Goal: Task Accomplishment & Management: Use online tool/utility

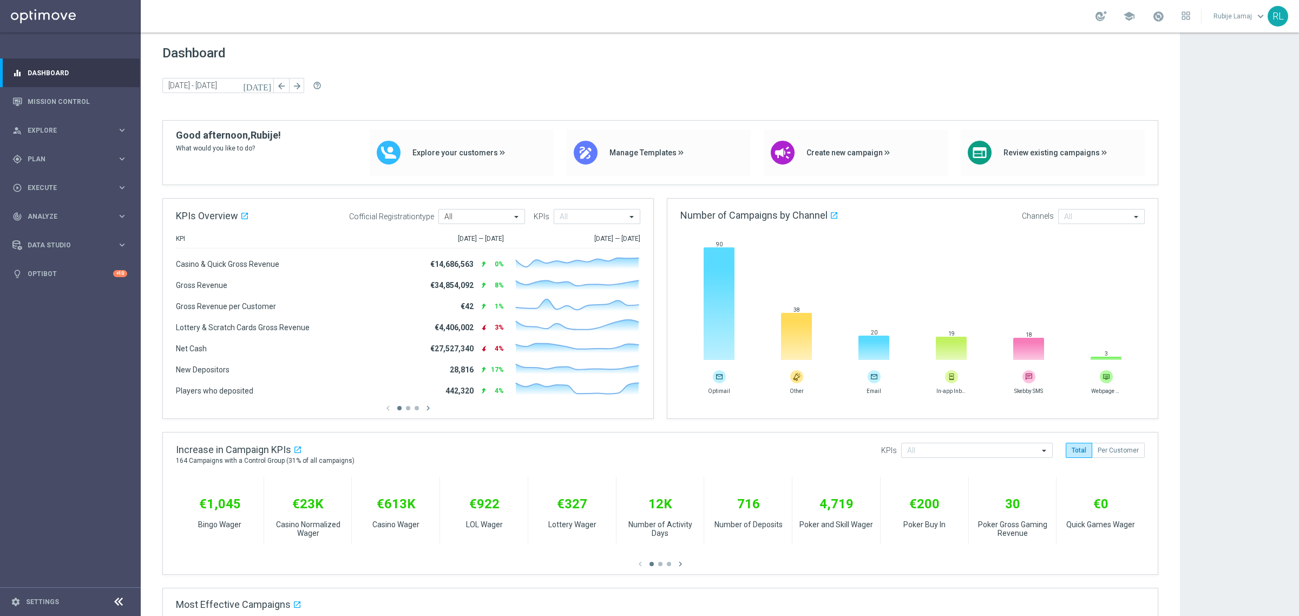
drag, startPoint x: 17, startPoint y: 604, endPoint x: 74, endPoint y: 553, distance: 77.0
click at [17, 372] on icon "settings" at bounding box center [16, 602] width 10 height 10
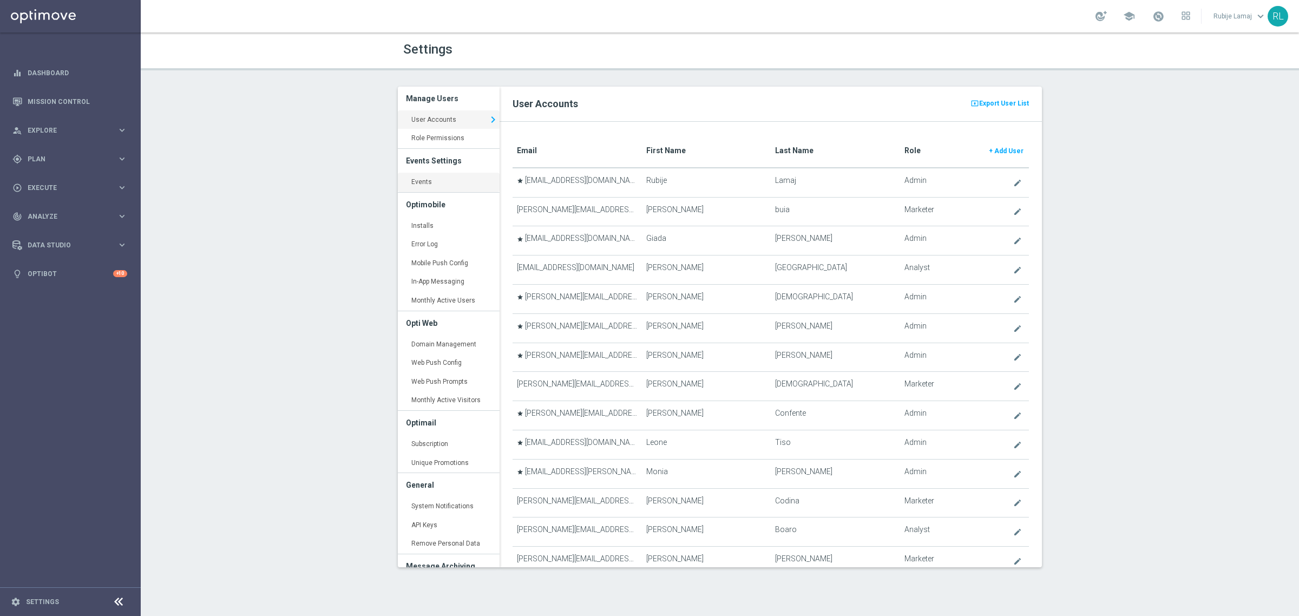
click at [447, 188] on link "Events keyboard_arrow_right" at bounding box center [449, 182] width 102 height 19
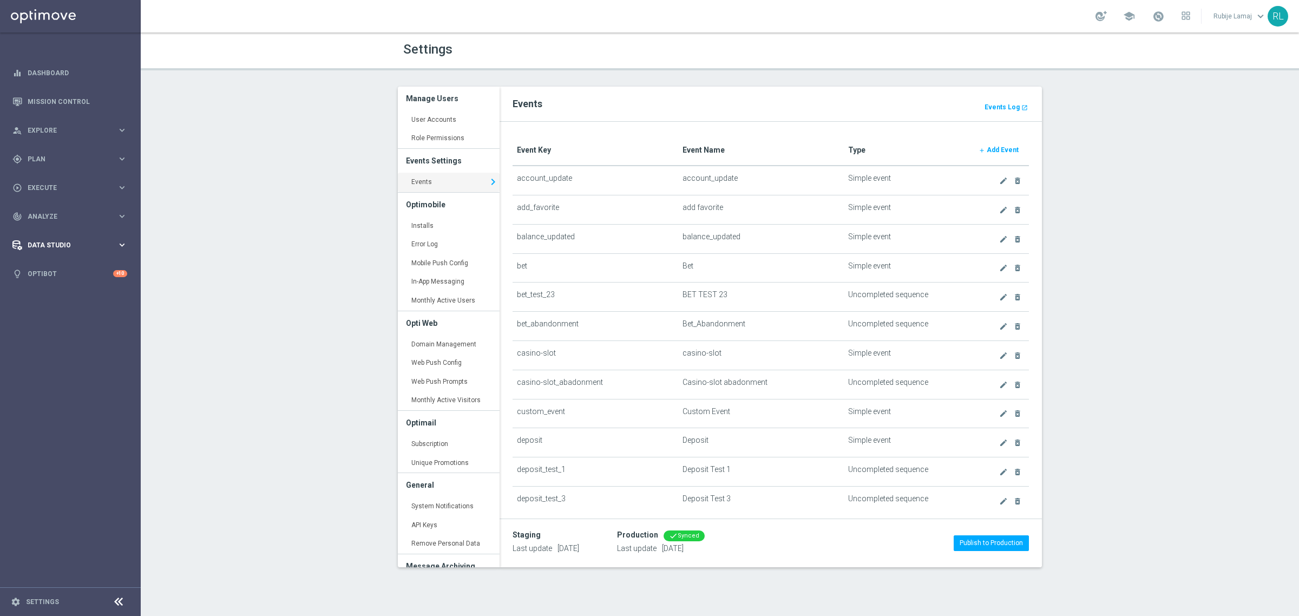
click at [103, 245] on span "Data Studio" at bounding box center [72, 245] width 89 height 6
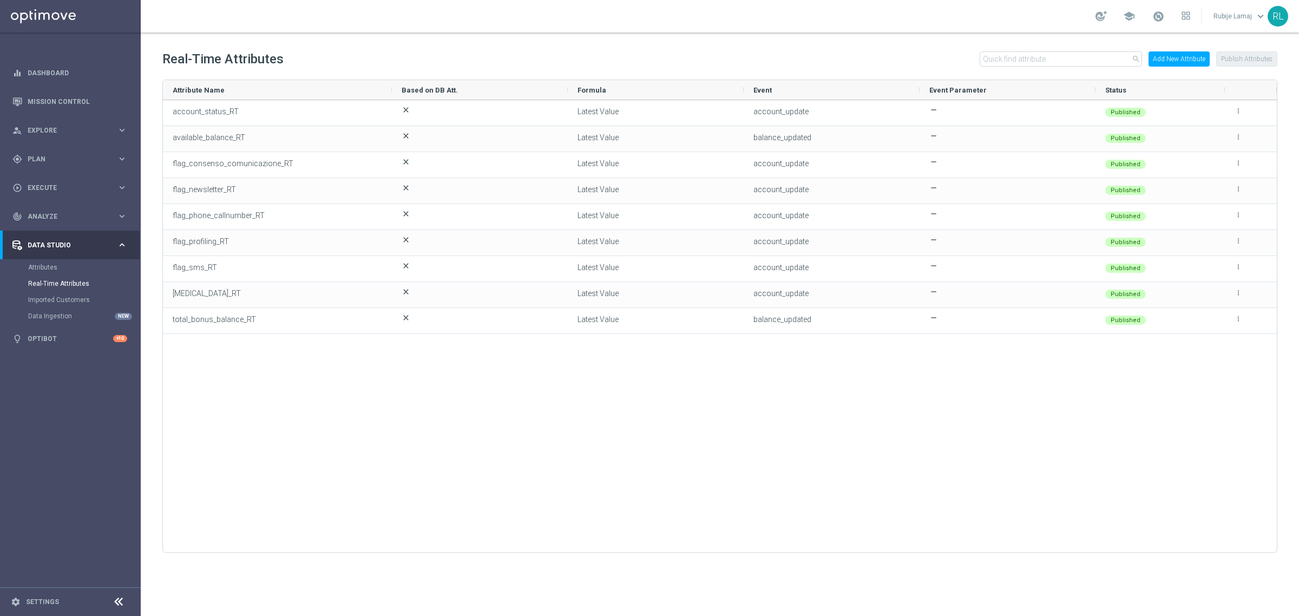
click at [1189, 58] on button "Add New Attribute" at bounding box center [1178, 58] width 61 height 15
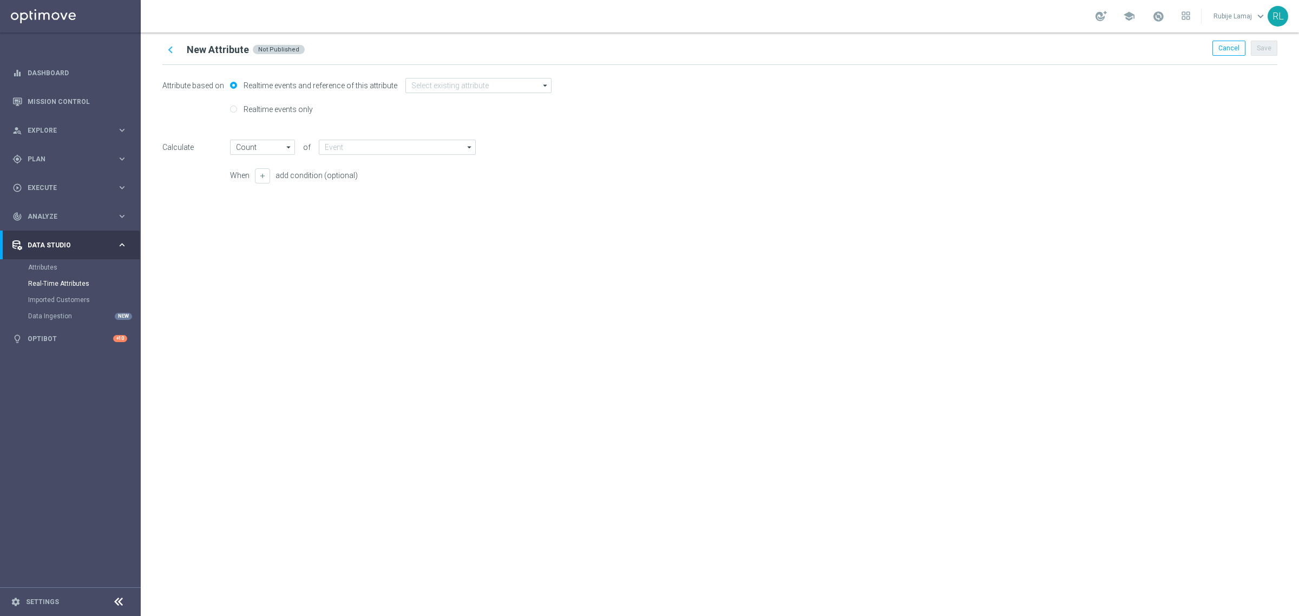
click at [280, 110] on label "Realtime events only" at bounding box center [277, 109] width 72 height 10
click at [237, 110] on input "Realtime events only" at bounding box center [233, 110] width 7 height 7
radio input "true"
radio input "false"
click at [385, 111] on input "text" at bounding box center [401, 109] width 160 height 15
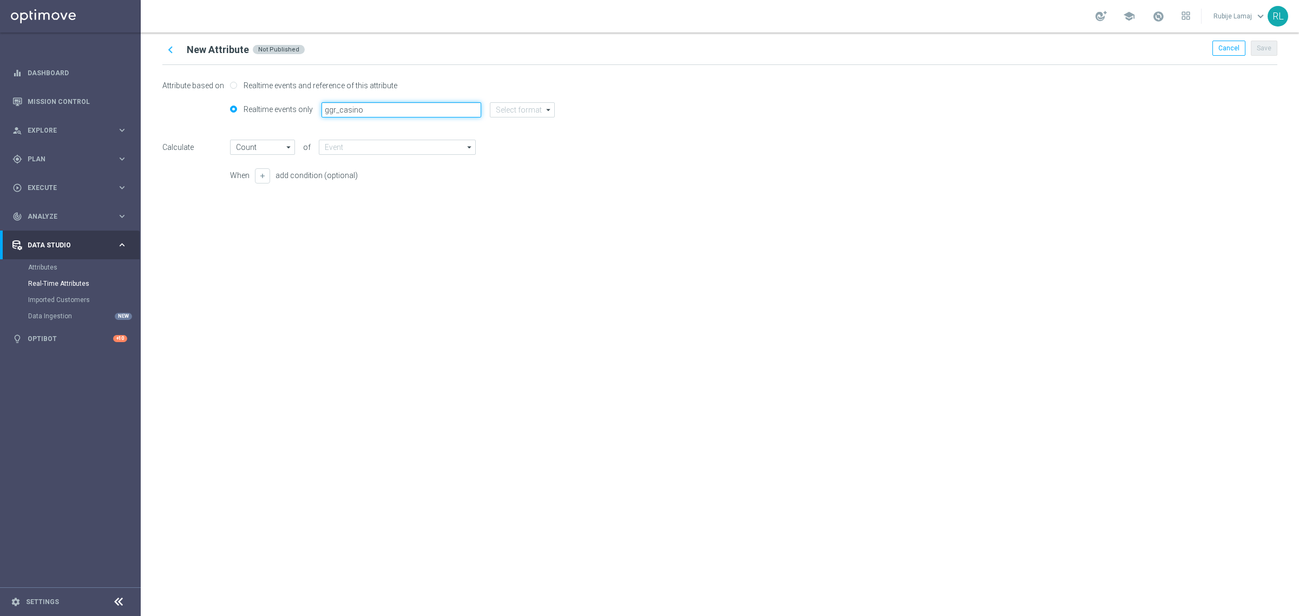
type input "ggr_casino"
click at [502, 109] on input at bounding box center [522, 109] width 65 height 15
click at [526, 174] on div "string" at bounding box center [530, 174] width 65 height 15
type input "Latest Value"
type input "string"
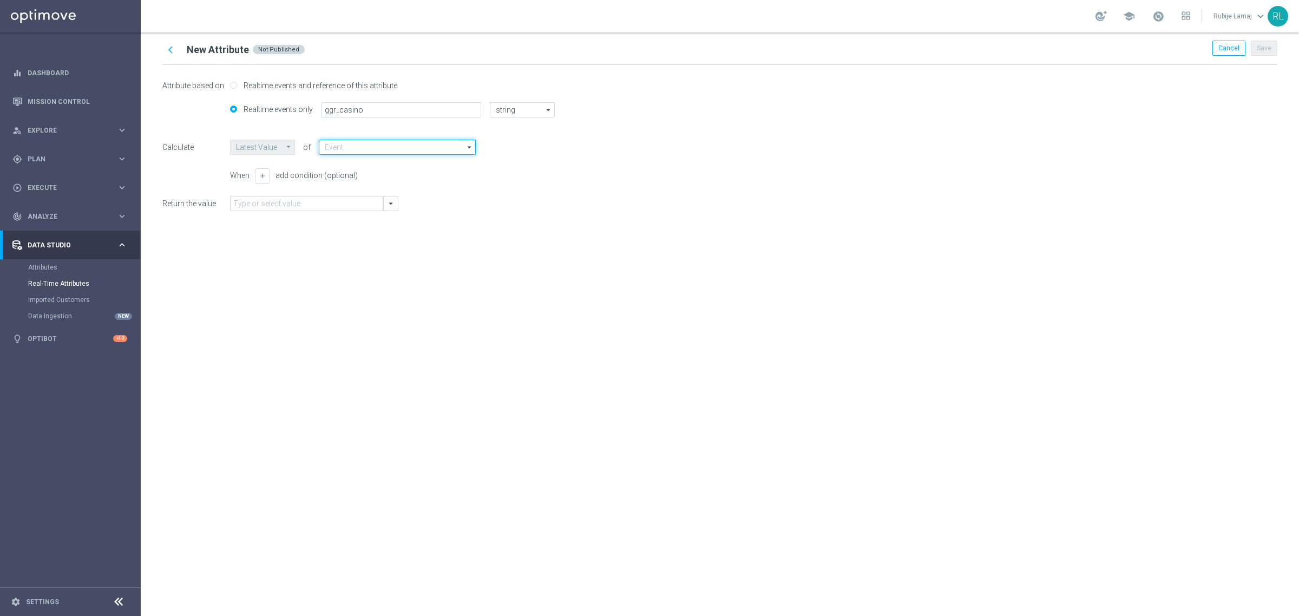
click at [386, 146] on input at bounding box center [397, 147] width 157 height 15
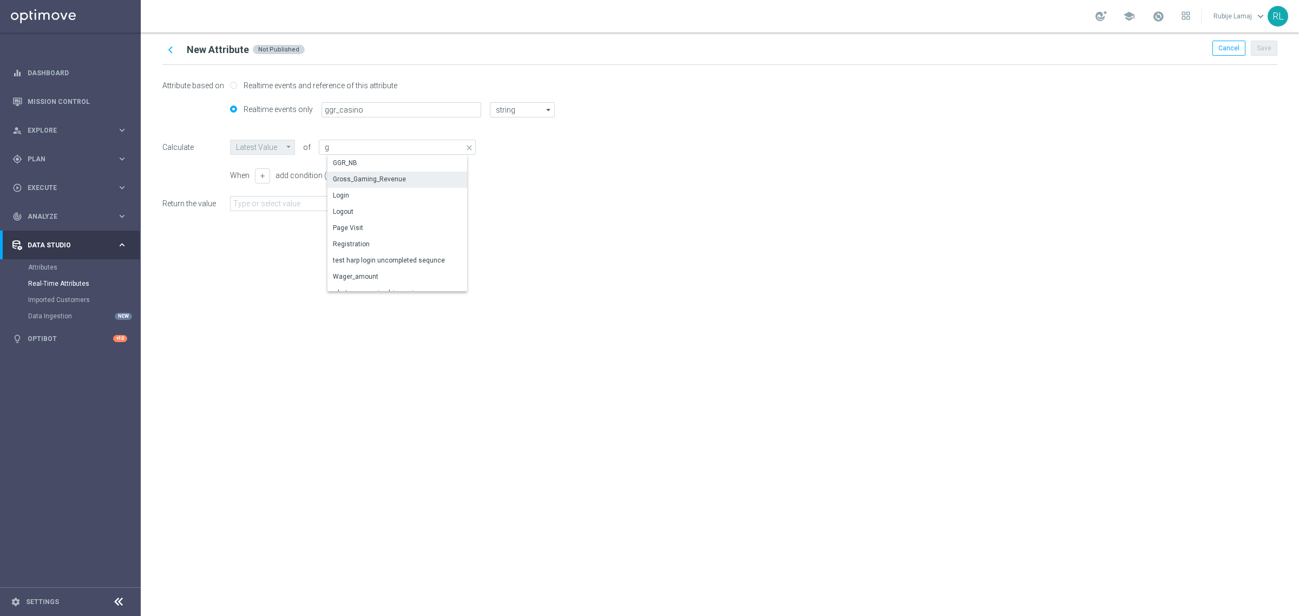
click at [374, 179] on div "Gross_Gaming_Revenue" at bounding box center [369, 179] width 73 height 10
type input "Gross_Gaming_Revenue"
click at [331, 208] on input "text" at bounding box center [306, 203] width 153 height 15
drag, startPoint x: 388, startPoint y: 202, endPoint x: 350, endPoint y: 210, distance: 39.3
click at [388, 203] on icon "arrow_drop_down" at bounding box center [391, 204] width 10 height 10
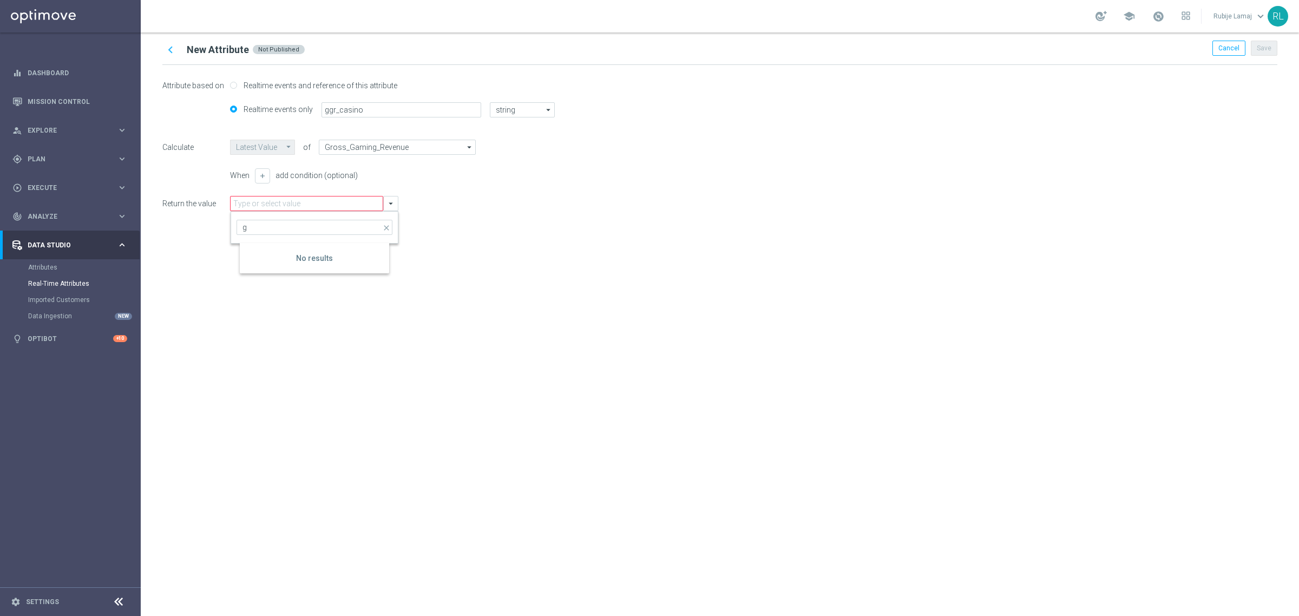
type input "g"
click at [460, 250] on div "chevron_left New Attribute Not Published Cancel Save Attribute based on Realtim…" at bounding box center [720, 323] width 1158 height 583
click at [462, 263] on div "chevron_left New Attribute Not Published Cancel Save Attribute based on Realtim…" at bounding box center [720, 323] width 1158 height 583
click at [379, 115] on input "ggr_casino" at bounding box center [401, 109] width 160 height 15
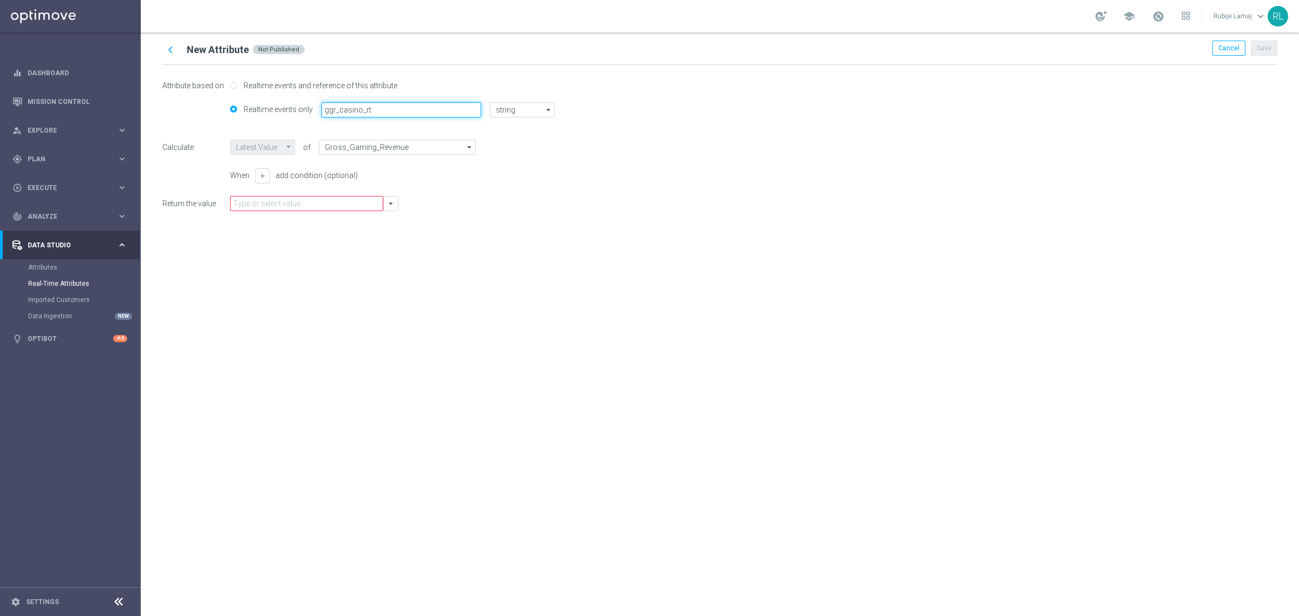
type input "ggr_casino_rt"
click at [555, 280] on div "chevron_left New Attribute Not Published Cancel Save Attribute based on Realtim…" at bounding box center [720, 323] width 1158 height 583
click at [393, 203] on icon "arrow_drop_down" at bounding box center [391, 204] width 10 height 10
click at [491, 240] on div "chevron_left New Attribute Not Published Cancel Save Attribute based on Realtim…" at bounding box center [720, 323] width 1158 height 583
click at [608, 313] on div "chevron_left New Attribute Not Published Cancel Save Attribute based on Realtim…" at bounding box center [720, 323] width 1158 height 583
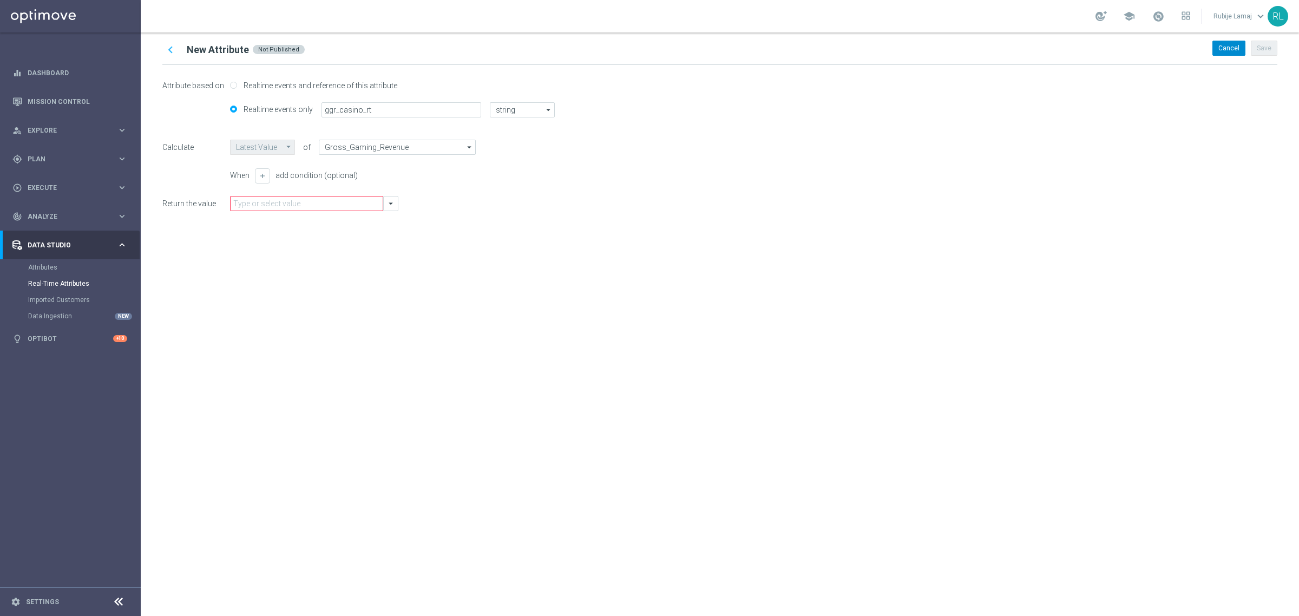
click at [1234, 55] on div "Cancel" at bounding box center [1228, 48] width 33 height 15
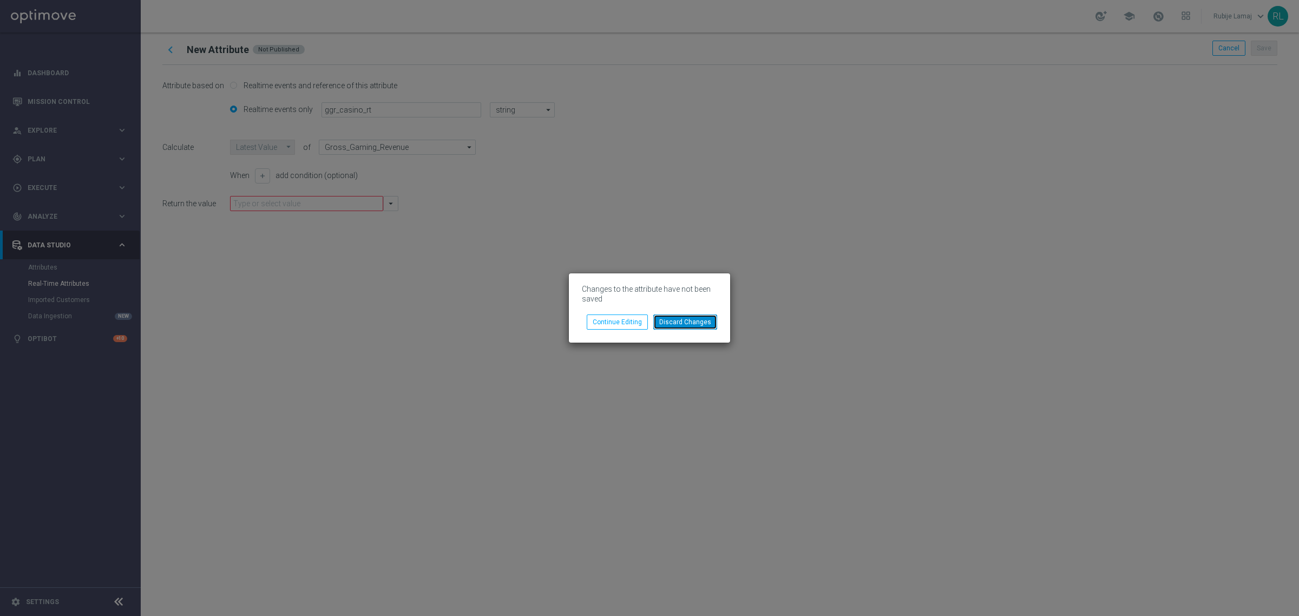
click at [709, 317] on button "Discard Changes" at bounding box center [685, 321] width 64 height 15
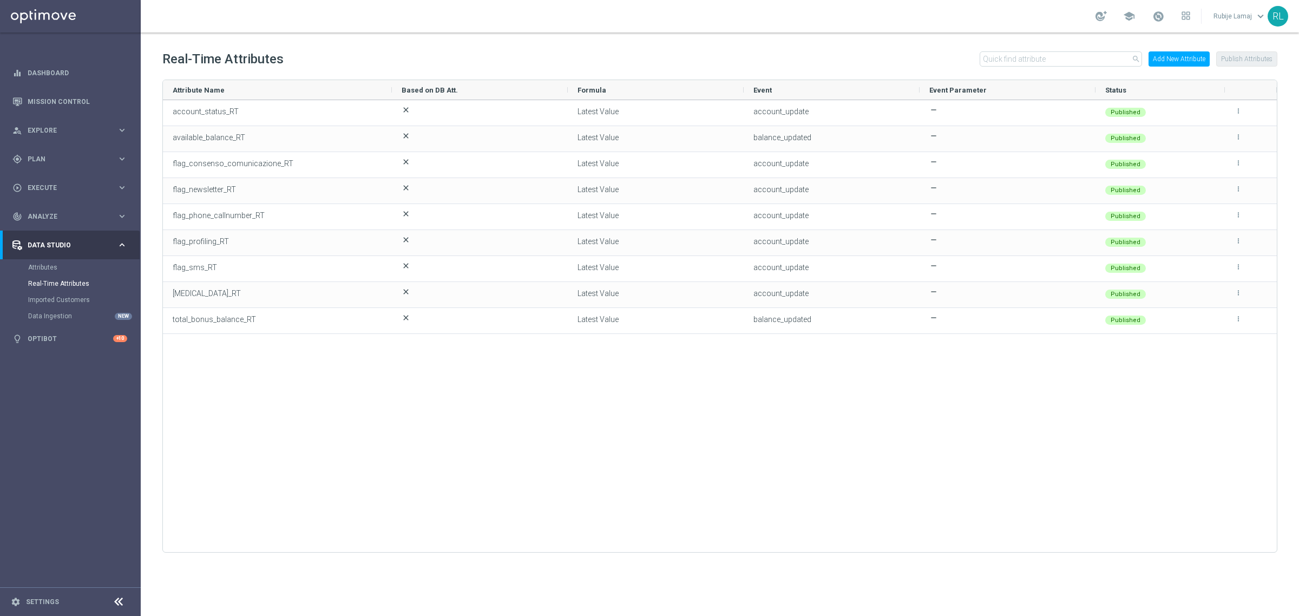
click at [1171, 58] on button "Add New Attribute" at bounding box center [1178, 58] width 61 height 15
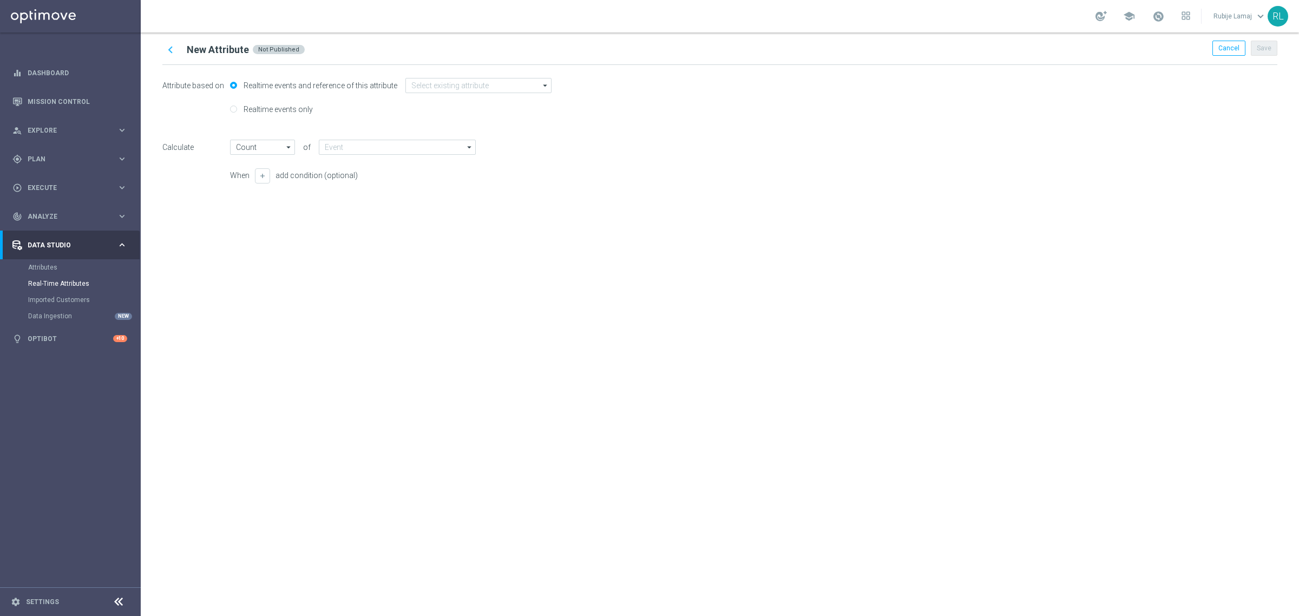
click at [253, 109] on label "Realtime events only" at bounding box center [277, 109] width 72 height 10
click at [237, 109] on input "Realtime events only" at bounding box center [233, 110] width 7 height 7
radio input "true"
radio input "false"
click at [360, 115] on input "text" at bounding box center [401, 109] width 160 height 15
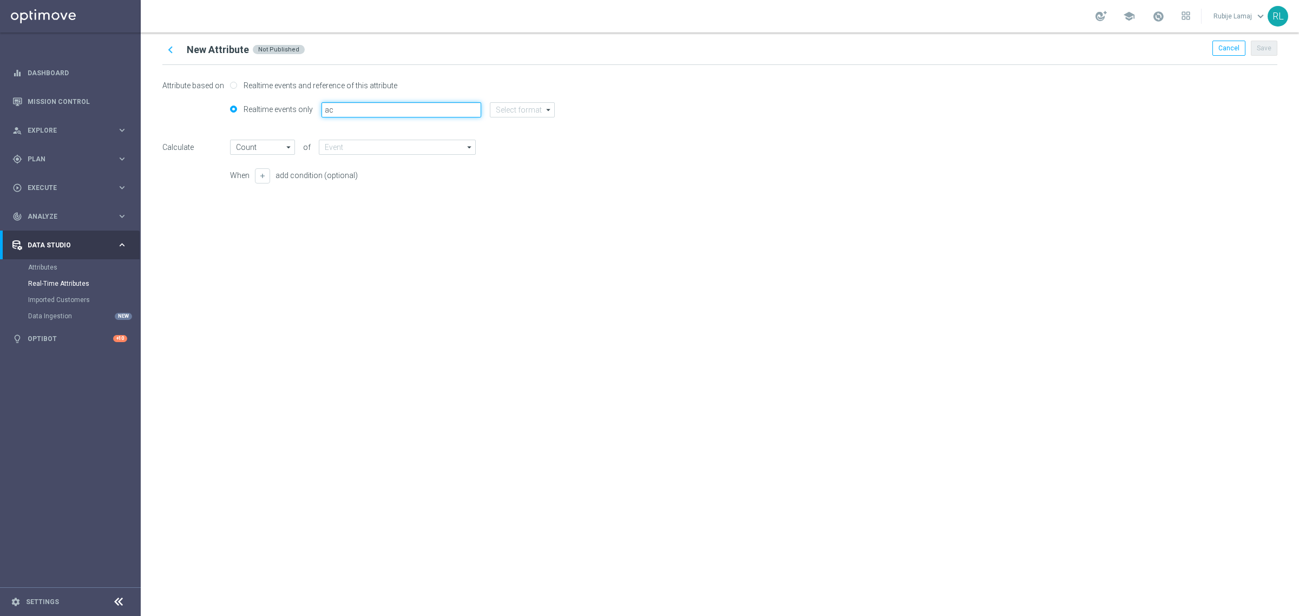
type input "a"
type input "s"
type input "wager_rt"
click at [521, 116] on input at bounding box center [522, 109] width 65 height 15
click at [512, 174] on div "string" at bounding box center [512, 174] width 17 height 10
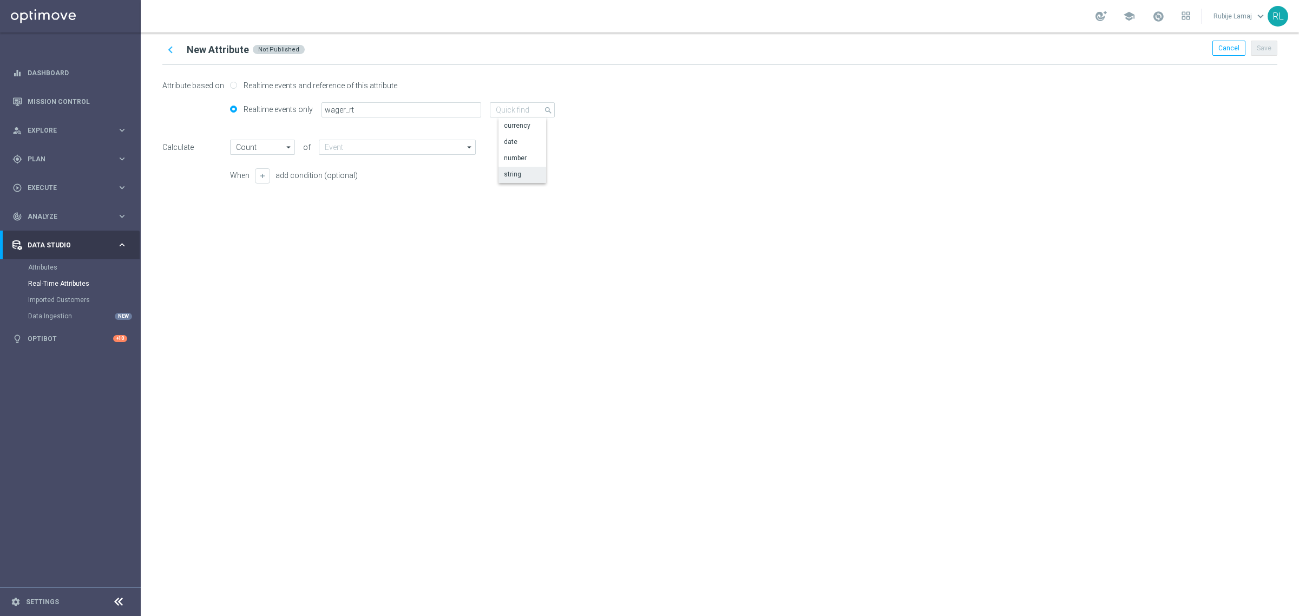
type input "Latest Value"
type input "string"
click at [420, 147] on input at bounding box center [397, 147] width 157 height 15
click at [396, 184] on div "Gross_Gaming_Revenue" at bounding box center [401, 179] width 148 height 15
type input "Gross_Gaming_Revenue"
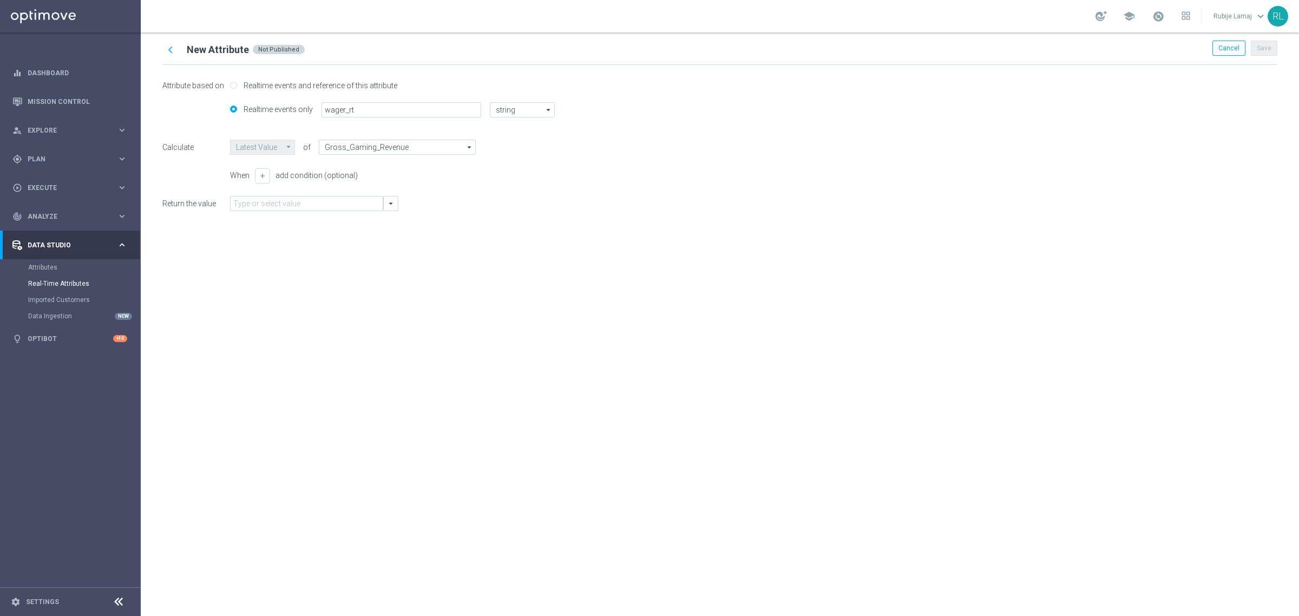
click at [390, 276] on div "chevron_left New Attribute Not Published Cancel Save Attribute based on Realtim…" at bounding box center [720, 323] width 1158 height 583
click at [343, 207] on input "text" at bounding box center [306, 203] width 153 height 15
type input "wager_rt"
click at [804, 440] on div "chevron_left New Attribute Not Published Cancel Save Attribute based on Realtim…" at bounding box center [720, 323] width 1158 height 583
click at [816, 396] on div "chevron_left New Attribute Not Published Cancel Save Attribute based on Realtim…" at bounding box center [720, 323] width 1158 height 583
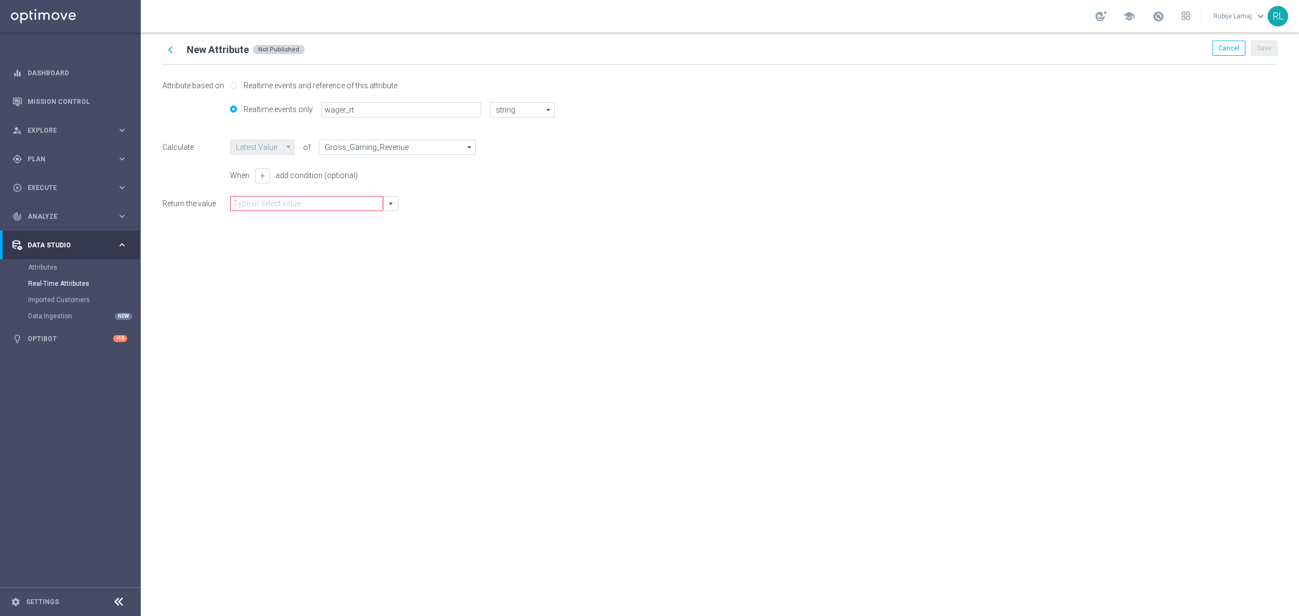
click at [458, 196] on div "Return the value arrow_drop_down" at bounding box center [719, 203] width 1115 height 15
click at [1227, 50] on span "Cancel" at bounding box center [1228, 48] width 21 height 8
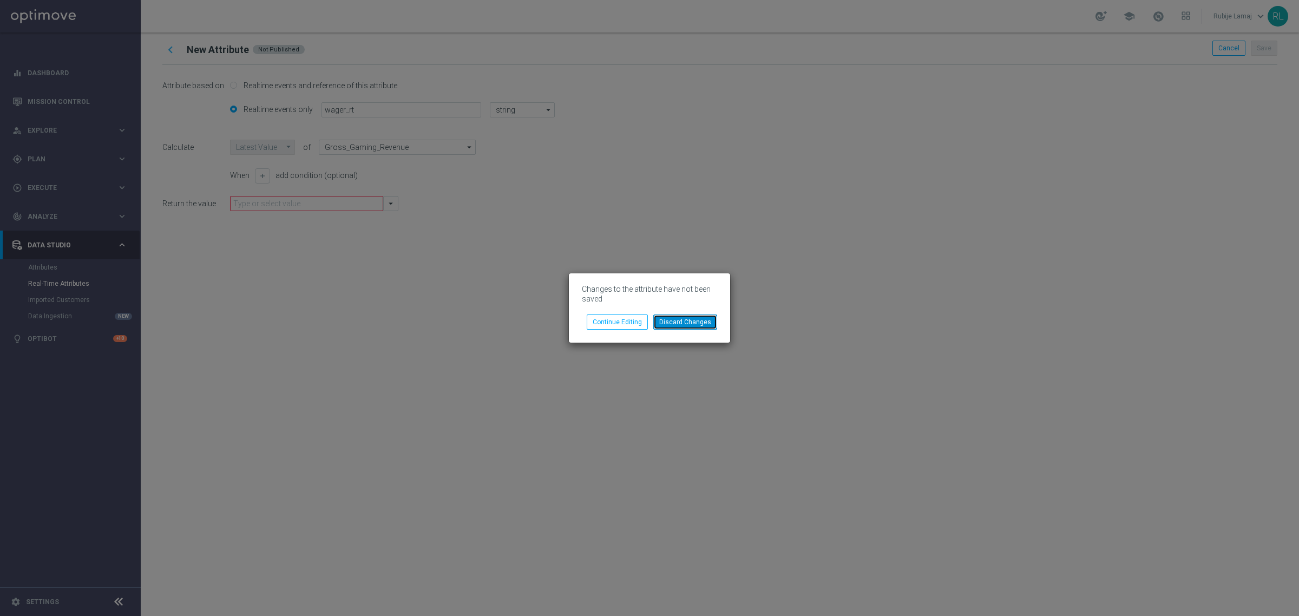
click at [714, 322] on button "Discard Changes" at bounding box center [685, 321] width 64 height 15
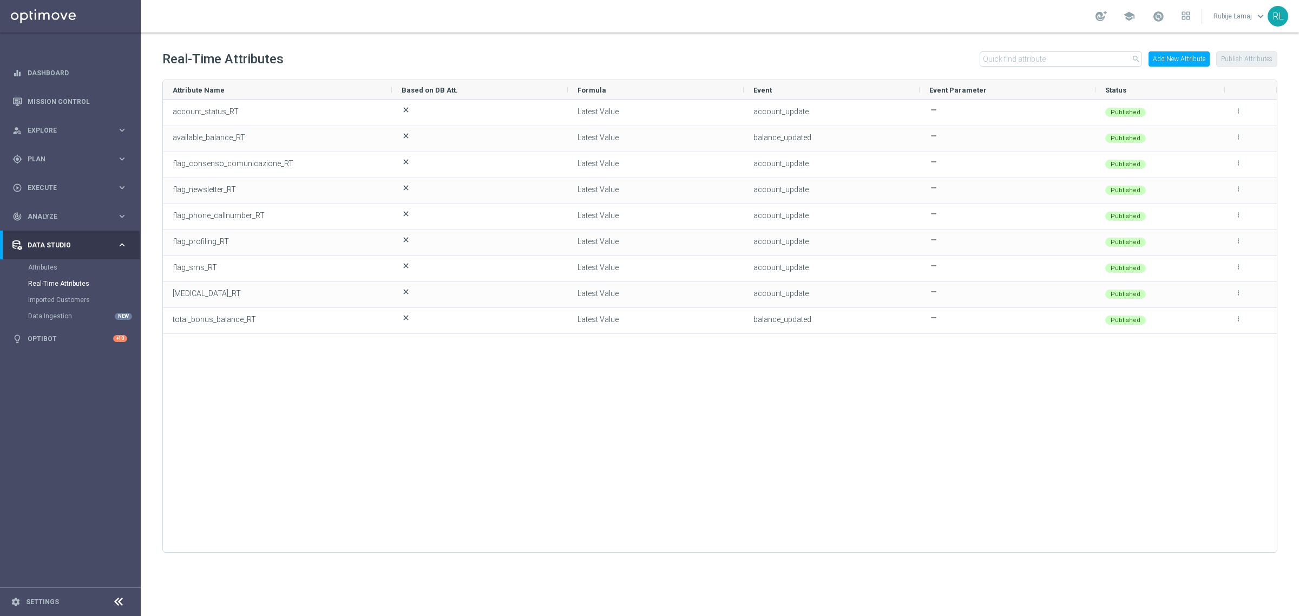
click at [1188, 52] on button "Add New Attribute" at bounding box center [1178, 58] width 61 height 15
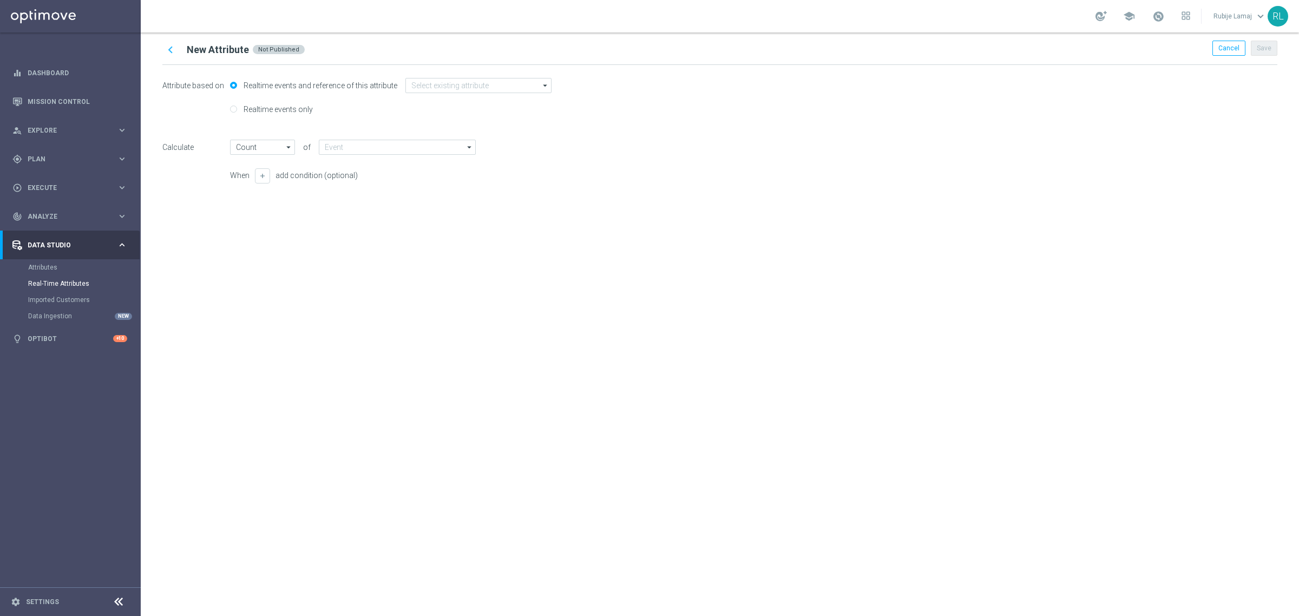
click at [254, 106] on label "Realtime events only" at bounding box center [277, 109] width 72 height 10
click at [237, 107] on input "Realtime events only" at bounding box center [233, 110] width 7 height 7
radio input "true"
radio input "false"
click at [372, 111] on input "text" at bounding box center [401, 109] width 160 height 15
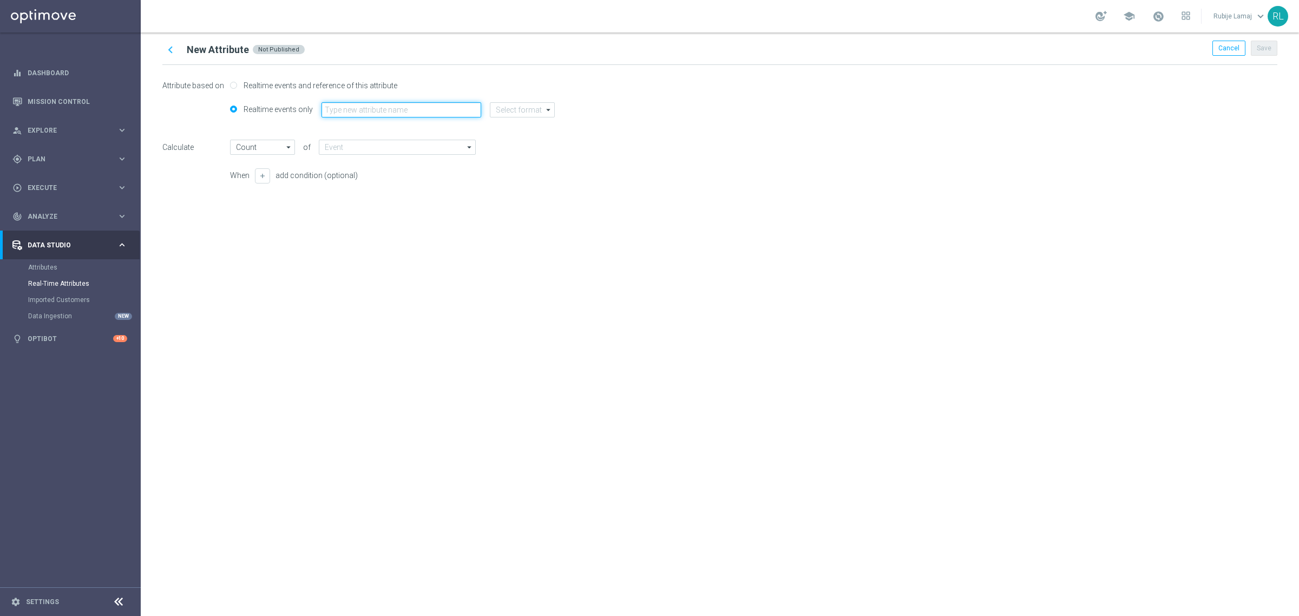
type input "g"
type input "c"
type input "coffeee"
click at [508, 113] on input at bounding box center [522, 109] width 65 height 15
click at [515, 179] on div "string" at bounding box center [530, 175] width 65 height 16
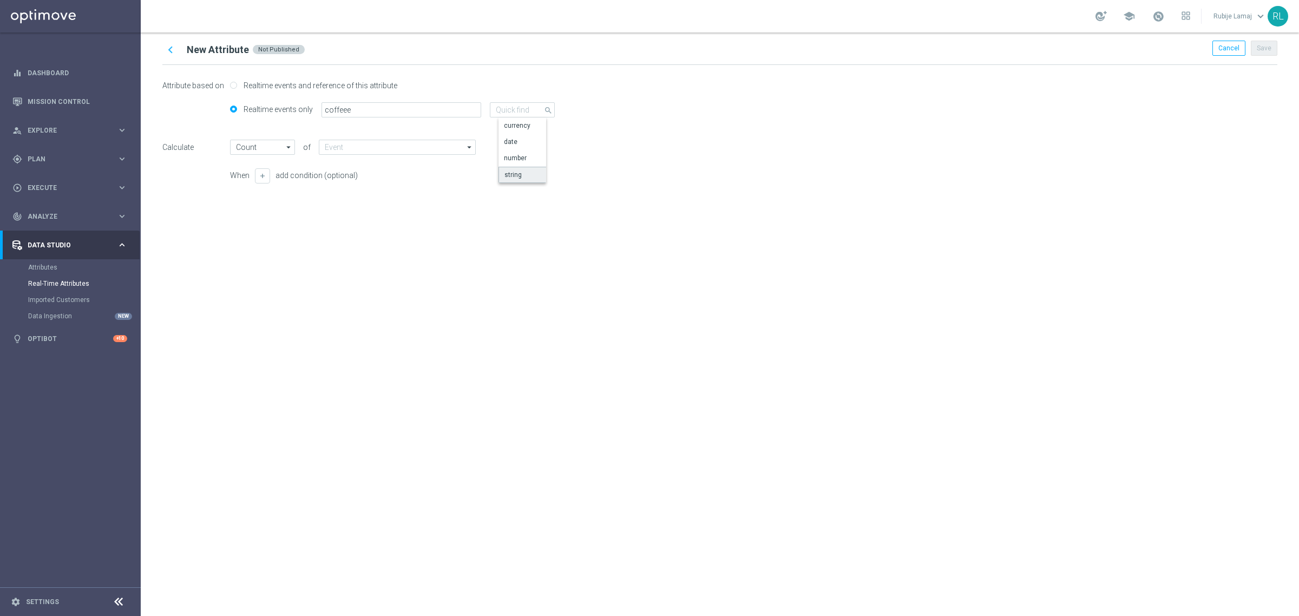
type input "Latest Value"
type input "string"
click at [468, 296] on div "chevron_left New Attribute Not Published Cancel Save Attribute based on Realtim…" at bounding box center [720, 323] width 1158 height 583
click at [377, 150] on input at bounding box center [397, 147] width 157 height 15
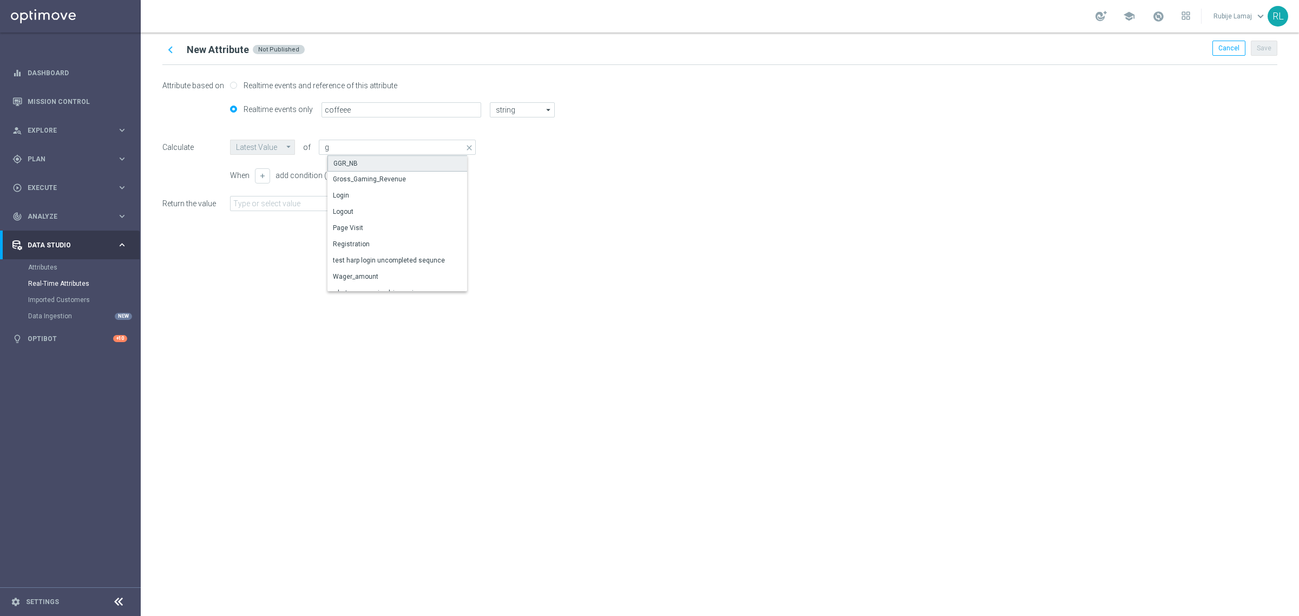
click at [373, 158] on div "GGR_NB" at bounding box center [401, 163] width 148 height 16
type input "GGR_NB"
click at [388, 205] on icon "arrow_drop_down" at bounding box center [391, 204] width 10 height 10
drag, startPoint x: 567, startPoint y: 230, endPoint x: 322, endPoint y: 207, distance: 245.1
click at [567, 230] on div "Attribute based on Realtime events and reference of this attribute Realtime eve…" at bounding box center [719, 148] width 1115 height 167
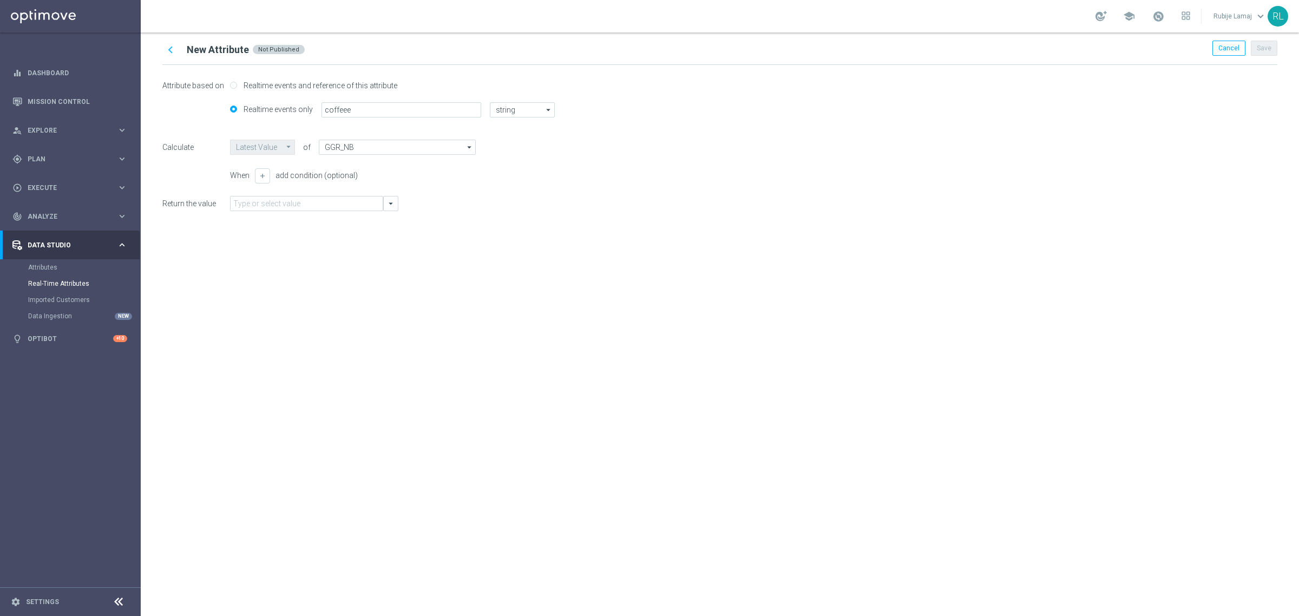
click at [310, 212] on div "Attribute based on Realtime events and reference of this attribute Realtime eve…" at bounding box center [719, 148] width 1115 height 167
click at [310, 206] on input "text" at bounding box center [306, 203] width 153 height 15
type input "coffee"
click at [463, 396] on div "chevron_left New Attribute Not Published Cancel Save Attribute based on Realtim…" at bounding box center [720, 323] width 1158 height 583
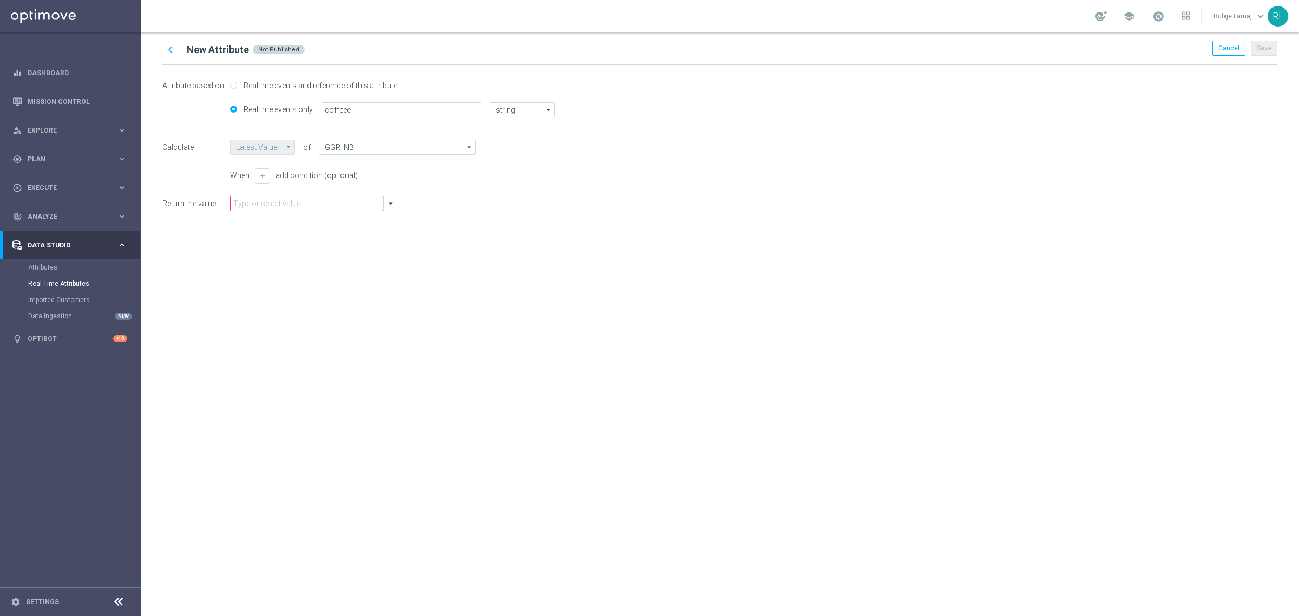
click at [172, 51] on icon "chevron_left" at bounding box center [170, 50] width 14 height 14
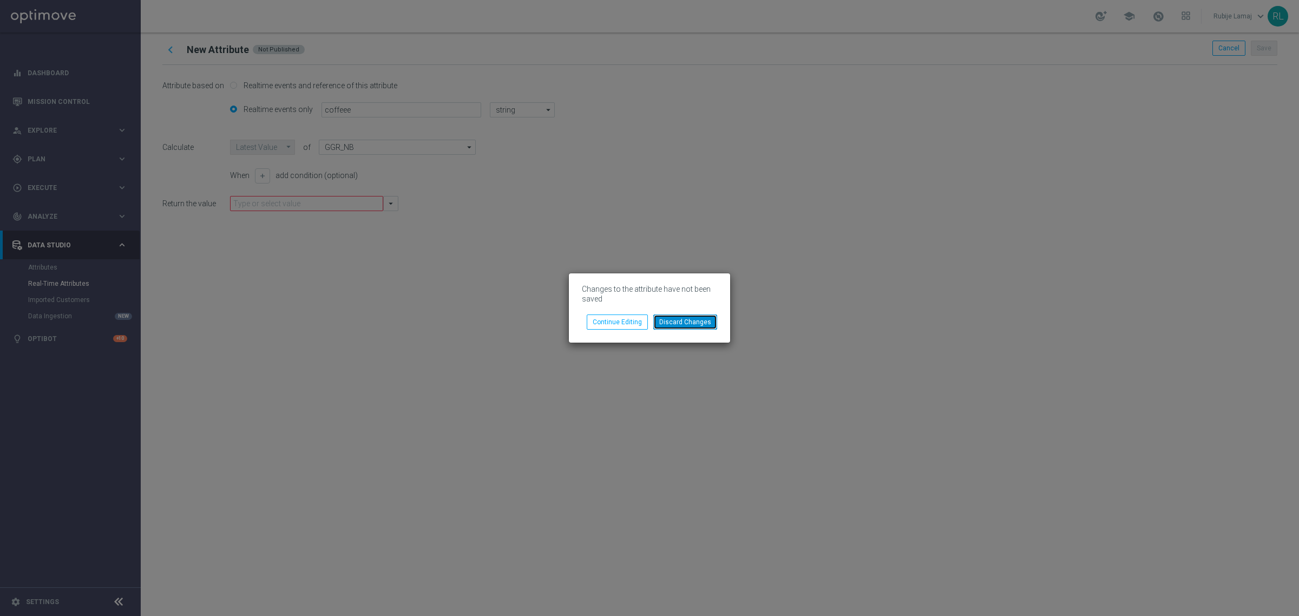
click at [698, 327] on button "Discard Changes" at bounding box center [685, 321] width 64 height 15
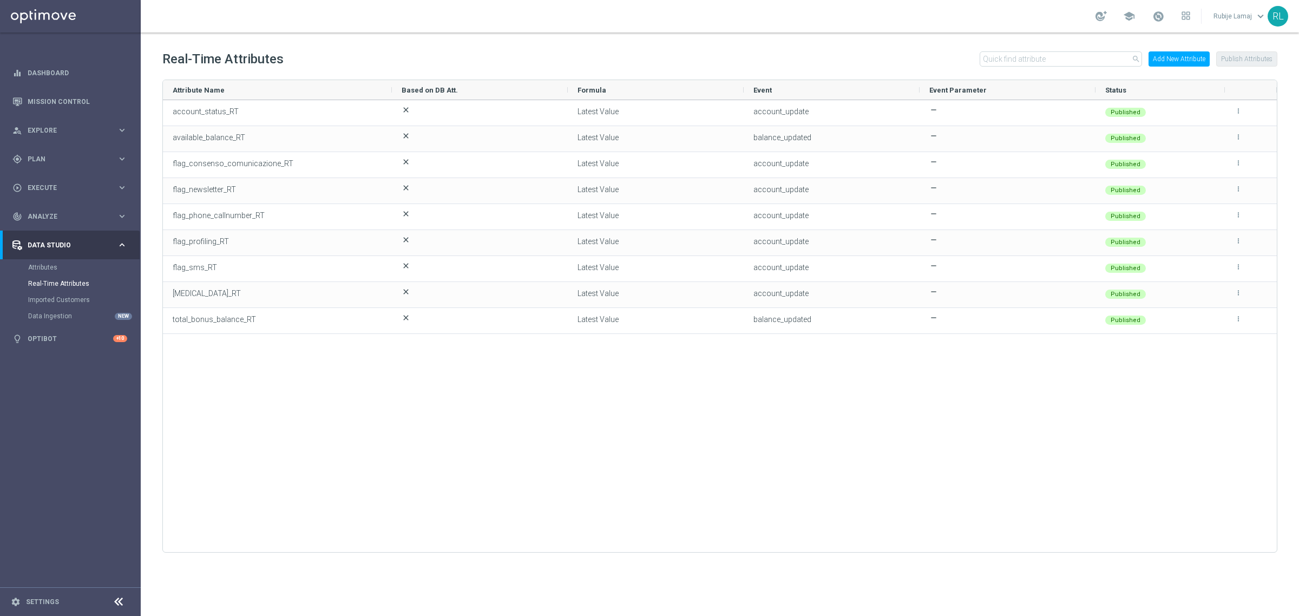
click at [729, 510] on div "account_status_RT close Latest Value account_update remove Published more_vert …" at bounding box center [720, 321] width 1114 height 442
click at [522, 430] on div "account_status_RT close Latest Value account_update remove Published more_vert …" at bounding box center [720, 321] width 1114 height 442
click at [409, 562] on ag-grid-angular "Drag here to set row groups Drag here to set column labels Attribute Name Based…" at bounding box center [719, 333] width 1115 height 506
click at [396, 476] on div "account_status_RT close Latest Value account_update remove Published more_vert …" at bounding box center [720, 321] width 1114 height 442
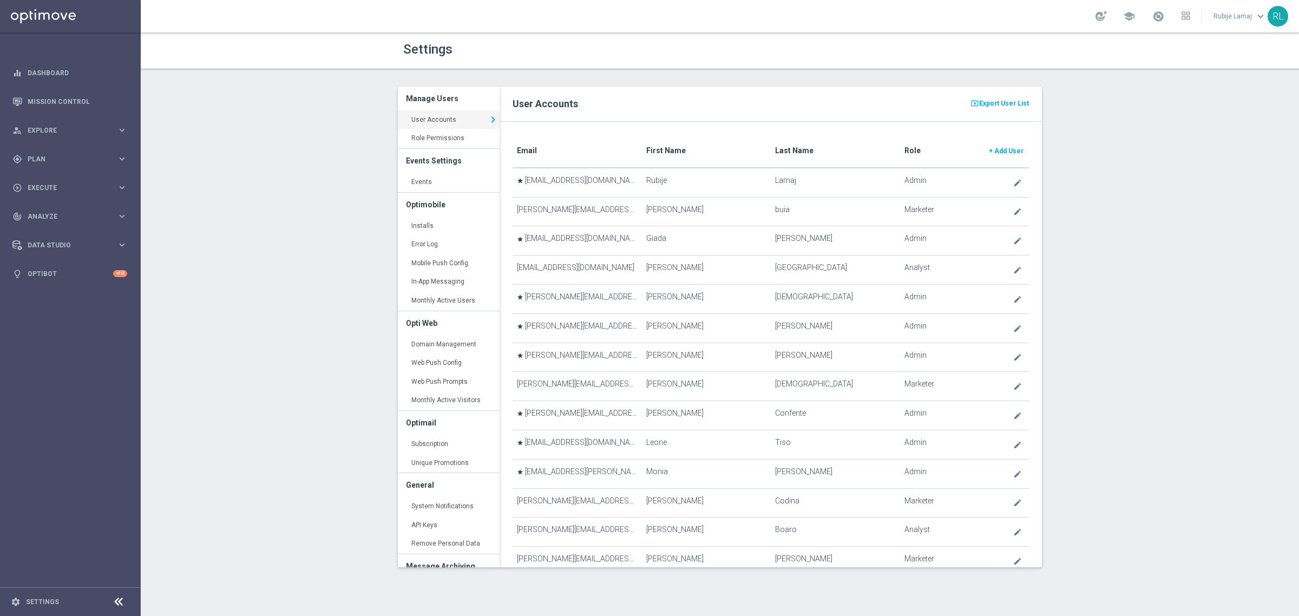
click at [661, 149] on translate "First Name" at bounding box center [665, 150] width 39 height 9
click at [450, 181] on link "Events keyboard_arrow_right" at bounding box center [449, 182] width 102 height 19
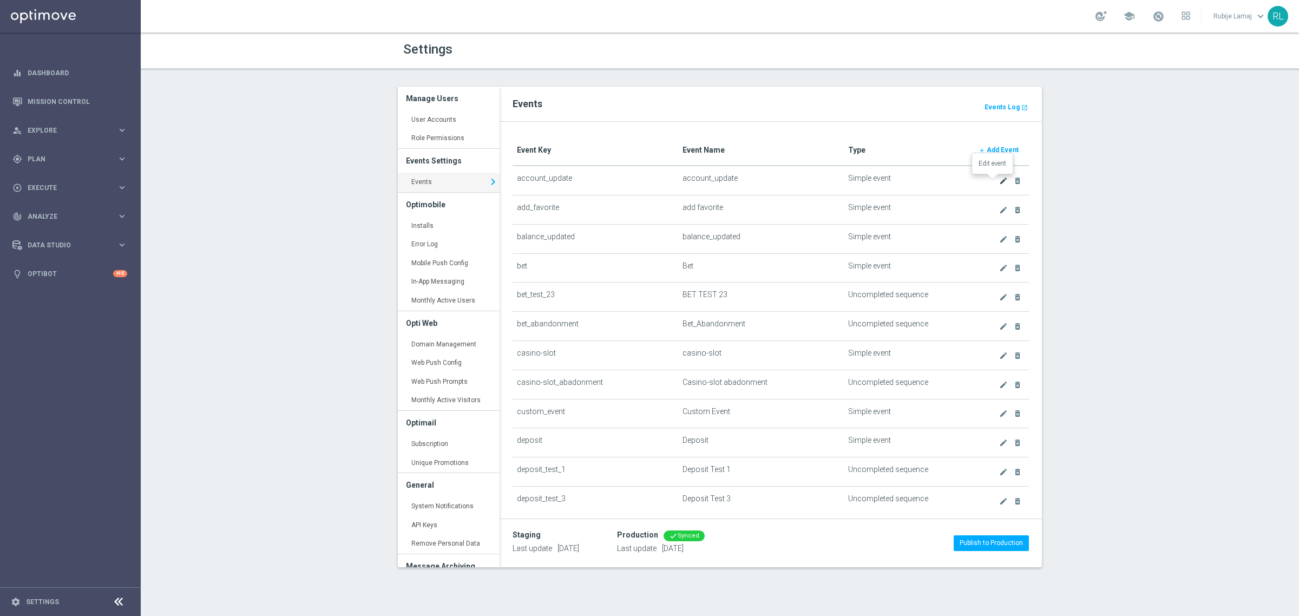
click at [999, 184] on icon "create" at bounding box center [1003, 180] width 9 height 9
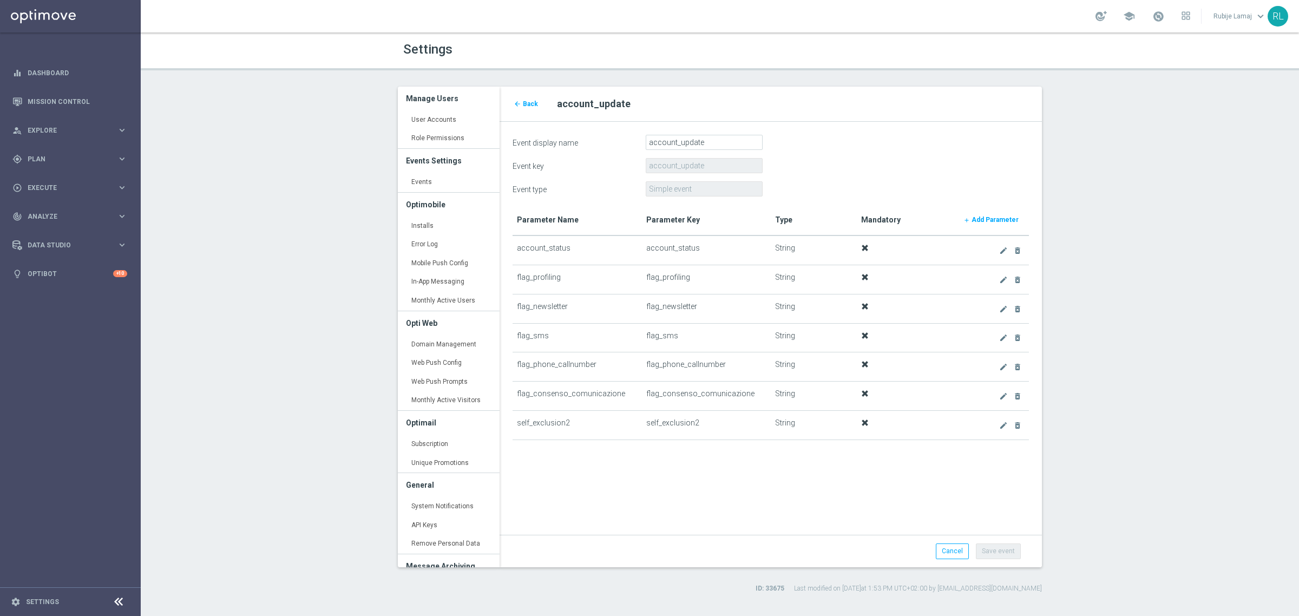
drag, startPoint x: 406, startPoint y: 182, endPoint x: 396, endPoint y: 185, distance: 10.6
click at [406, 182] on link "Events keyboard_arrow_right" at bounding box center [449, 182] width 102 height 19
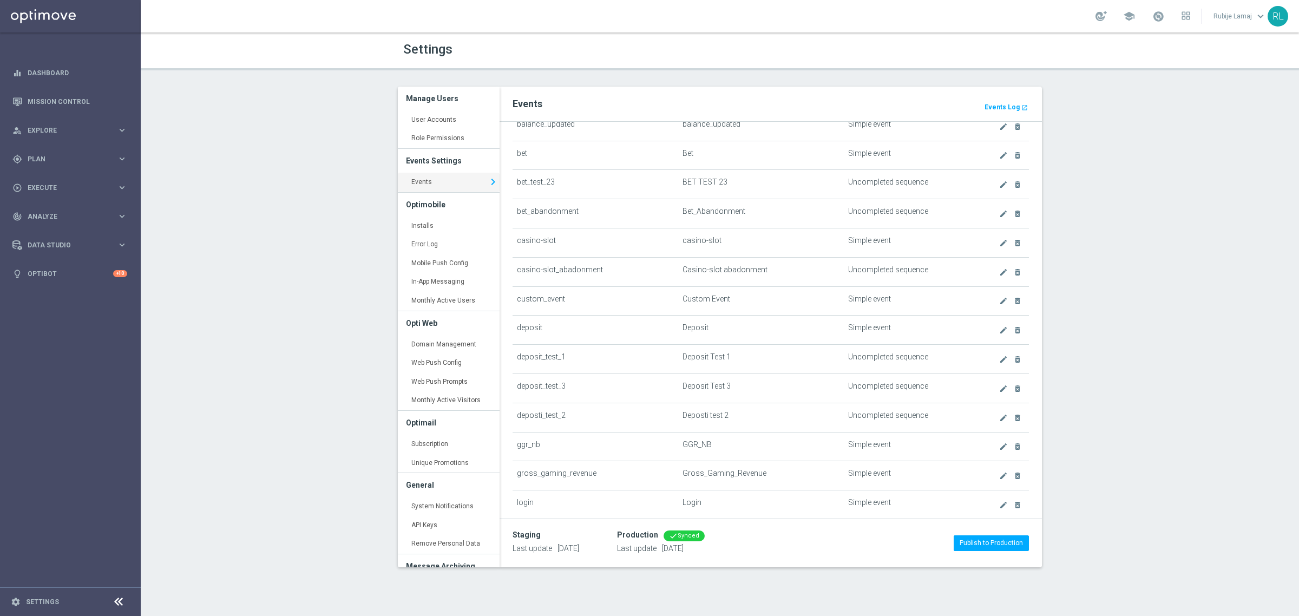
scroll to position [150, 0]
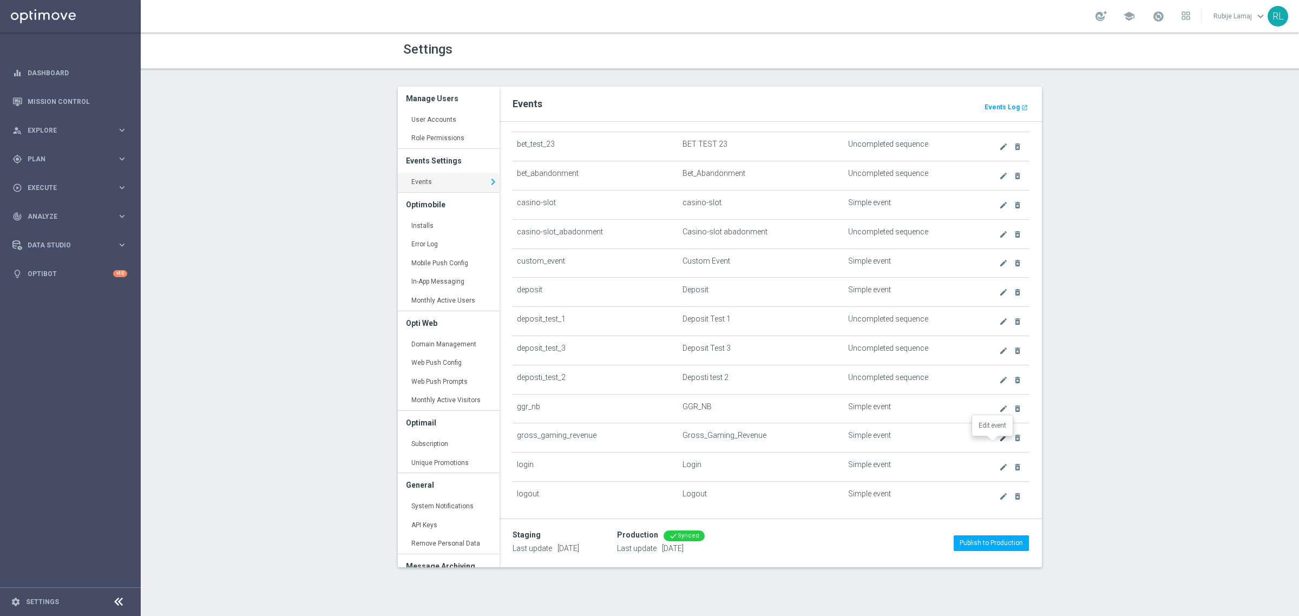
click at [999, 440] on icon "create" at bounding box center [1003, 437] width 9 height 9
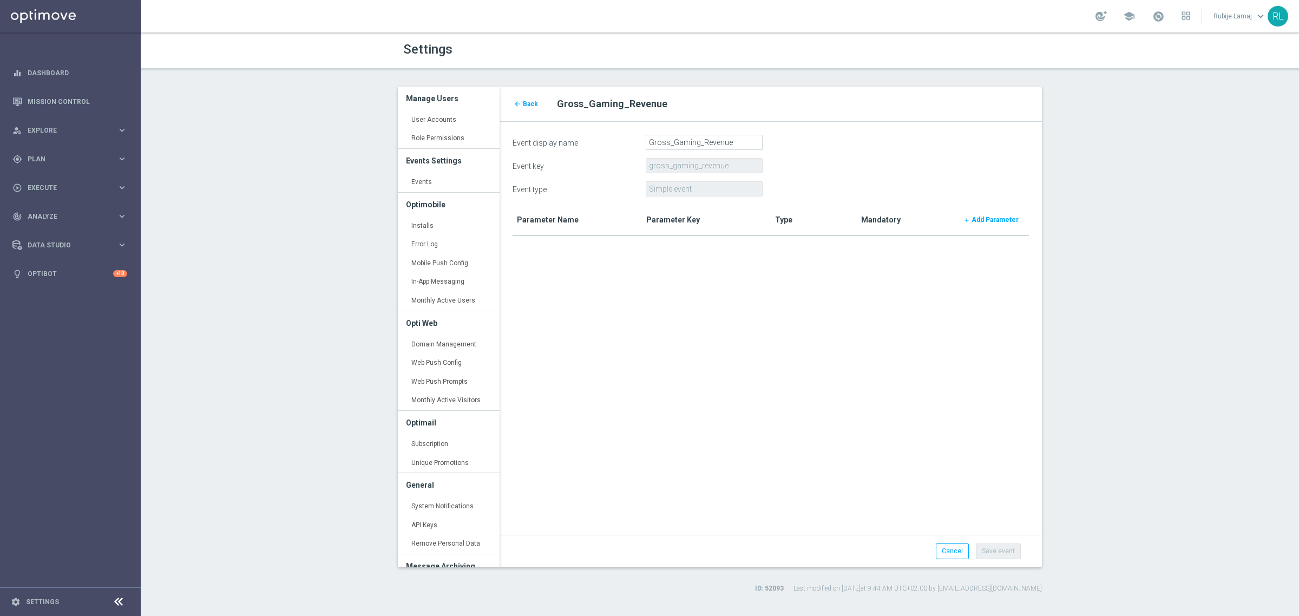
click at [707, 353] on form "Event display name Gross_Gaming_Revenue Event key gross_gaming_revenue Event ty…" at bounding box center [770, 340] width 516 height 411
click at [732, 347] on form "Event display name Gross_Gaming_Revenue Event key gross_gaming_revenue Event ty…" at bounding box center [770, 340] width 516 height 411
click at [1000, 217] on b "Add Parameter" at bounding box center [994, 220] width 47 height 8
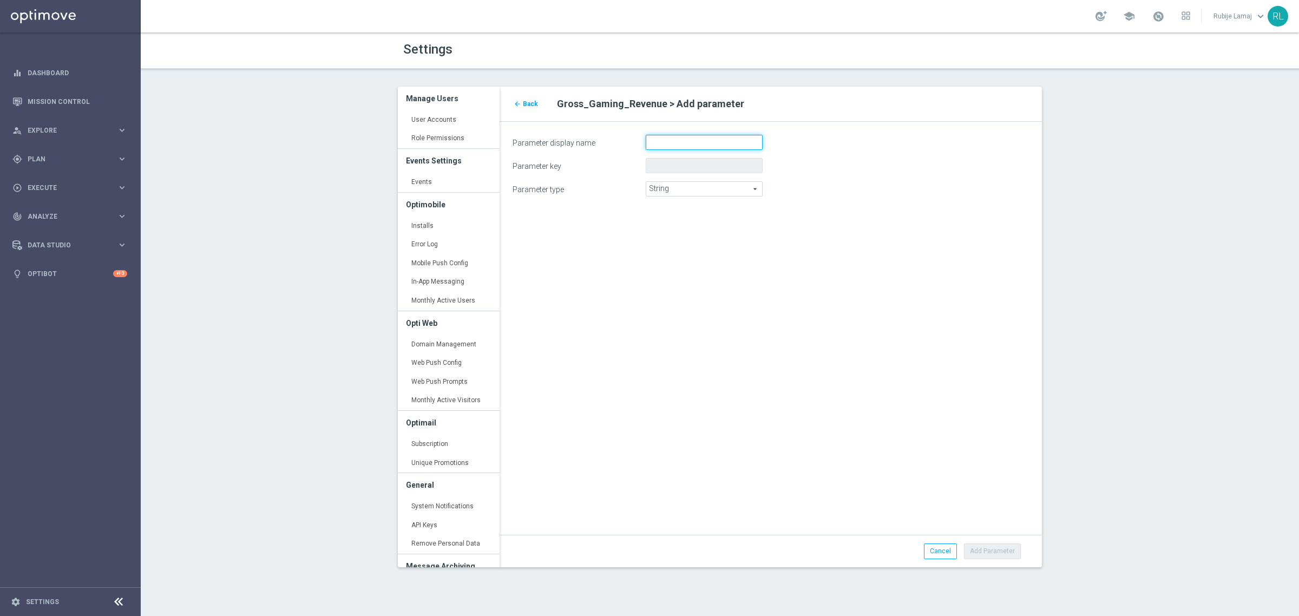
click at [681, 144] on input "Parameter display name" at bounding box center [704, 142] width 117 height 15
type input "G"
type input "ggr_casino"
click at [685, 306] on div "arrow_back Back Gross_Gaming_Revenue > Add parameter Parameter display name ggr…" at bounding box center [770, 327] width 558 height 480
click at [986, 556] on button "Add Parameter" at bounding box center [992, 550] width 57 height 15
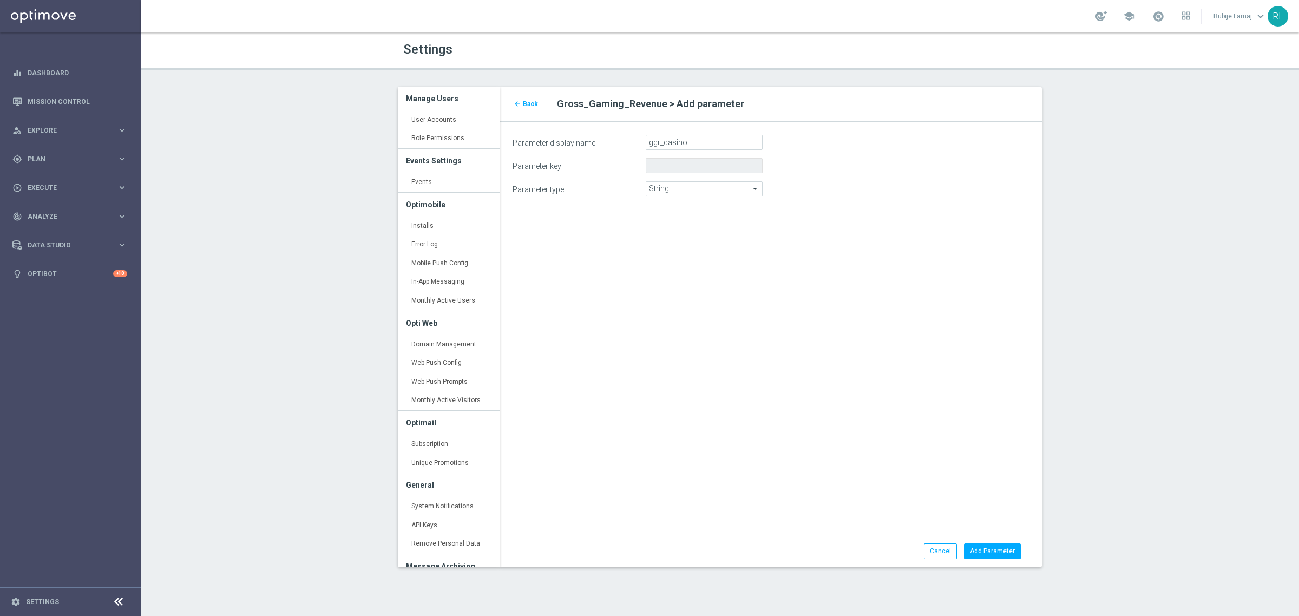
type input "ggr_casino"
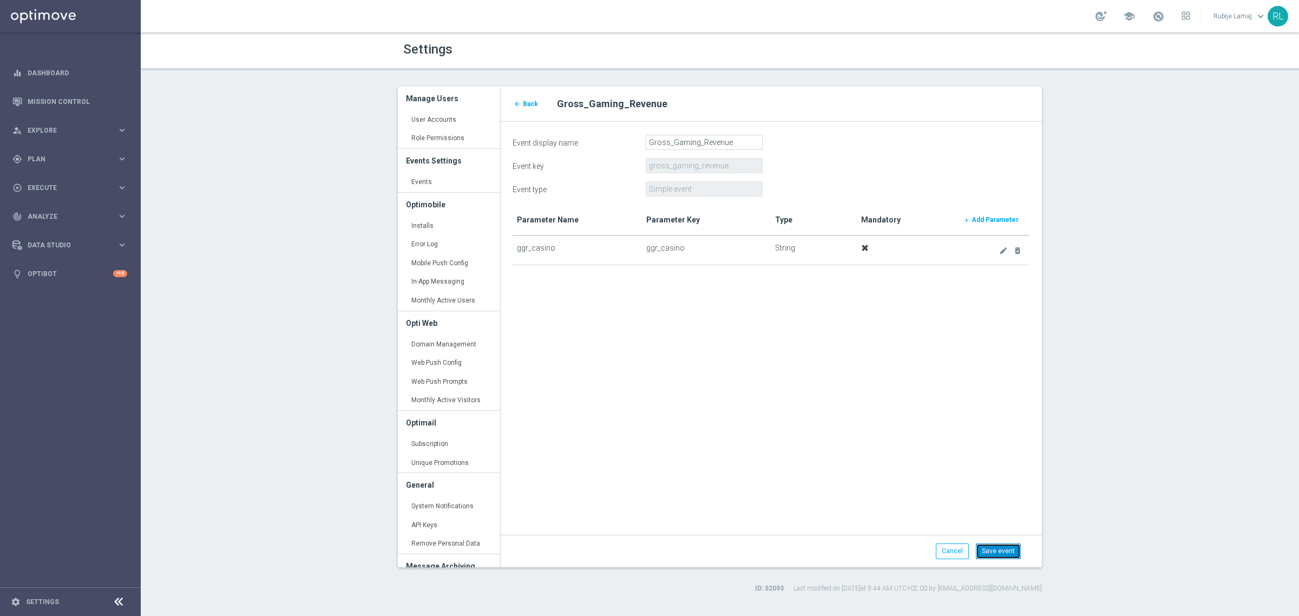
click at [999, 550] on button "Save event" at bounding box center [998, 550] width 45 height 15
click at [859, 434] on form "Event display name Gross_Gaming_Revenue Event key gross_gaming_revenue Event ty…" at bounding box center [770, 340] width 516 height 411
click at [520, 103] on icon "arrow_back" at bounding box center [517, 104] width 8 height 8
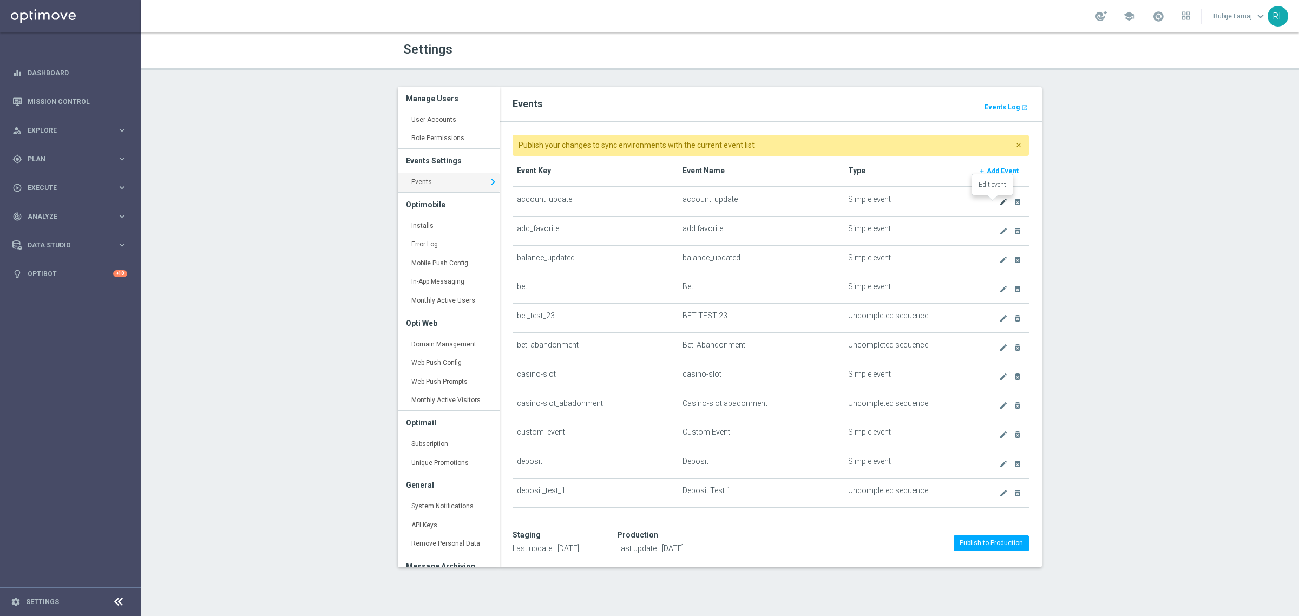
click at [999, 203] on icon "create" at bounding box center [1003, 201] width 9 height 9
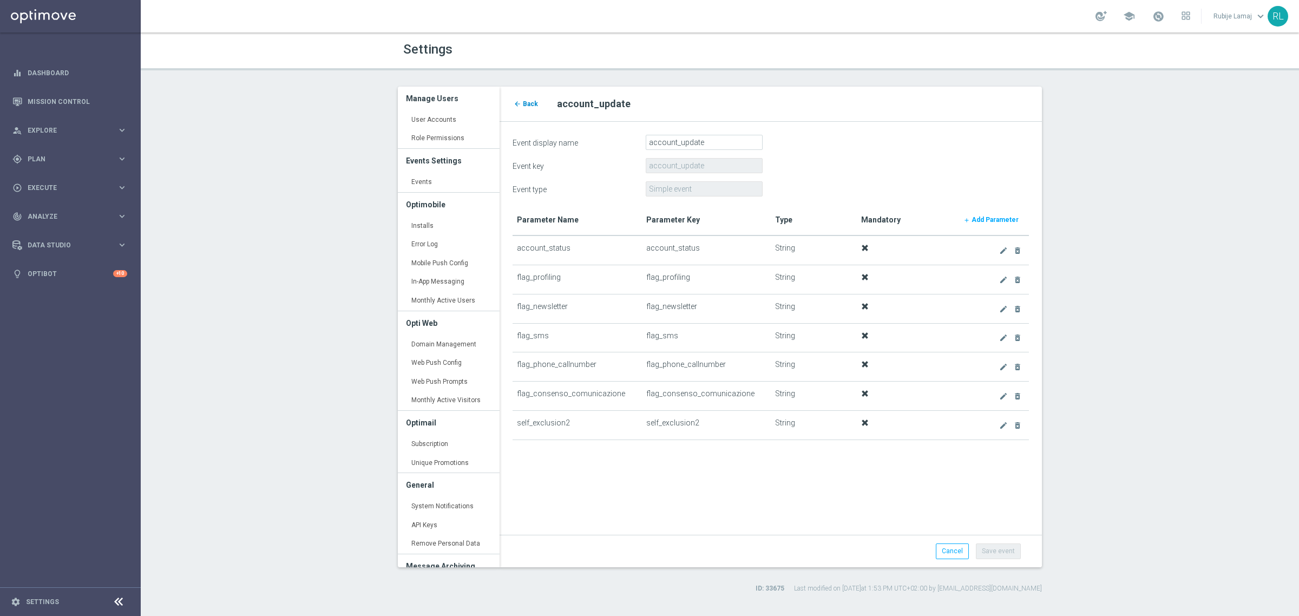
click at [531, 103] on span "Back" at bounding box center [530, 104] width 15 height 8
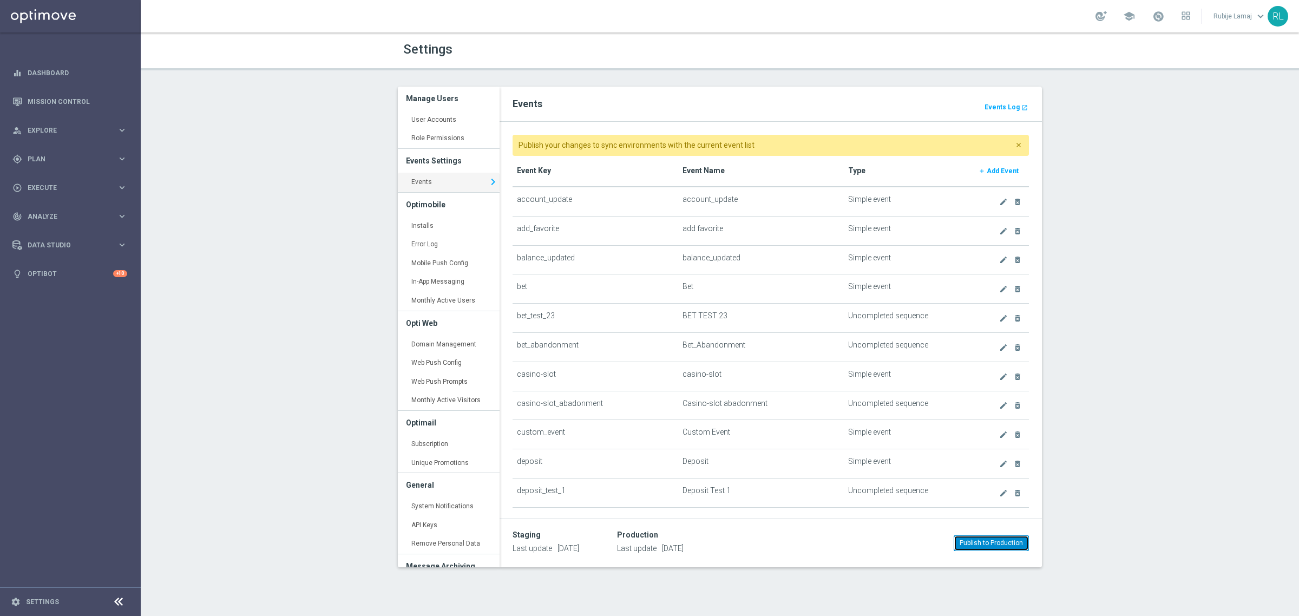
click at [995, 546] on button "Publish to Production" at bounding box center [990, 542] width 75 height 15
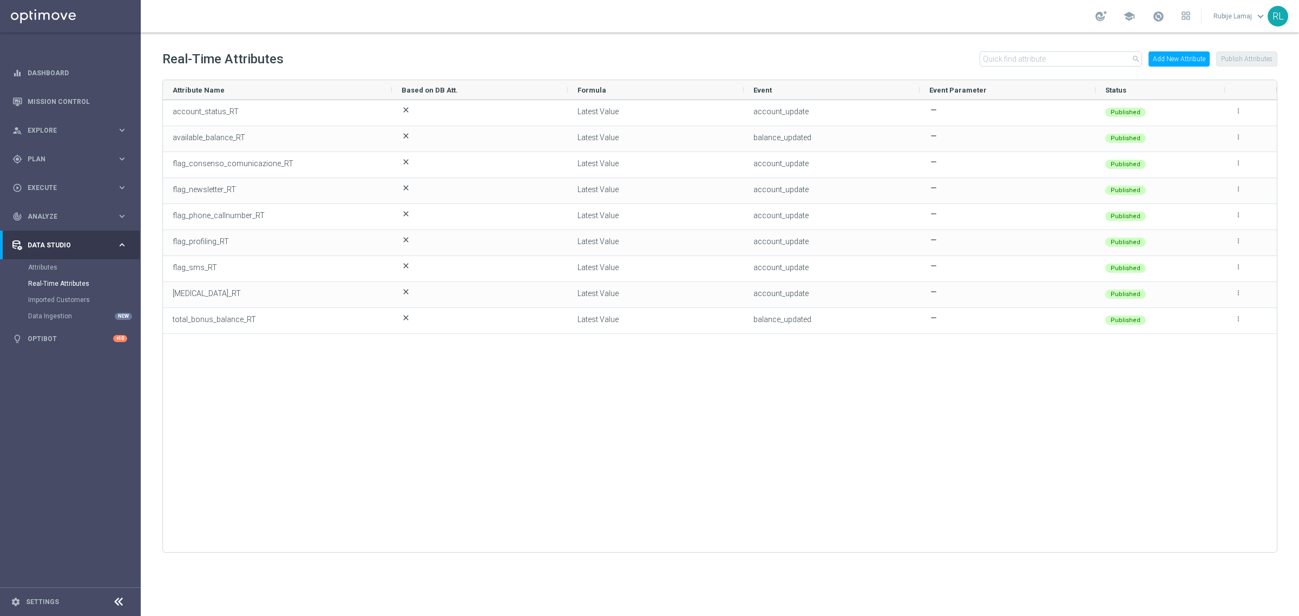
drag, startPoint x: 0, startPoint y: 0, endPoint x: 707, endPoint y: 398, distance: 811.1
click at [707, 398] on div "account_status_RT close Latest Value account_update remove Published more_vert …" at bounding box center [720, 321] width 1114 height 442
click at [1196, 49] on div "Real-Time Attributes search Add New Attribute Publish Attributes" at bounding box center [719, 59] width 1115 height 40
click at [1194, 57] on button "Add New Attribute" at bounding box center [1178, 58] width 61 height 15
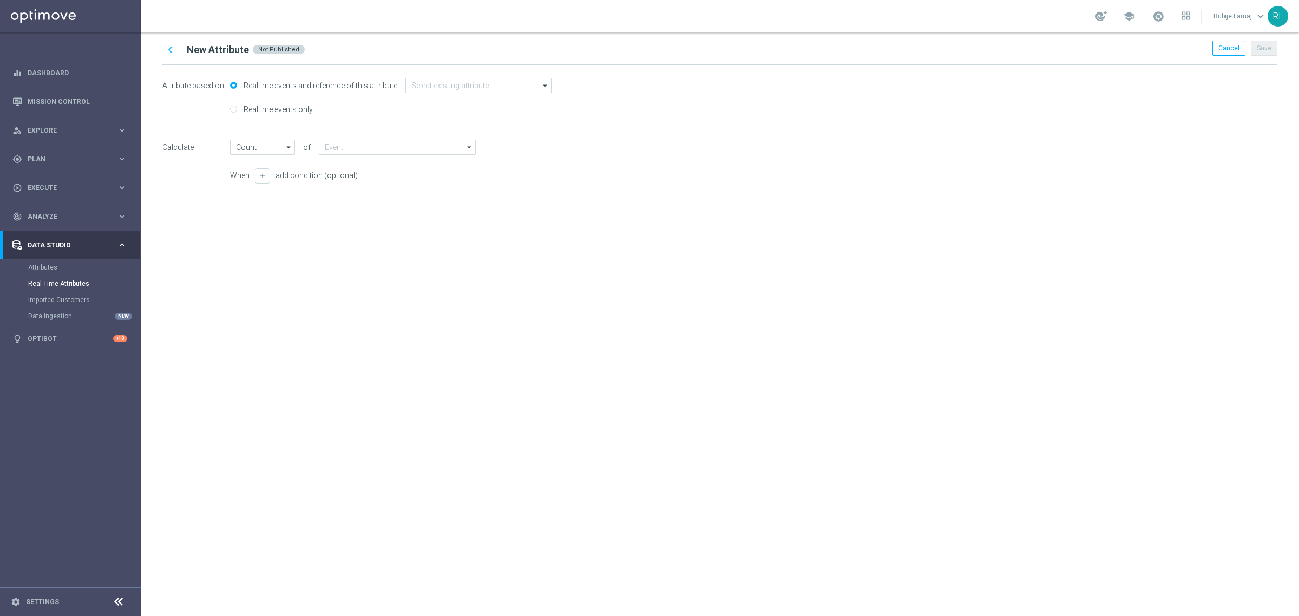
click at [634, 330] on div "chevron_left New Attribute Not Published Cancel Save Attribute based on Realtim…" at bounding box center [720, 323] width 1158 height 583
click at [287, 111] on label "Realtime events only" at bounding box center [277, 109] width 72 height 10
click at [237, 111] on input "Realtime events only" at bounding box center [233, 110] width 7 height 7
radio input "true"
radio input "false"
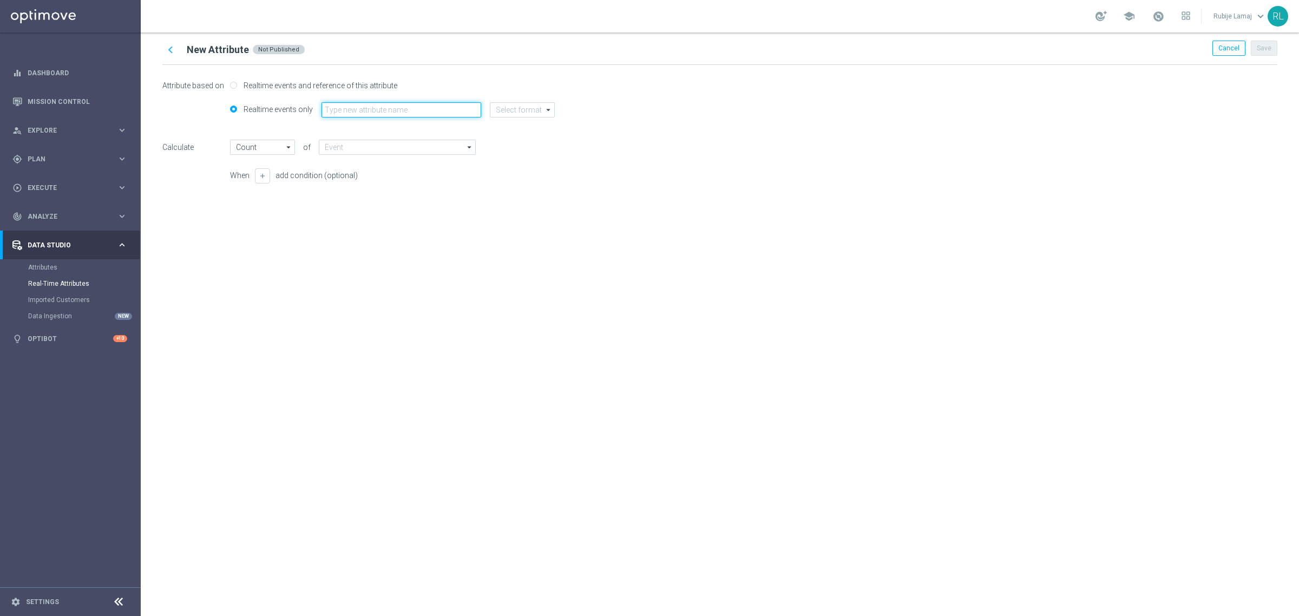
click at [347, 111] on input "text" at bounding box center [401, 109] width 160 height 15
type input "ana_rt"
click at [515, 117] on input at bounding box center [522, 109] width 65 height 15
click at [515, 176] on div "string" at bounding box center [512, 174] width 17 height 10
type input "Latest Value"
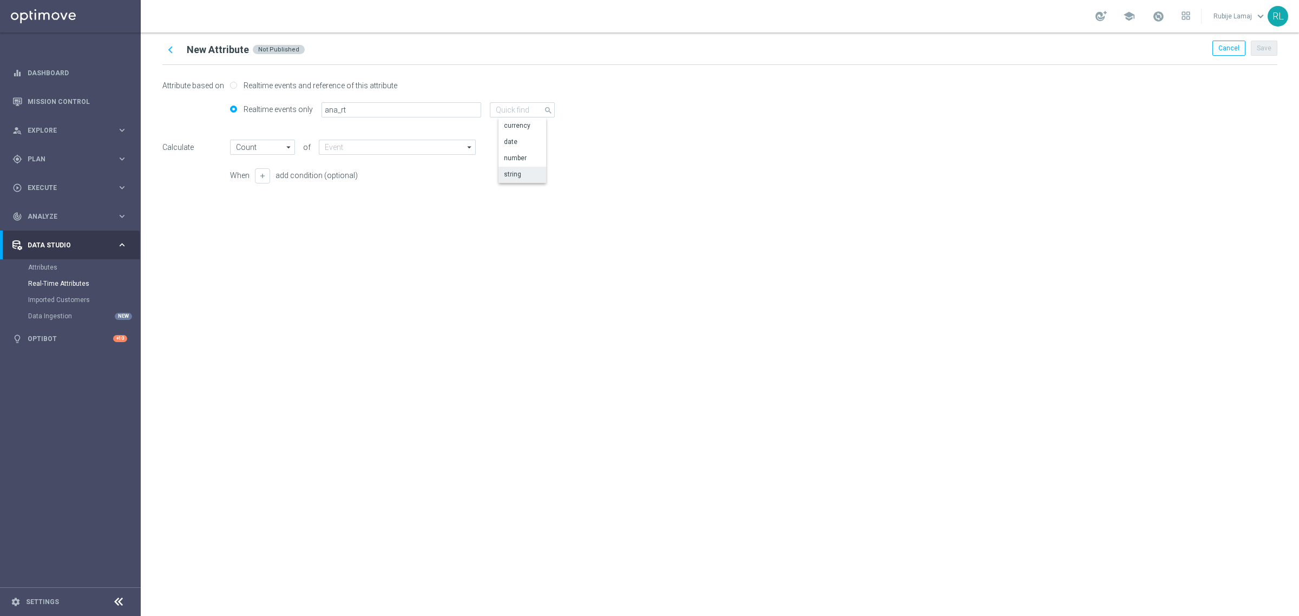
type input "string"
click at [483, 241] on div "chevron_left New Attribute Not Published Cancel Save Attribute based on Realtim…" at bounding box center [720, 323] width 1158 height 583
click at [348, 150] on input at bounding box center [397, 147] width 157 height 15
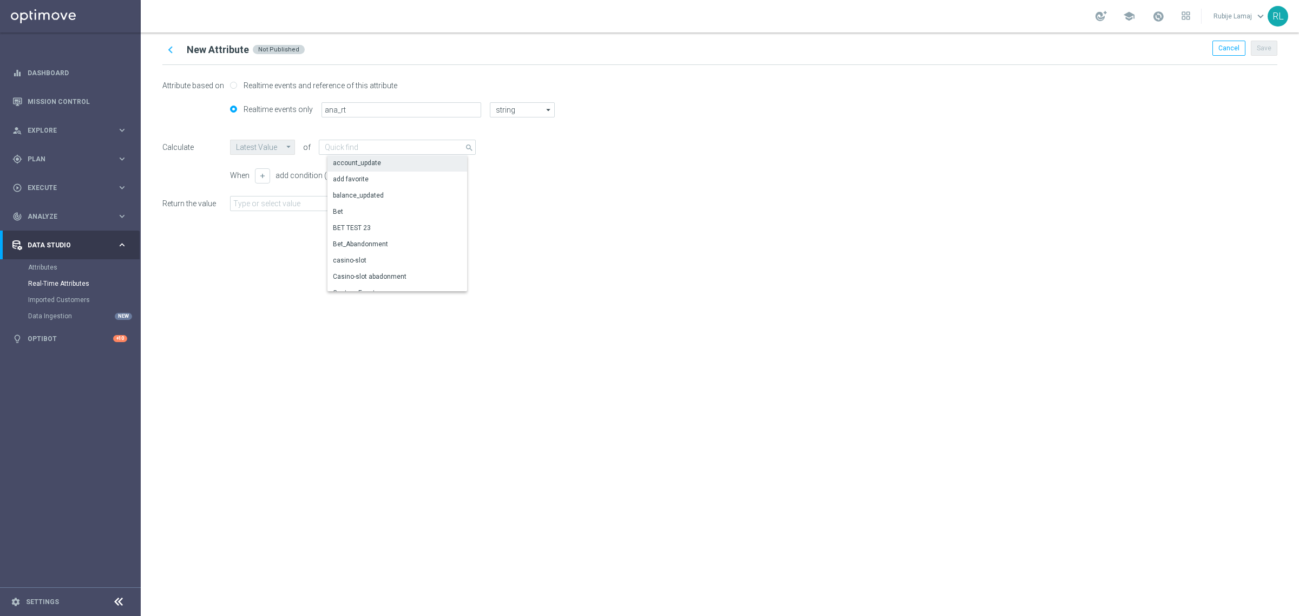
click at [358, 163] on div "account_update" at bounding box center [357, 163] width 48 height 10
type input "account_update"
click at [322, 214] on div "Attribute based on Realtime events and reference of this attribute Realtime eve…" at bounding box center [719, 148] width 1115 height 167
click at [320, 206] on input "text" at bounding box center [306, 203] width 153 height 15
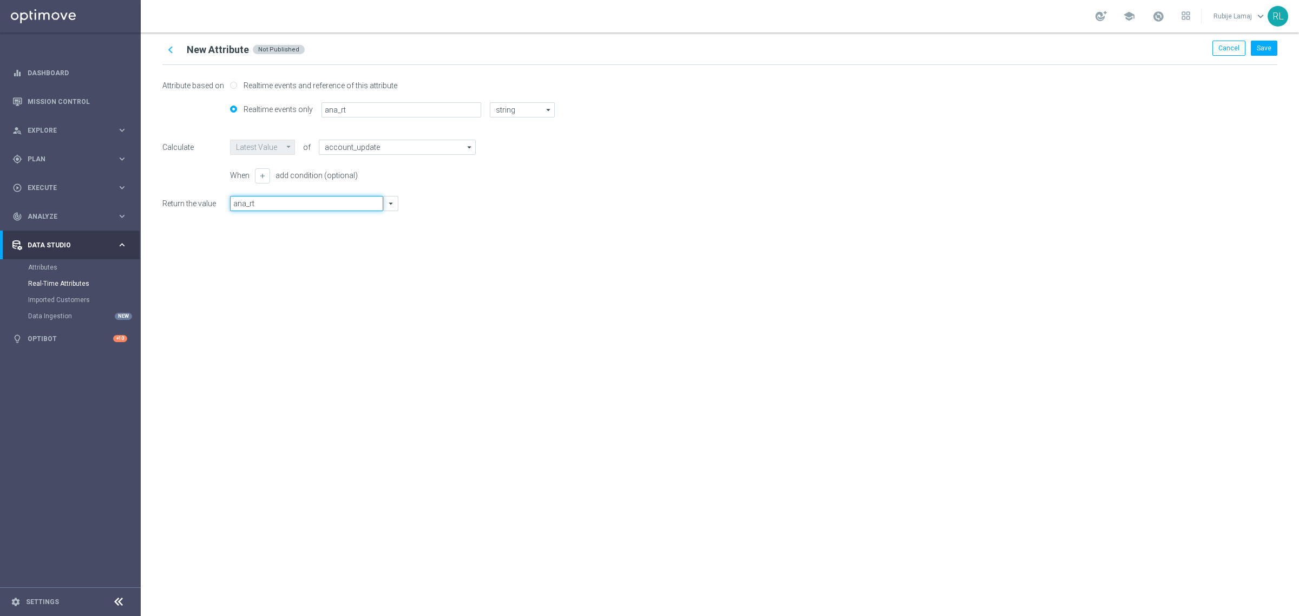
click at [321, 206] on input "ana_rt" at bounding box center [306, 203] width 153 height 15
type input "ana_rt"
click at [426, 225] on div "Attribute based on Realtime events and reference of this attribute Realtime eve…" at bounding box center [719, 148] width 1115 height 167
click at [391, 209] on button "arrow_drop_down" at bounding box center [390, 203] width 15 height 15
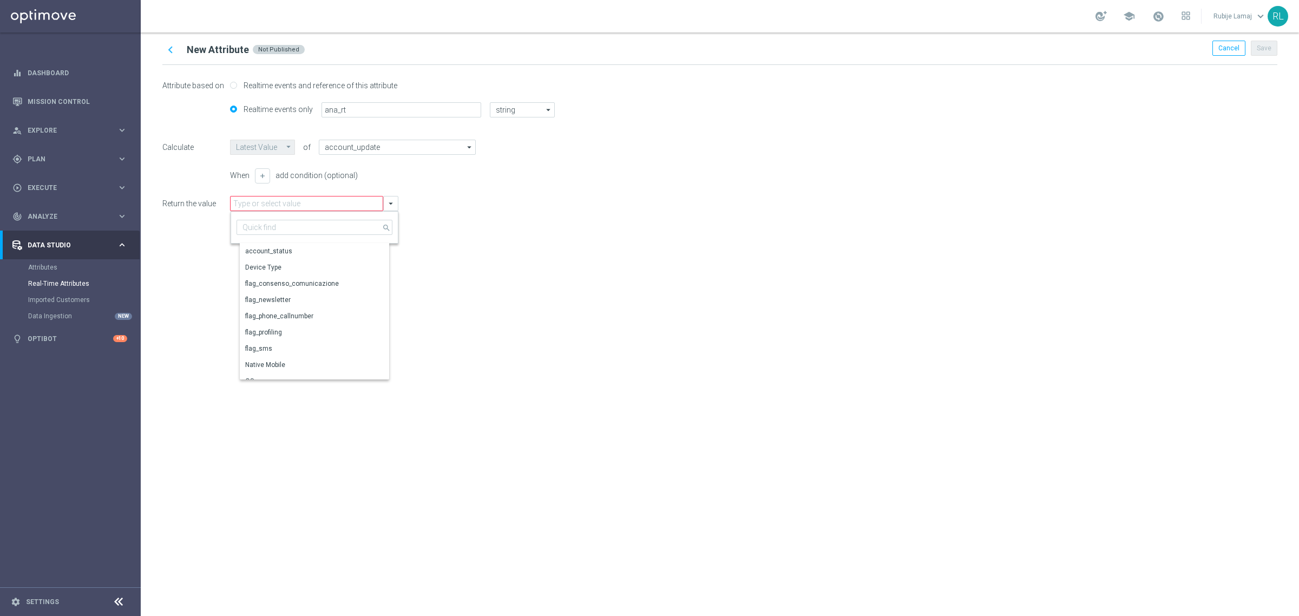
scroll to position [42, 0]
click at [590, 331] on div "chevron_left New Attribute Not Published Cancel Save Attribute based on Realtim…" at bounding box center [720, 323] width 1158 height 583
click at [38, 600] on link "Settings" at bounding box center [42, 601] width 33 height 6
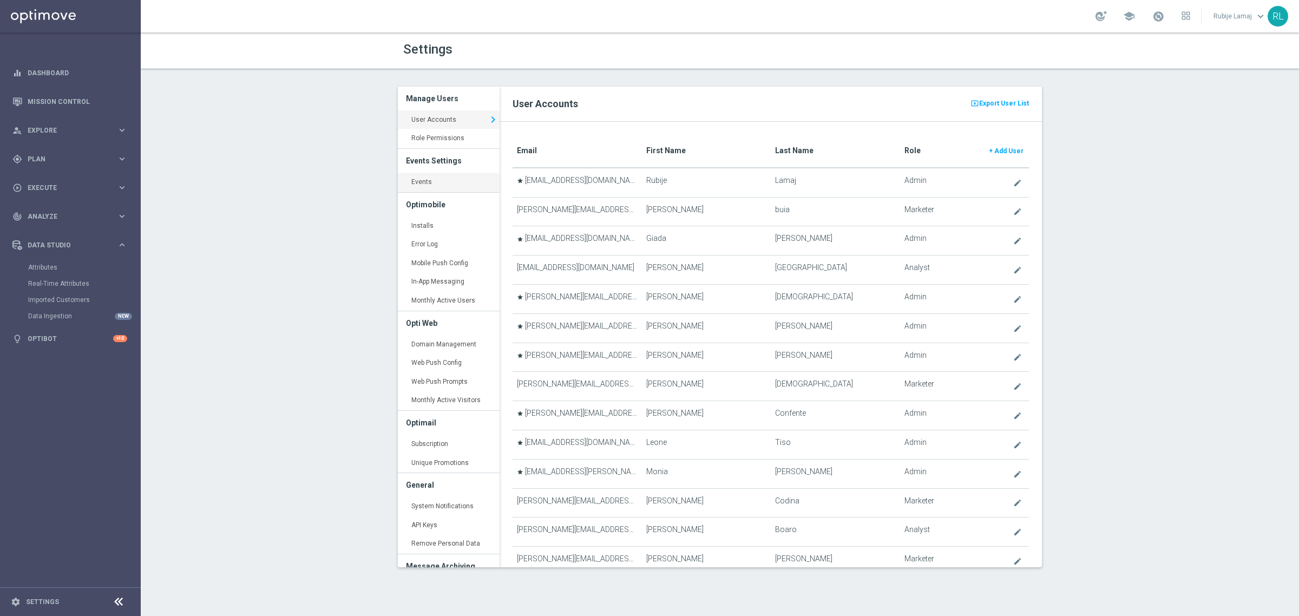
click at [428, 185] on link "Events keyboard_arrow_right" at bounding box center [449, 182] width 102 height 19
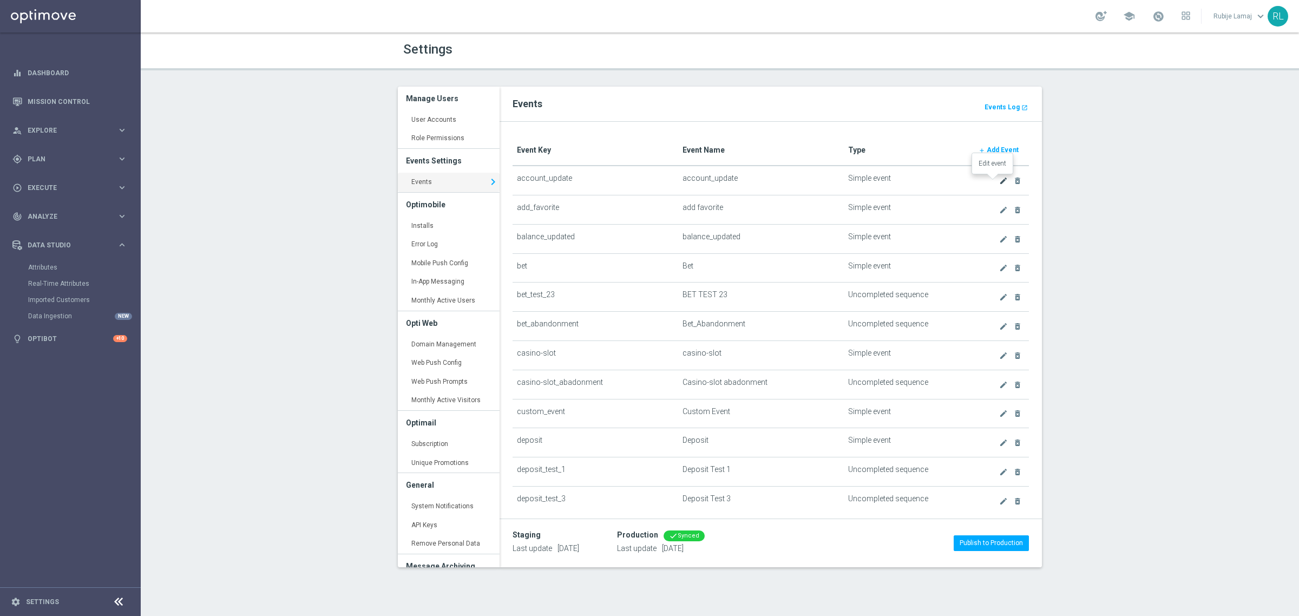
click at [999, 177] on icon "create" at bounding box center [1003, 180] width 9 height 9
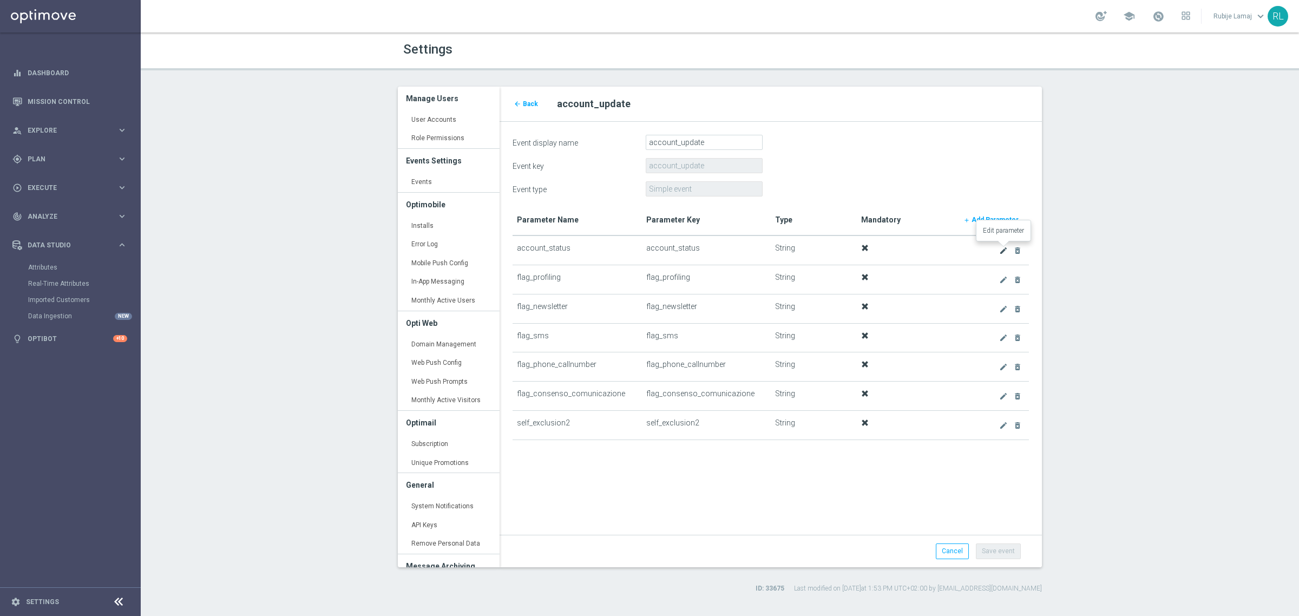
click at [999, 251] on icon "create" at bounding box center [1003, 250] width 9 height 9
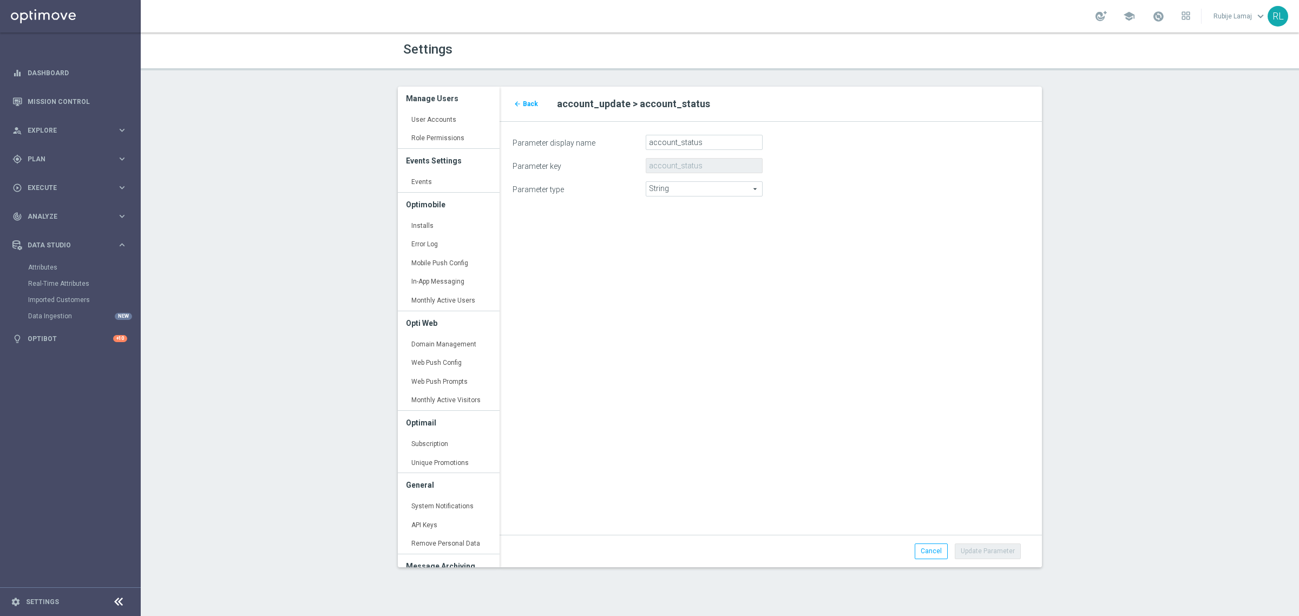
click at [34, 278] on div "Real-Time Attributes" at bounding box center [83, 283] width 111 height 16
click at [38, 284] on link "Real-Time Attributes" at bounding box center [70, 283] width 84 height 9
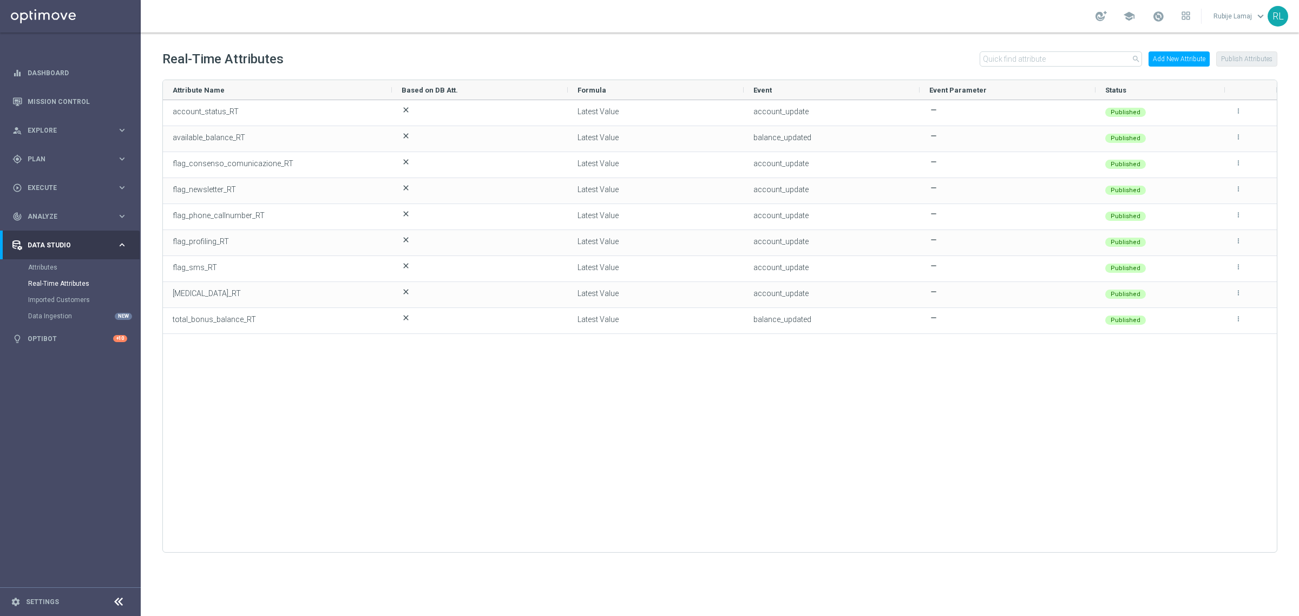
click at [1173, 52] on button "Add New Attribute" at bounding box center [1178, 58] width 61 height 15
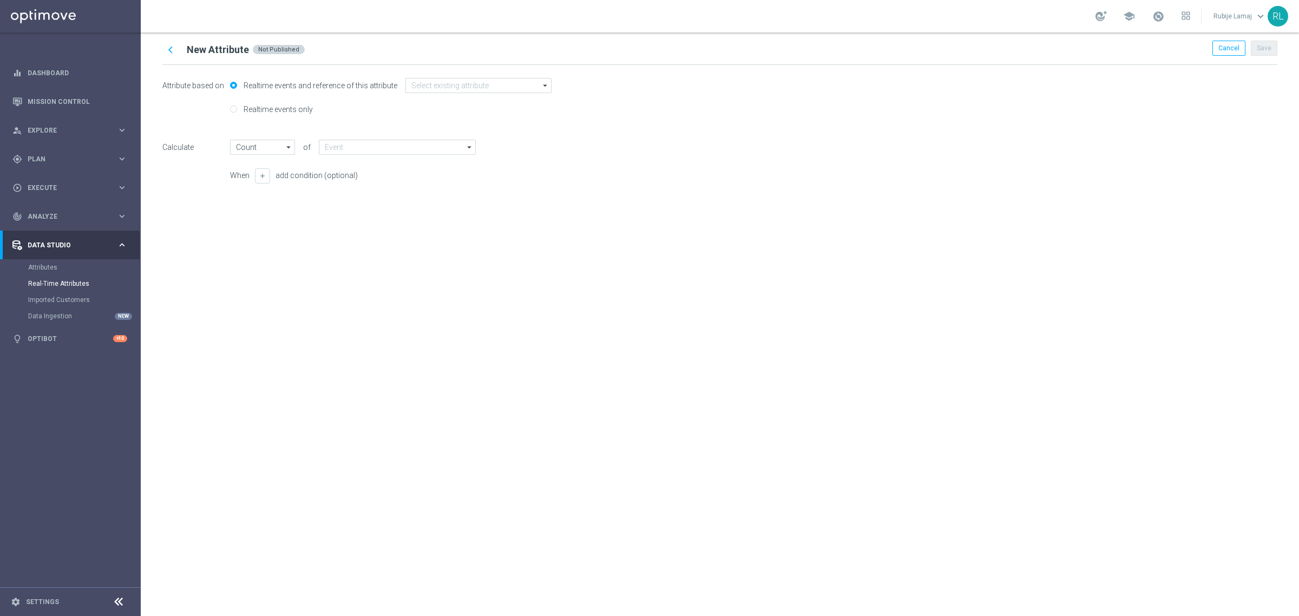
click at [298, 107] on label "Realtime events only" at bounding box center [277, 109] width 72 height 10
click at [237, 107] on input "Realtime events only" at bounding box center [233, 110] width 7 height 7
radio input "true"
radio input "false"
click at [369, 115] on input "text" at bounding box center [401, 109] width 160 height 15
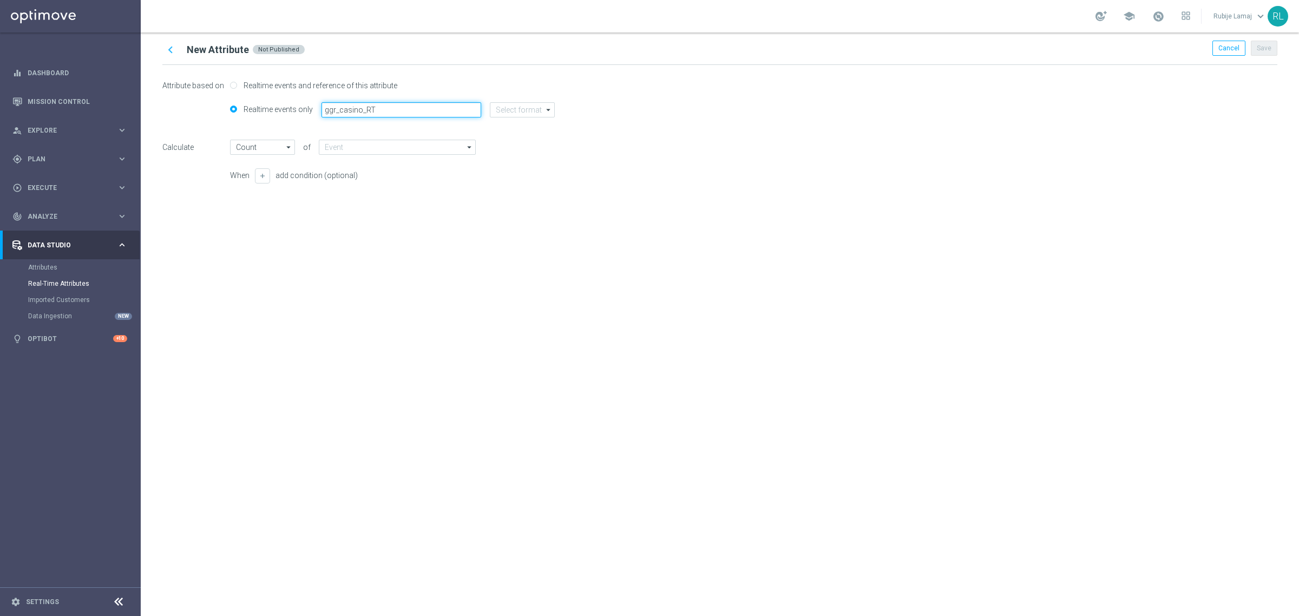
type input "ggr_casino_RT"
click at [505, 111] on input at bounding box center [522, 109] width 65 height 15
click at [515, 177] on div "string" at bounding box center [512, 174] width 17 height 10
type input "Latest Value"
type input "string"
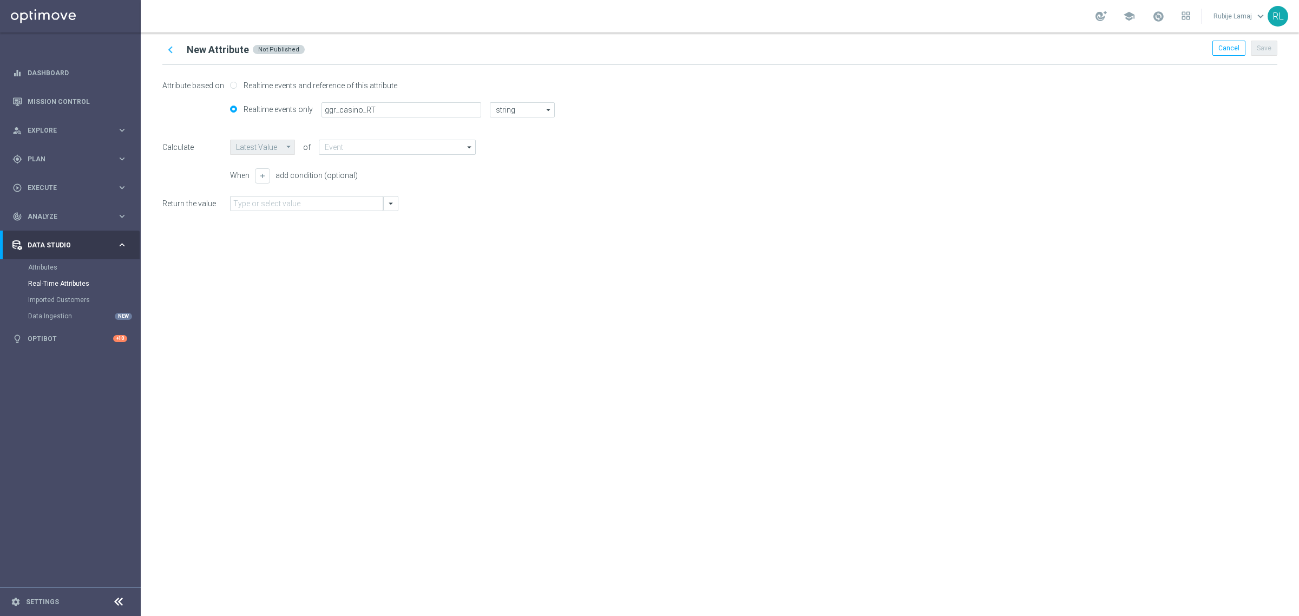
click at [429, 234] on div "chevron_left New Attribute Not Published Cancel Save Attribute based on Realtim…" at bounding box center [720, 323] width 1158 height 583
click at [353, 152] on input at bounding box center [397, 147] width 157 height 15
click at [358, 177] on div "Gross_Gaming_Revenue" at bounding box center [369, 179] width 73 height 10
type input "Gross_Gaming_Revenue"
click at [361, 301] on div "chevron_left New Attribute Not Published Cancel Save Attribute based on Realtim…" at bounding box center [720, 323] width 1158 height 583
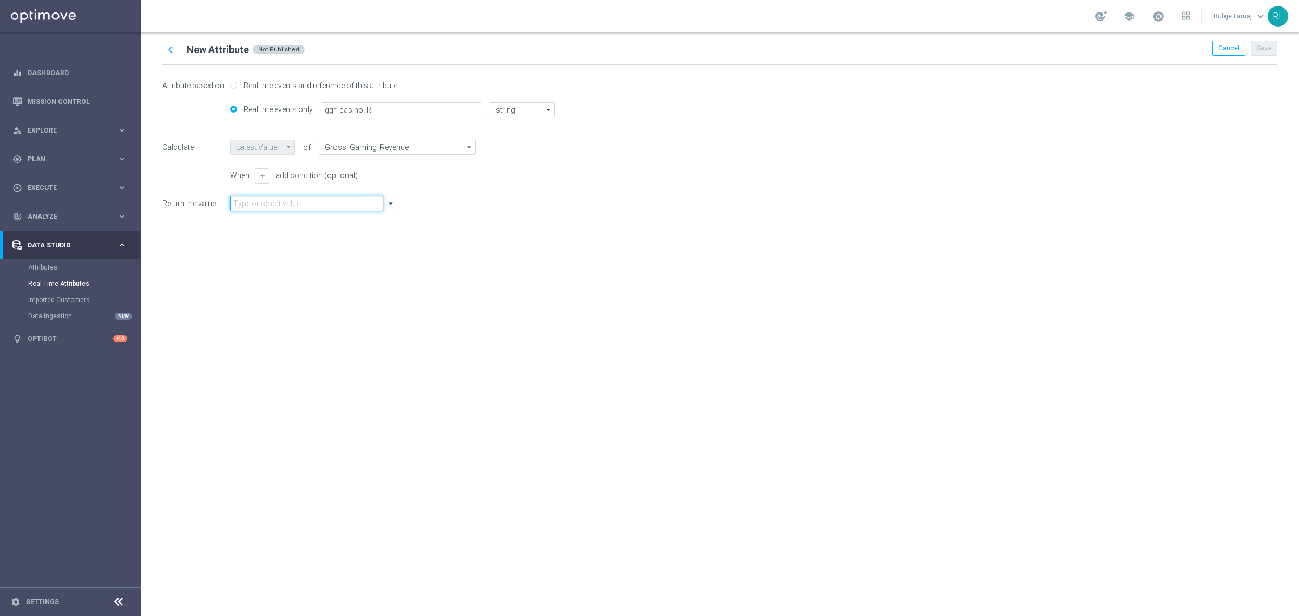
click at [350, 206] on input "text" at bounding box center [306, 203] width 153 height 15
type input "ggr_casino"
click at [308, 384] on div "chevron_left New Attribute Not Published Cancel Save Attribute based on Realtim…" at bounding box center [720, 323] width 1158 height 583
click at [320, 209] on input "text" at bounding box center [306, 203] width 153 height 15
type input "gg"
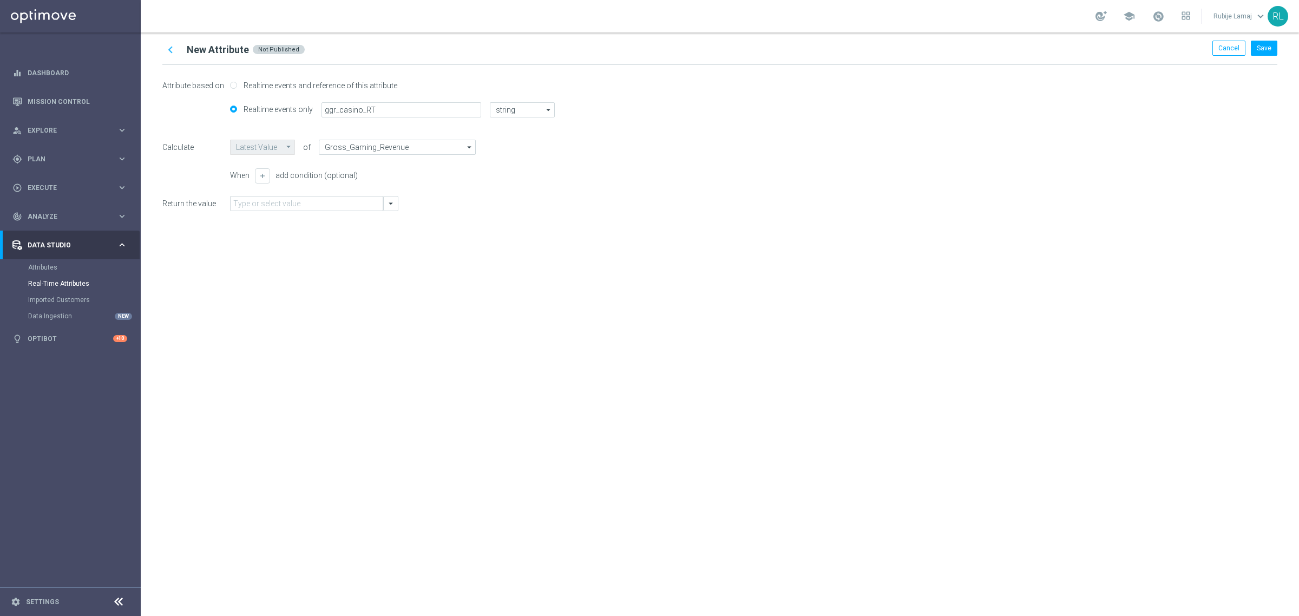
click at [290, 344] on div "chevron_left New Attribute Not Published Cancel Save Attribute based on Realtim…" at bounding box center [720, 323] width 1158 height 583
click at [170, 46] on icon "chevron_left" at bounding box center [170, 50] width 14 height 14
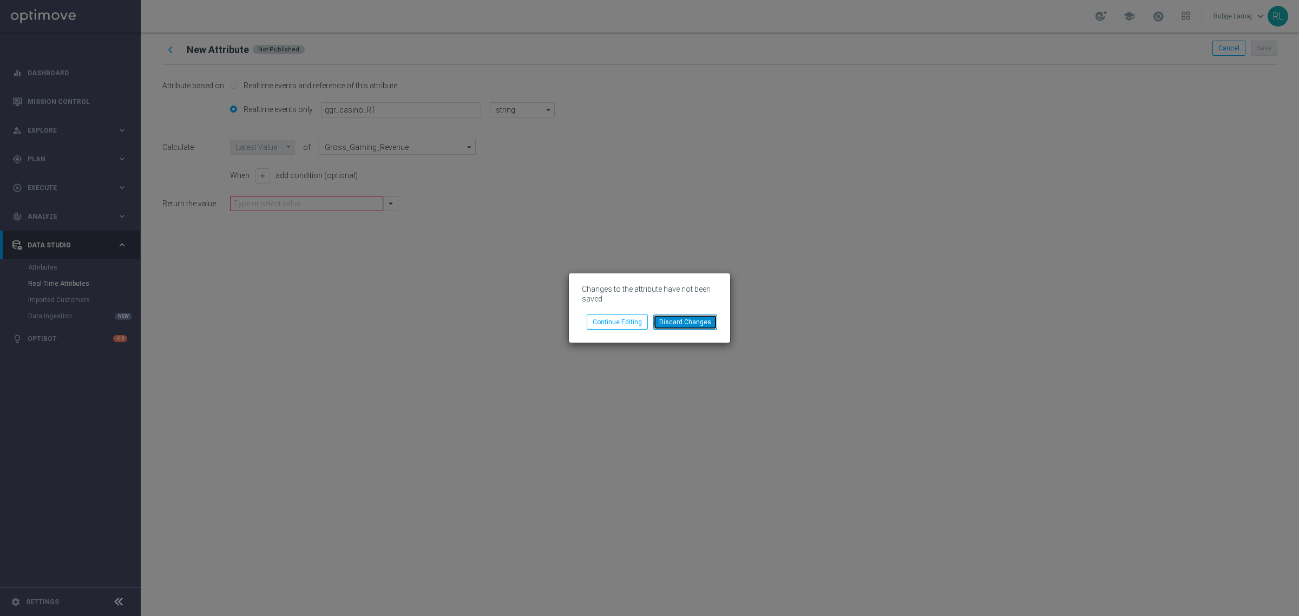
click at [662, 326] on button "Discard Changes" at bounding box center [685, 321] width 64 height 15
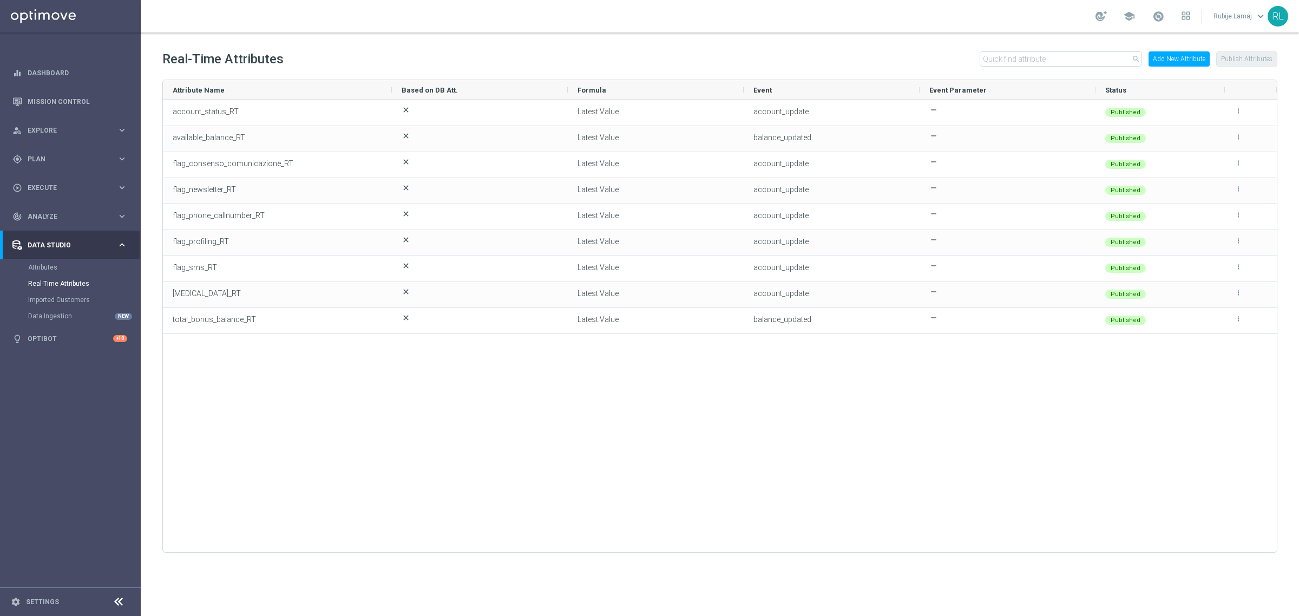
drag, startPoint x: 396, startPoint y: 455, endPoint x: 400, endPoint y: 458, distance: 5.8
click at [398, 456] on div "account_status_RT close Latest Value account_update remove Published more_vert …" at bounding box center [720, 321] width 1114 height 442
click at [1191, 53] on button "Add New Attribute" at bounding box center [1178, 58] width 61 height 15
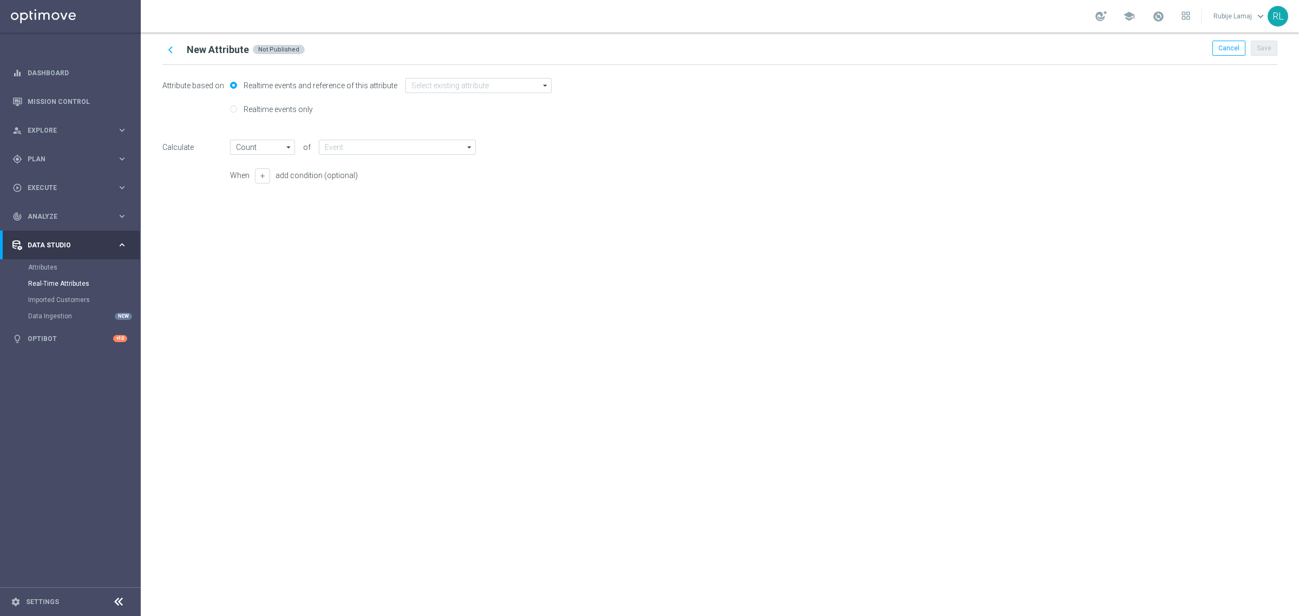
click at [412, 266] on div "chevron_left New Attribute Not Published Cancel Save Attribute based on Realtim…" at bounding box center [720, 323] width 1158 height 583
click at [281, 103] on div "Realtime events only" at bounding box center [719, 114] width 1115 height 24
click at [280, 106] on label "Realtime events only" at bounding box center [277, 109] width 72 height 10
click at [237, 107] on input "Realtime events only" at bounding box center [233, 110] width 7 height 7
radio input "true"
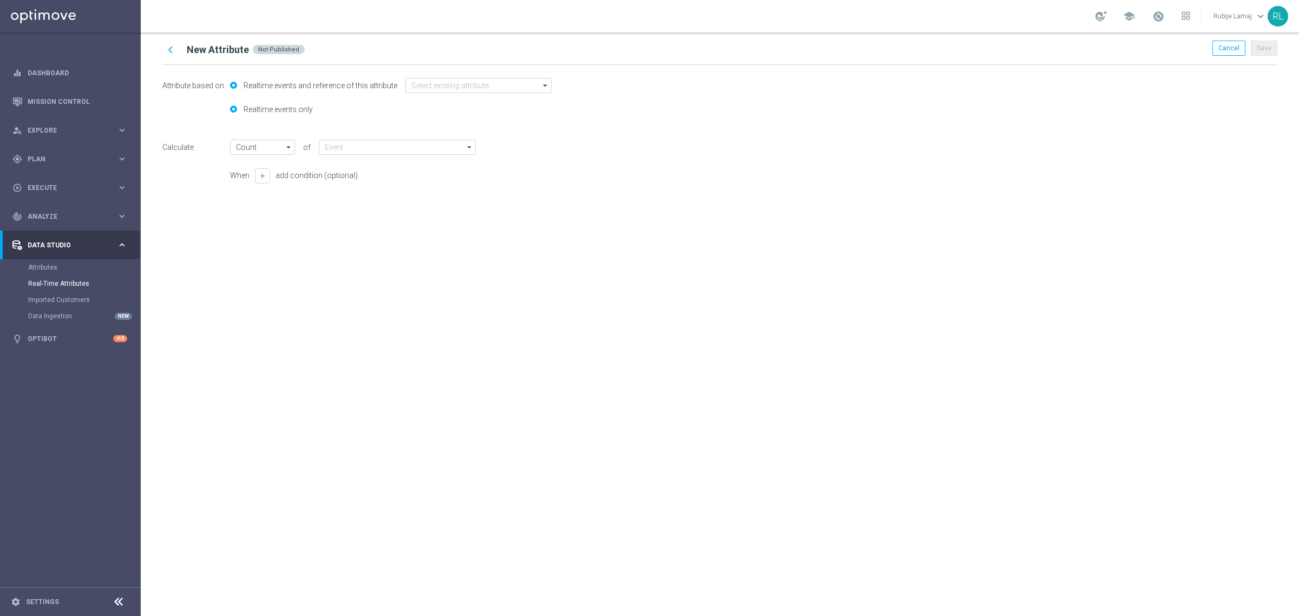
radio input "false"
click at [333, 106] on input "text" at bounding box center [401, 109] width 160 height 15
type input "ggr_casino_RT"
click at [507, 116] on input at bounding box center [522, 109] width 65 height 15
click at [515, 177] on div "string" at bounding box center [512, 174] width 17 height 10
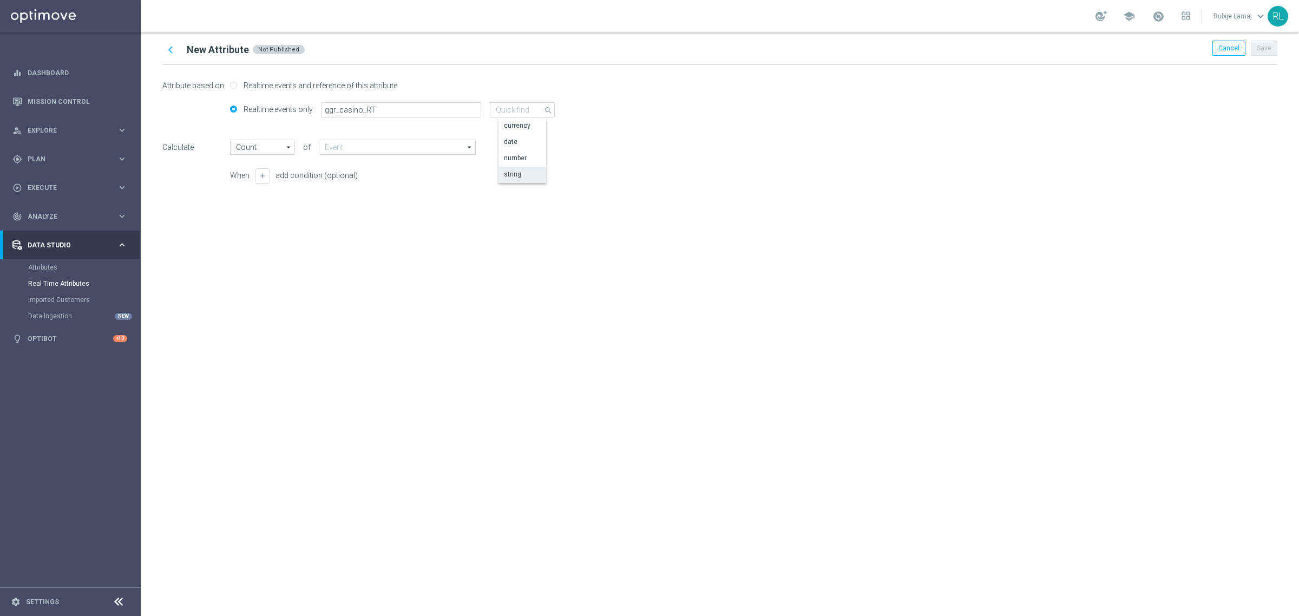
type input "Latest Value"
type input "string"
click at [433, 143] on input at bounding box center [397, 147] width 157 height 15
click at [410, 177] on div "Gross_Gaming_Revenue" at bounding box center [401, 180] width 148 height 16
type input "Gross_Gaming_Revenue"
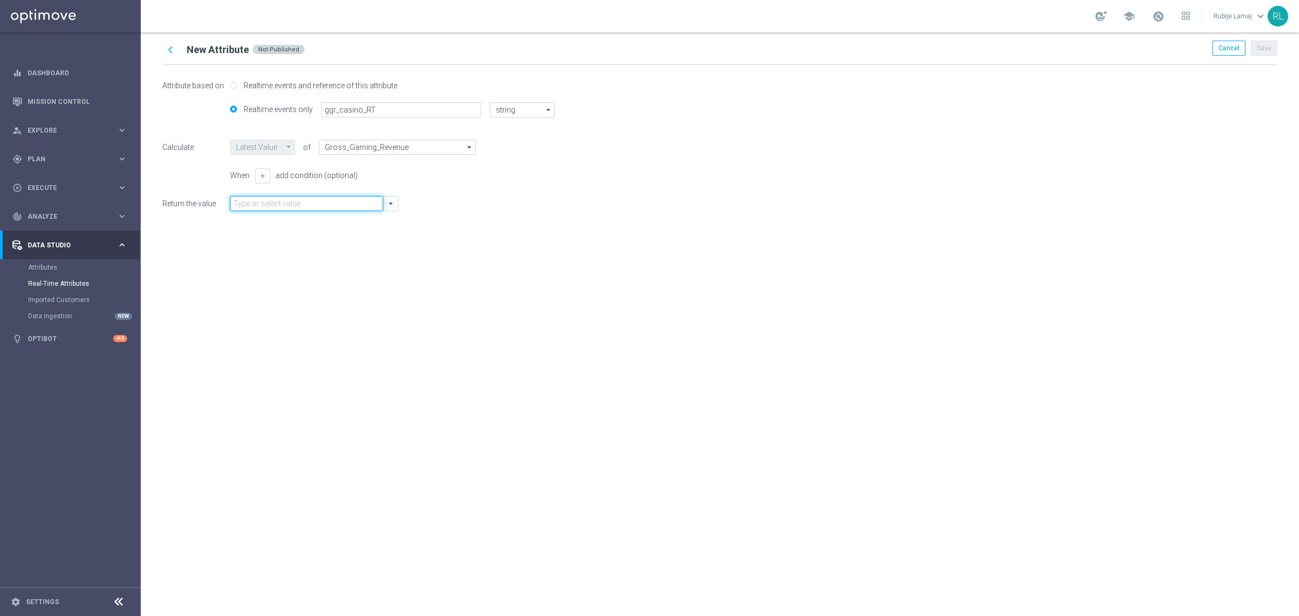
click at [306, 197] on input "text" at bounding box center [306, 203] width 153 height 15
type input "ggr_casino"
click at [898, 432] on div "chevron_left New Attribute Not Published Cancel Save Attribute based on Realtim…" at bounding box center [720, 323] width 1158 height 583
click at [798, 365] on div "chevron_left New Attribute Not Published Cancel Save Attribute based on Realtim…" at bounding box center [720, 323] width 1158 height 583
click at [390, 207] on icon "arrow_drop_down" at bounding box center [391, 204] width 10 height 10
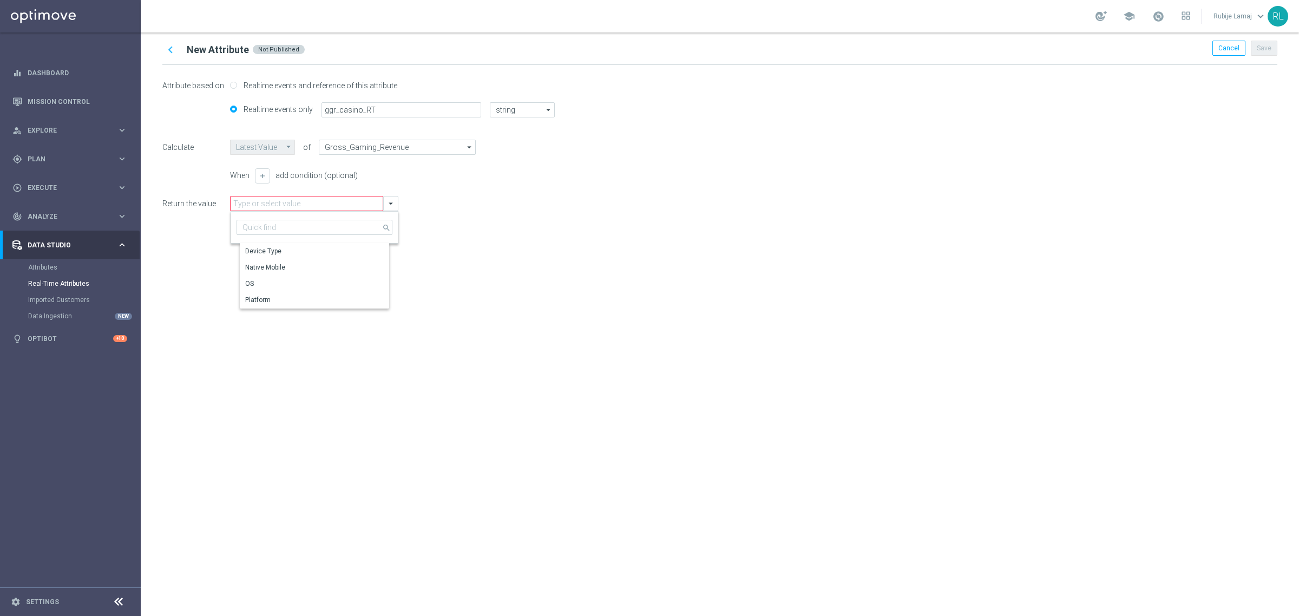
click at [662, 364] on div "chevron_left New Attribute Not Published Cancel Save Attribute based on Realtim…" at bounding box center [720, 323] width 1158 height 583
click at [171, 50] on icon "chevron_left" at bounding box center [170, 50] width 14 height 14
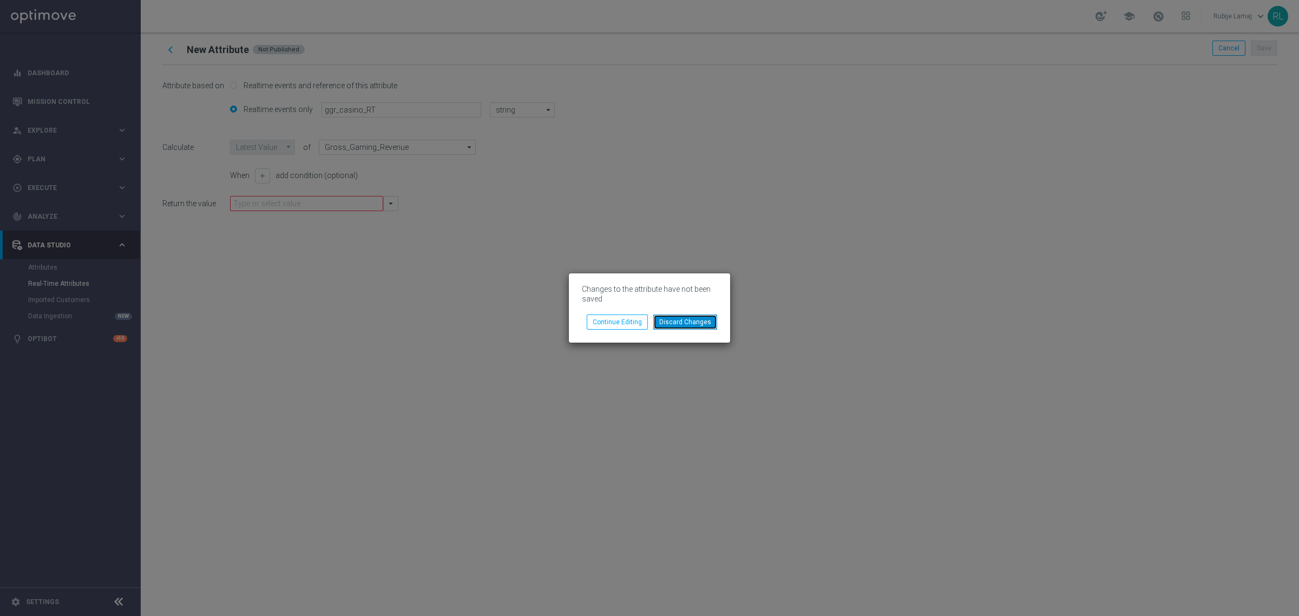
click at [663, 318] on button "Discard Changes" at bounding box center [685, 321] width 64 height 15
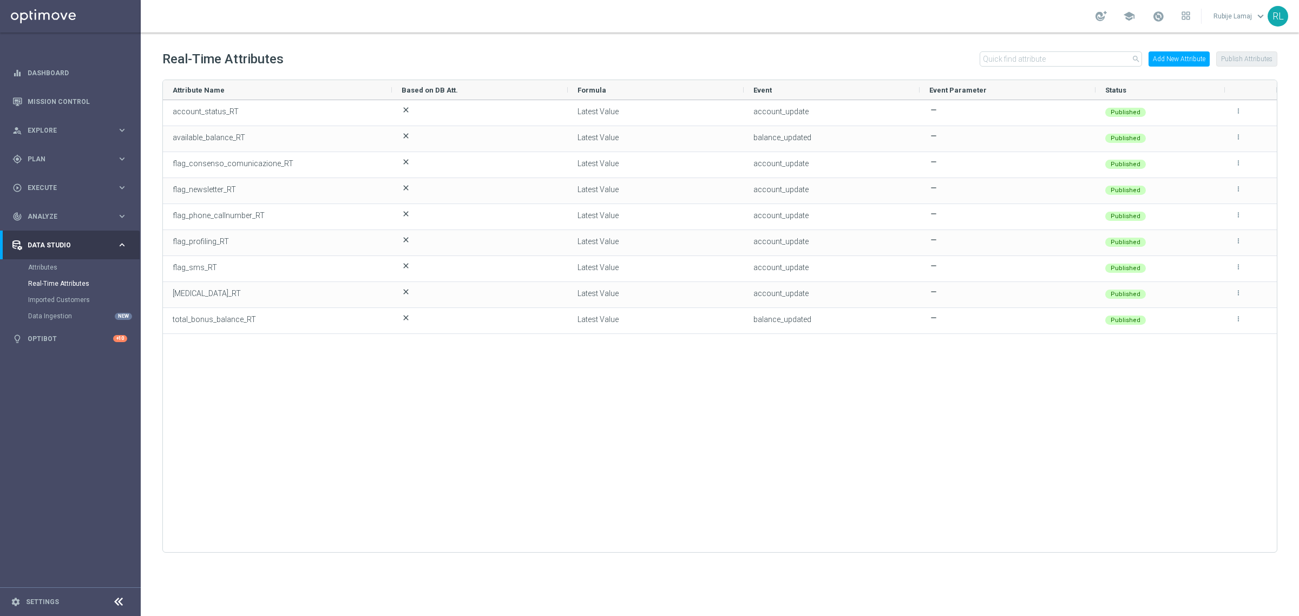
click at [603, 418] on div "account_status_RT close Latest Value account_update remove Published more_vert …" at bounding box center [720, 321] width 1114 height 442
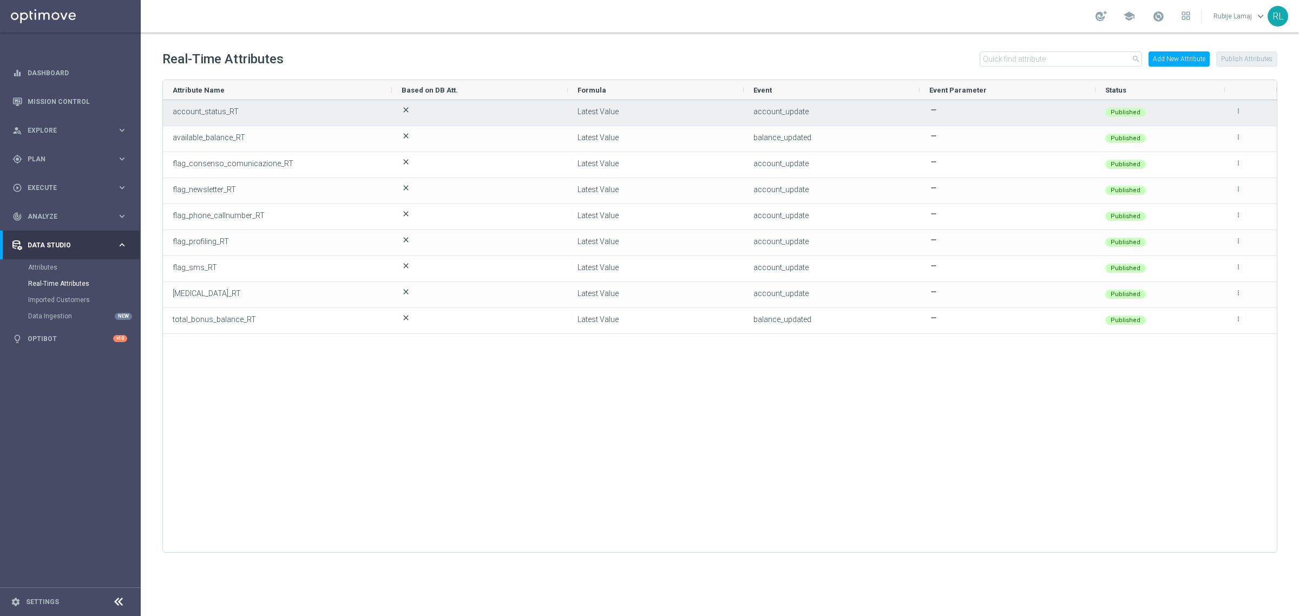
click at [1238, 111] on icon "more_vert" at bounding box center [1238, 111] width 8 height 8
click at [1226, 109] on li "edit Edit" at bounding box center [1214, 106] width 43 height 15
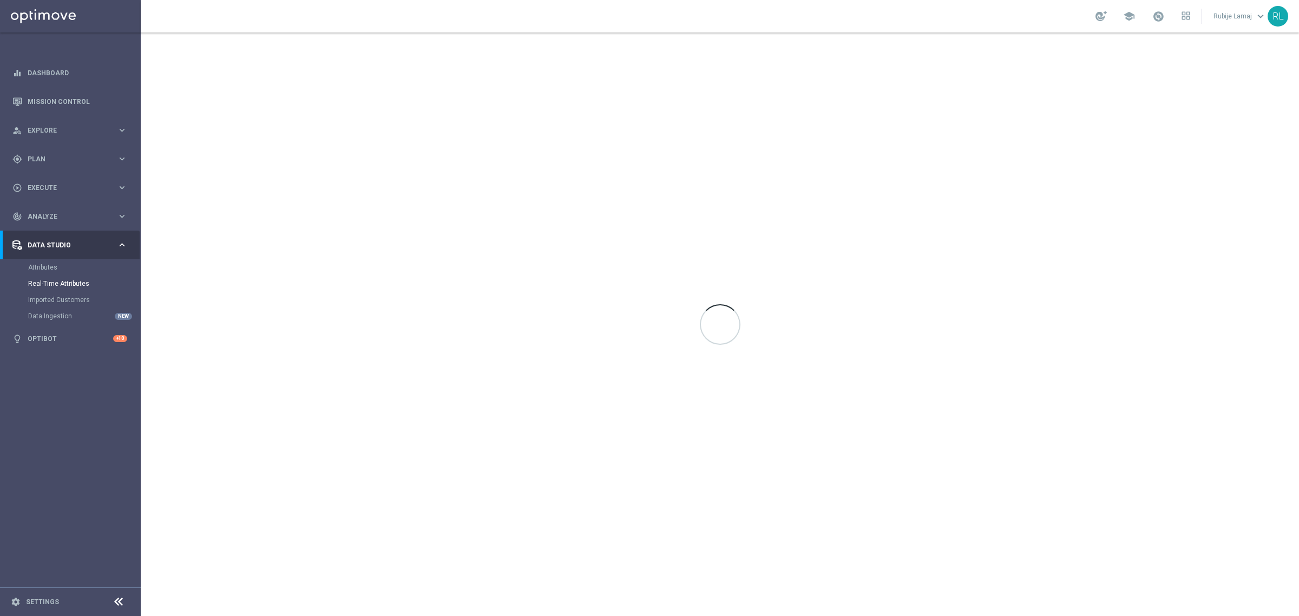
type input "account_status_RT"
type input "string"
type input "Latest Value"
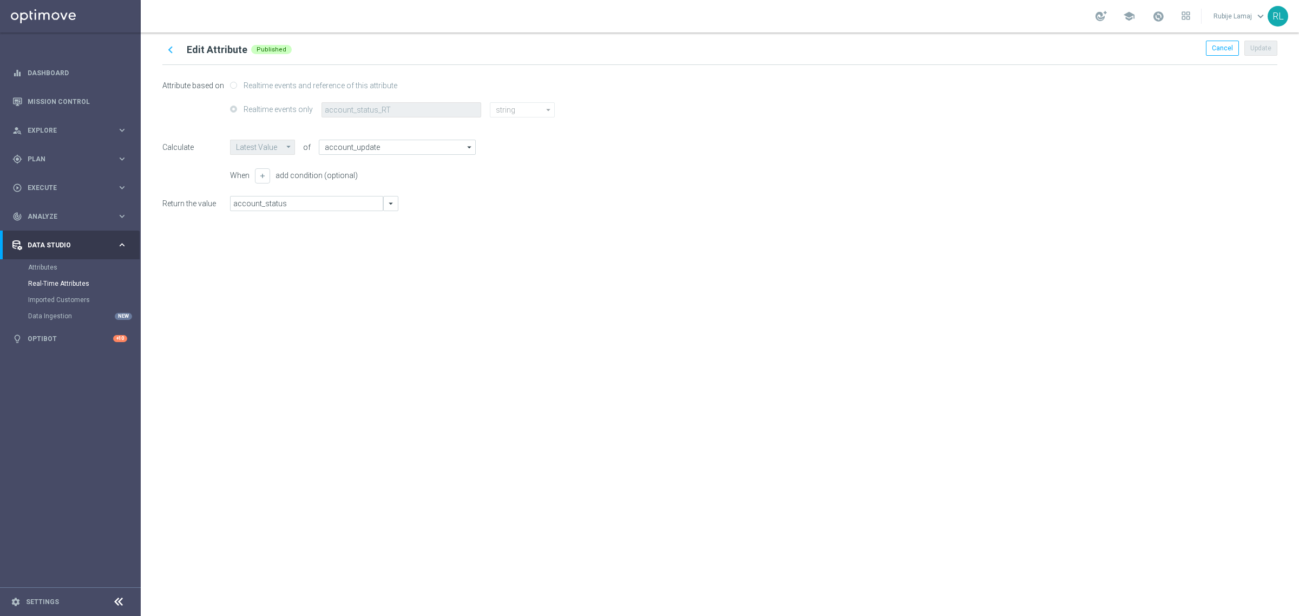
click at [172, 47] on icon "chevron_left" at bounding box center [170, 50] width 14 height 14
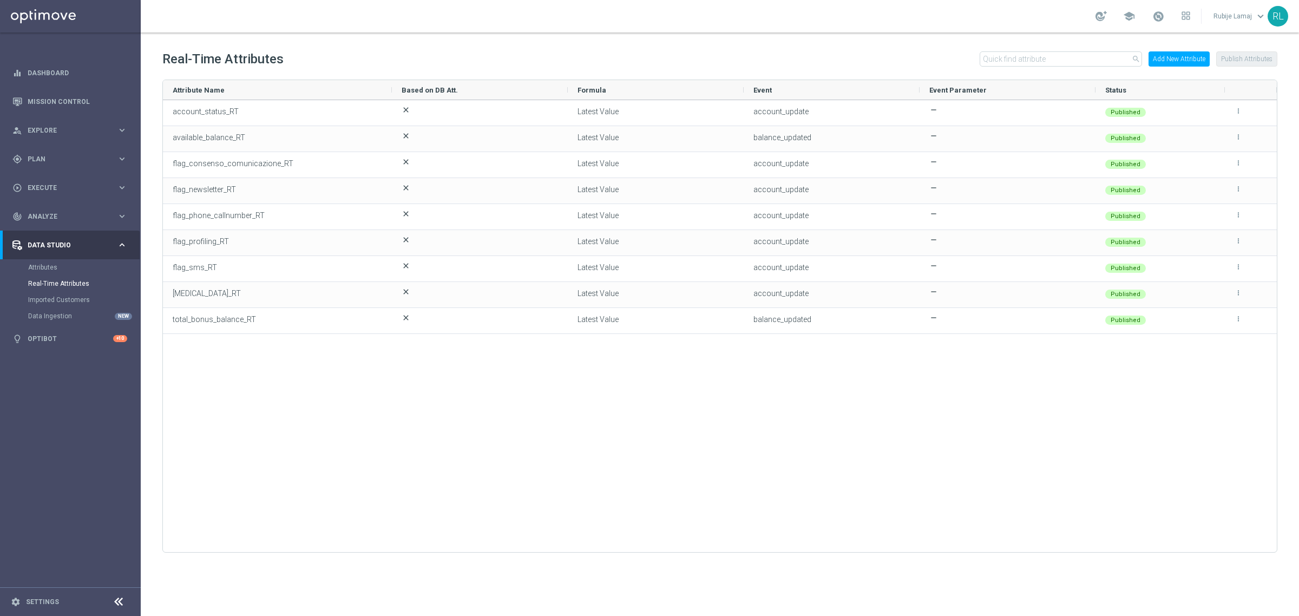
click at [1178, 58] on button "Add New Attribute" at bounding box center [1178, 58] width 61 height 15
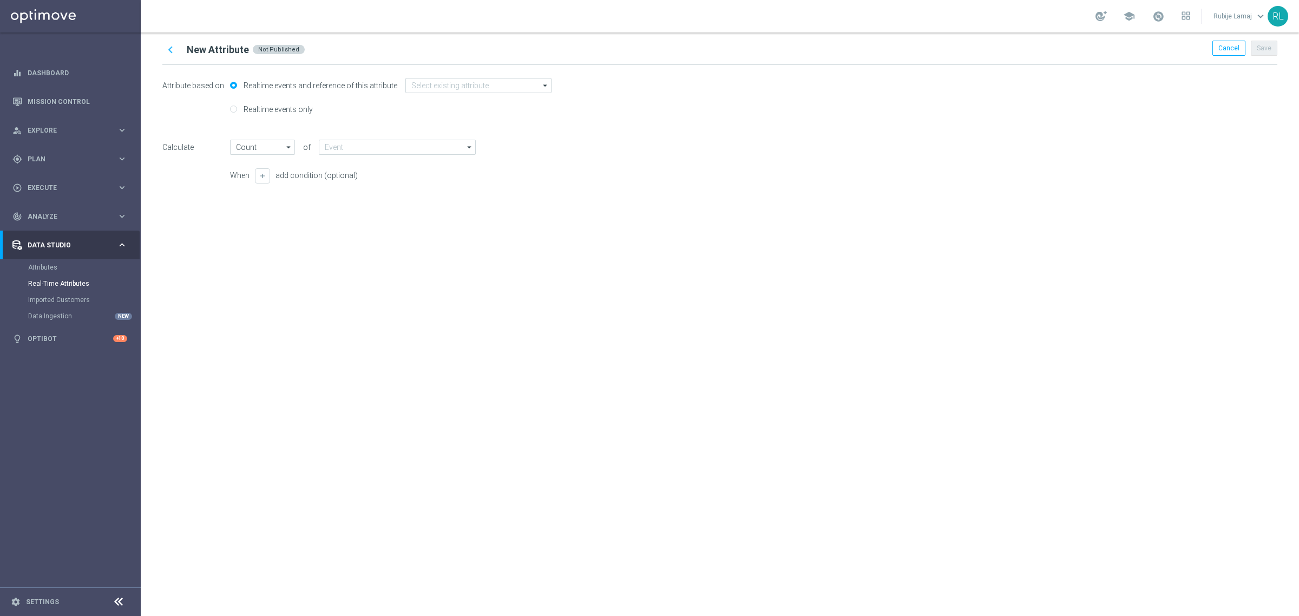
click at [242, 107] on label "Realtime events only" at bounding box center [277, 109] width 72 height 10
click at [237, 107] on input "Realtime events only" at bounding box center [233, 110] width 7 height 7
radio input "true"
radio input "false"
click at [406, 109] on input "text" at bounding box center [401, 109] width 160 height 15
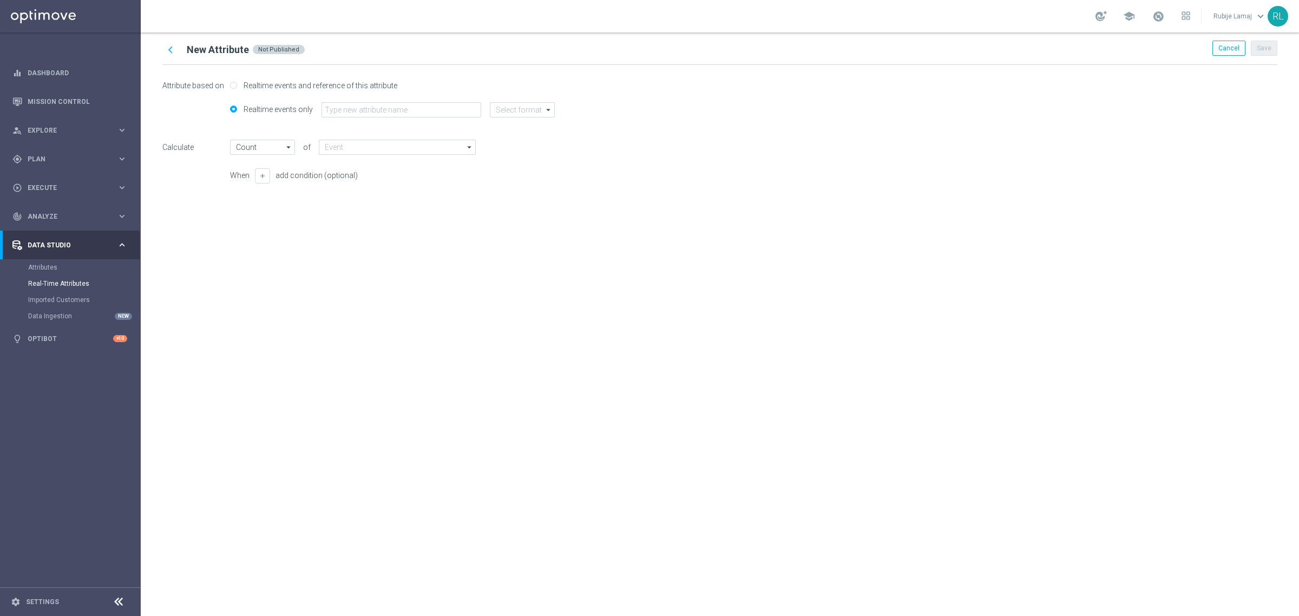
click at [640, 223] on div "chevron_left New Attribute Not Published Cancel Save Attribute based on Realtim…" at bounding box center [720, 323] width 1158 height 583
click at [367, 110] on input "text" at bounding box center [401, 109] width 160 height 15
click at [169, 54] on icon "chevron_left" at bounding box center [170, 50] width 14 height 14
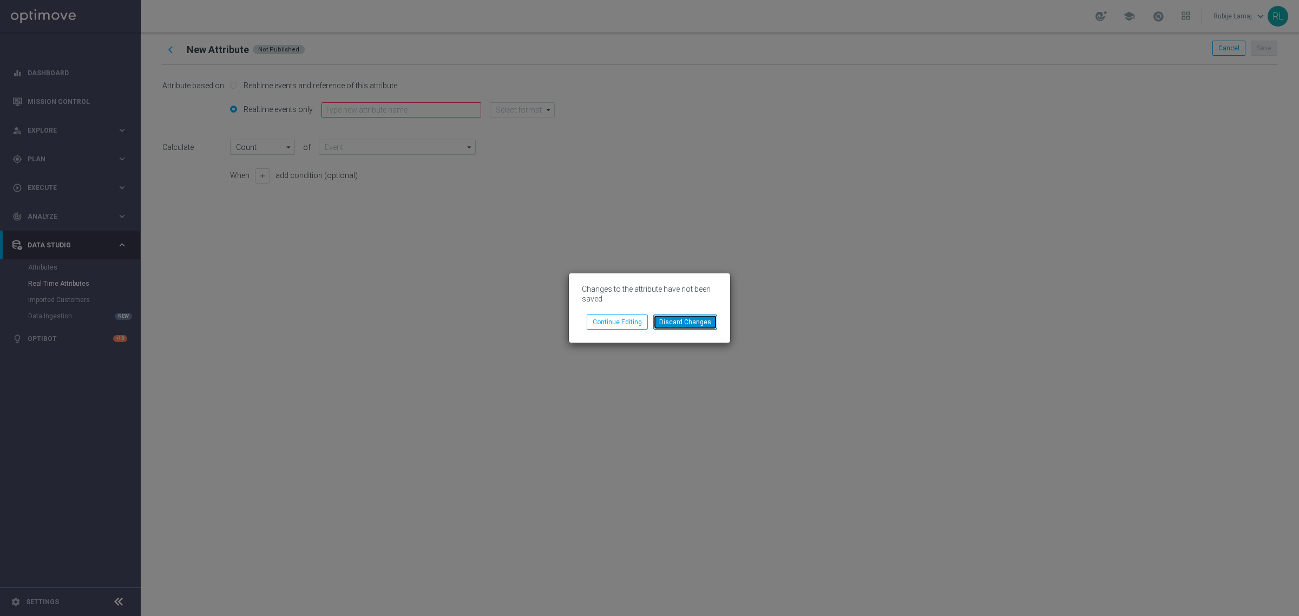
click at [678, 322] on button "Discard Changes" at bounding box center [685, 321] width 64 height 15
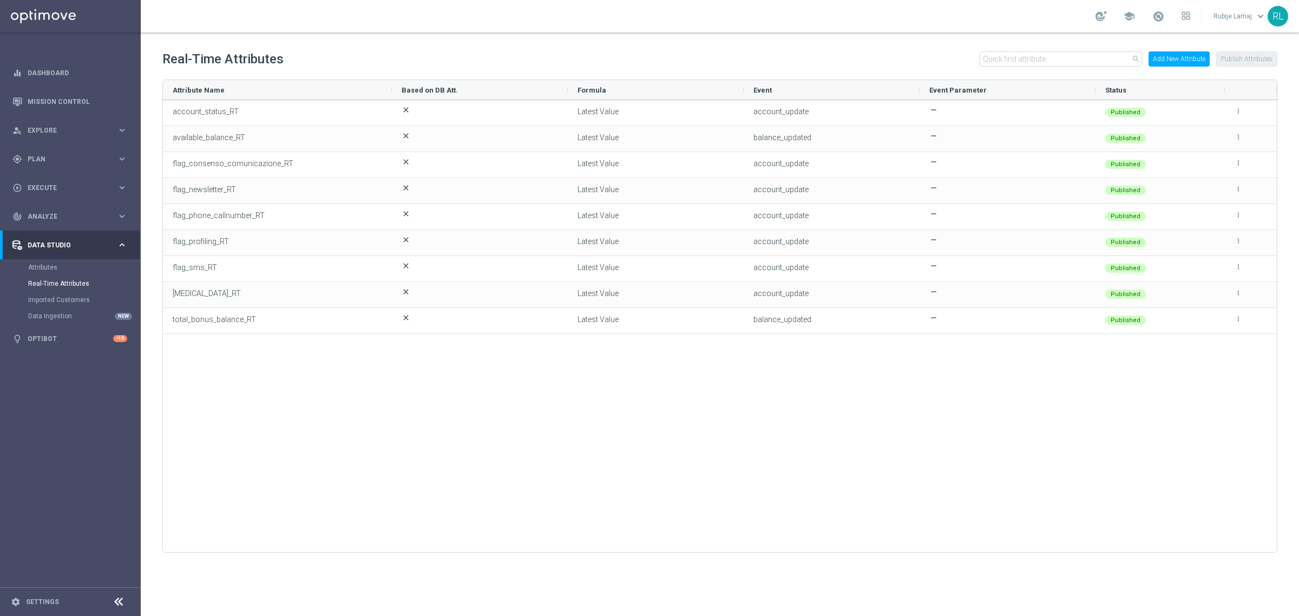
click at [1161, 53] on button "Add New Attribute" at bounding box center [1178, 58] width 61 height 15
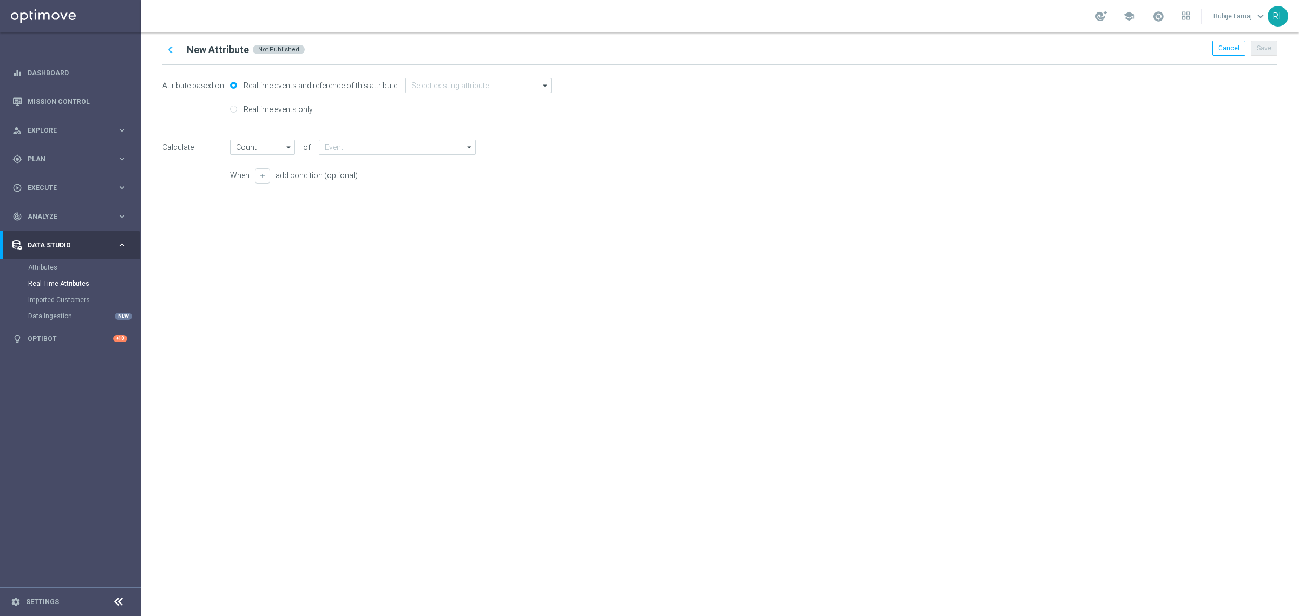
click at [272, 111] on label "Realtime events only" at bounding box center [277, 109] width 72 height 10
click at [237, 111] on input "Realtime events only" at bounding box center [233, 110] width 7 height 7
radio input "true"
radio input "false"
click at [347, 142] on input at bounding box center [397, 147] width 157 height 15
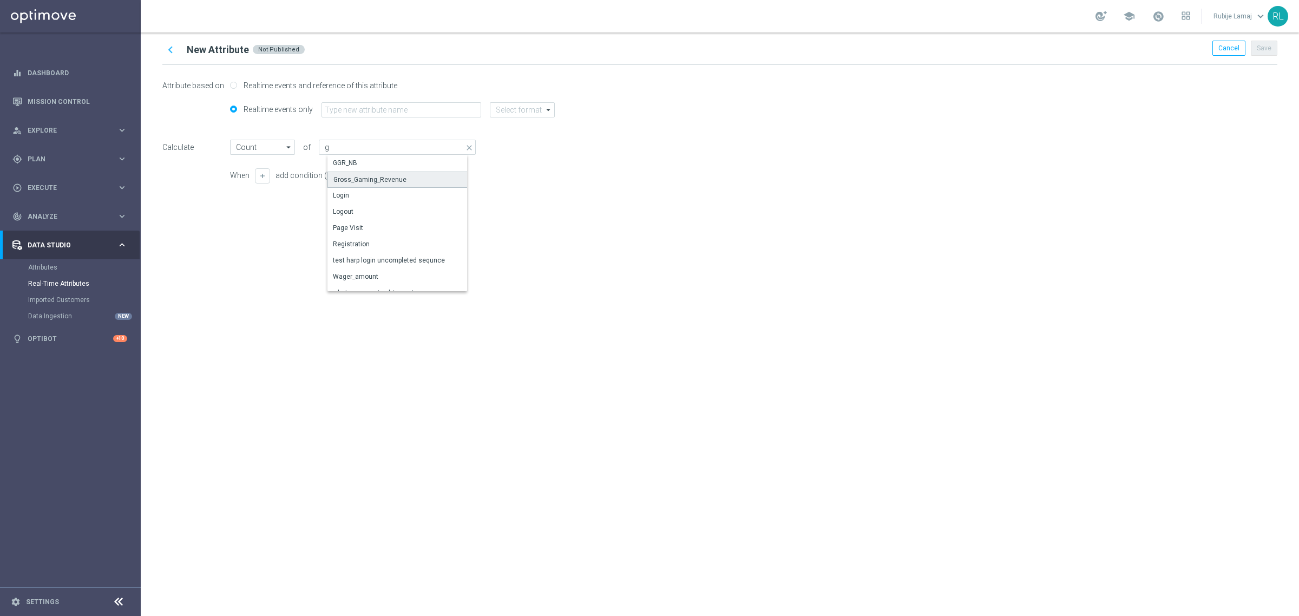
click at [372, 183] on div "Gross_Gaming_Revenue" at bounding box center [369, 180] width 73 height 10
type input "Gross_Gaming_Revenue"
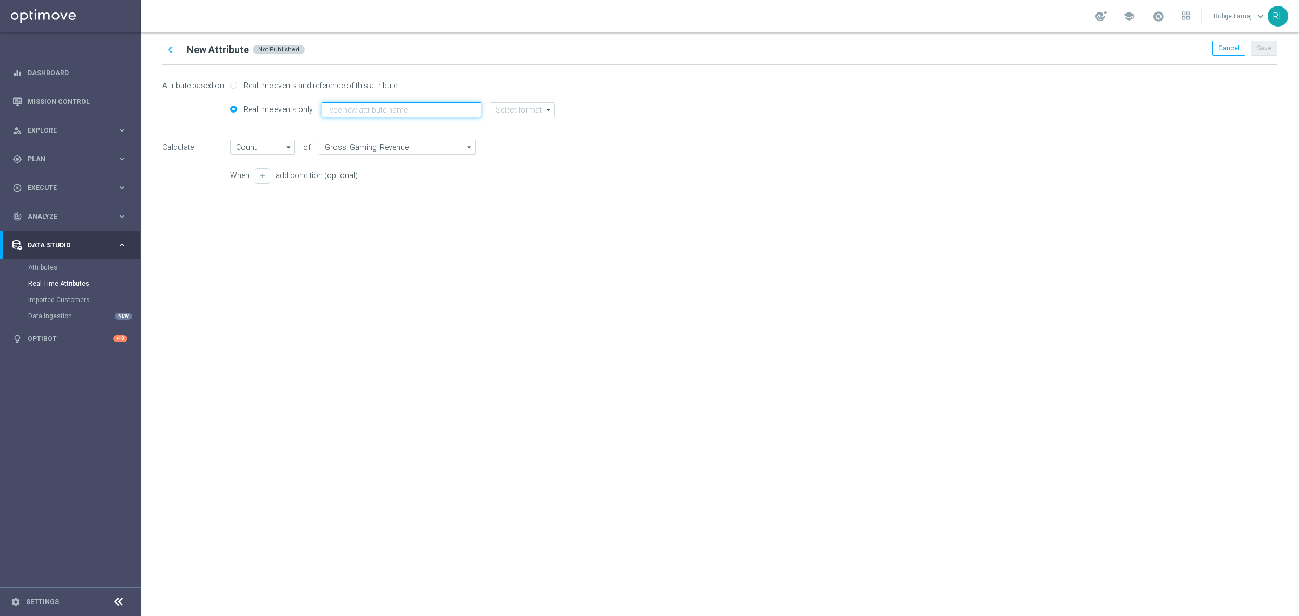
click at [379, 113] on input "text" at bounding box center [401, 109] width 160 height 15
click at [526, 107] on input at bounding box center [522, 109] width 65 height 15
click at [515, 175] on div "string" at bounding box center [512, 174] width 17 height 10
type input "string"
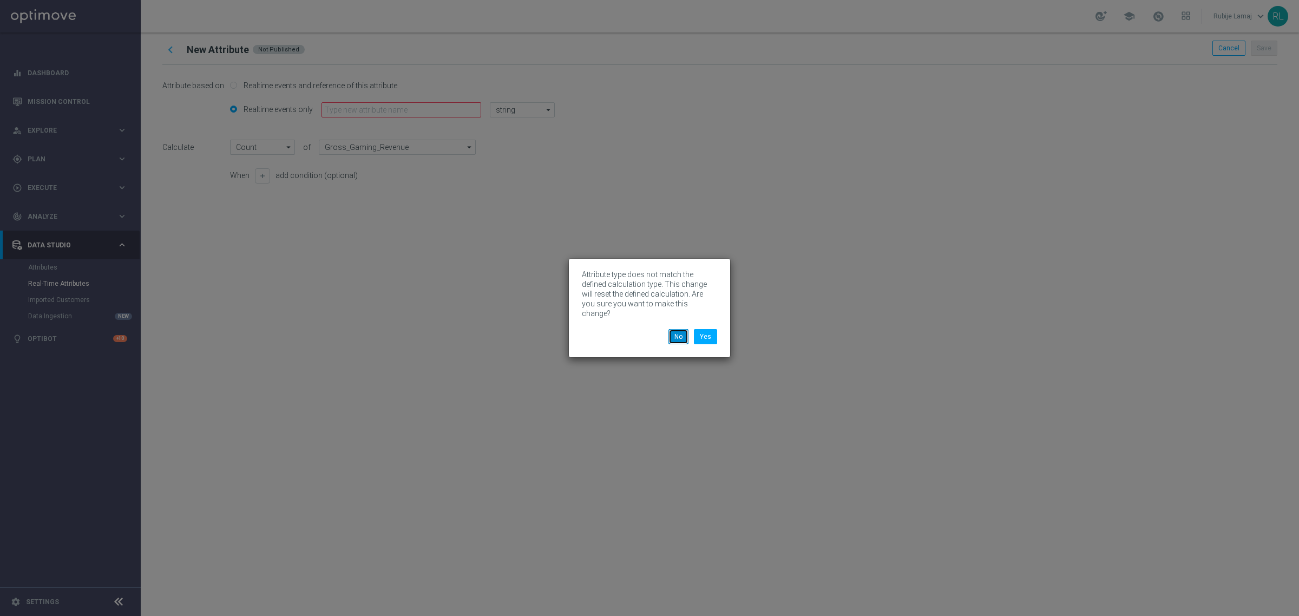
click at [687, 333] on button "No" at bounding box center [678, 336] width 20 height 15
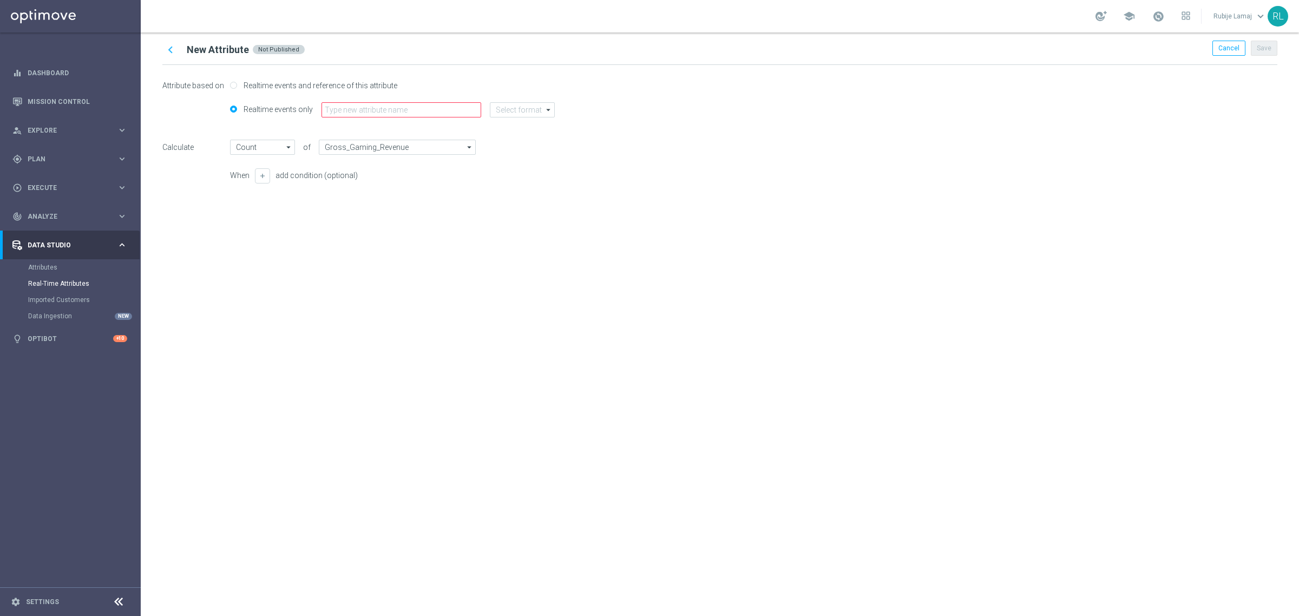
click at [396, 101] on div "Attribute based on Realtime events and reference of this attribute" at bounding box center [719, 90] width 1115 height 24
click at [396, 110] on input "text" at bounding box center [401, 109] width 160 height 15
type input "ggr_casino_RT"
click at [464, 426] on div "chevron_left New Attribute Not Published Cancel Save Attribute based on Realtim…" at bounding box center [720, 323] width 1158 height 583
click at [523, 110] on input at bounding box center [522, 109] width 65 height 15
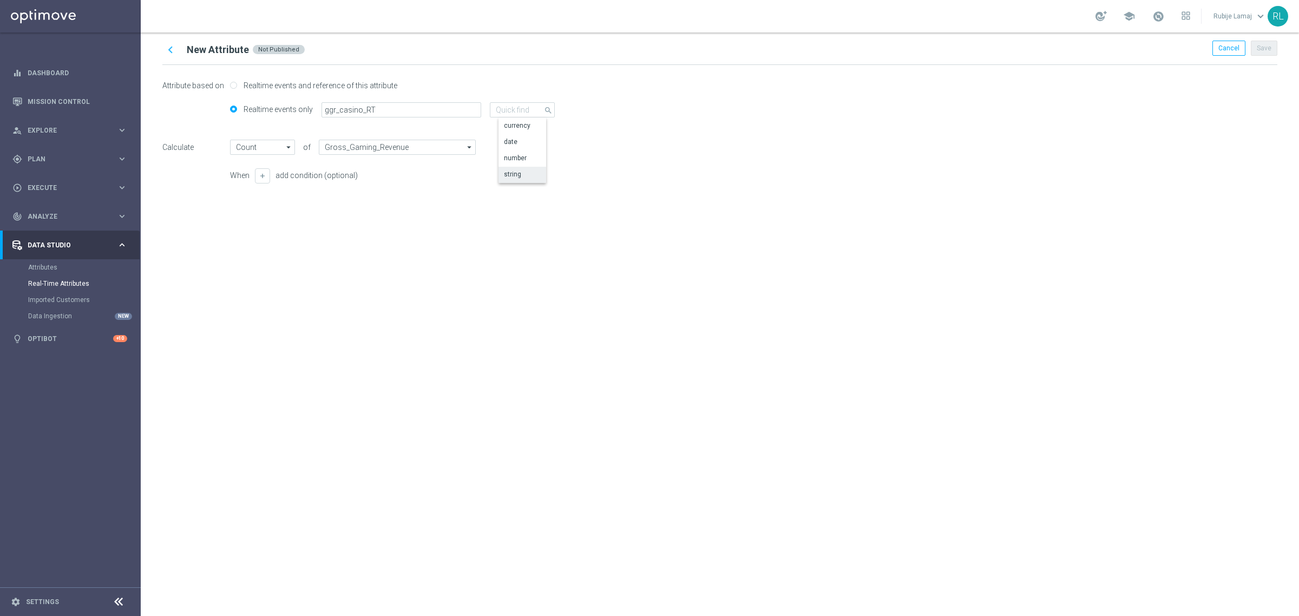
click at [529, 174] on div "string" at bounding box center [530, 174] width 65 height 15
type input "string"
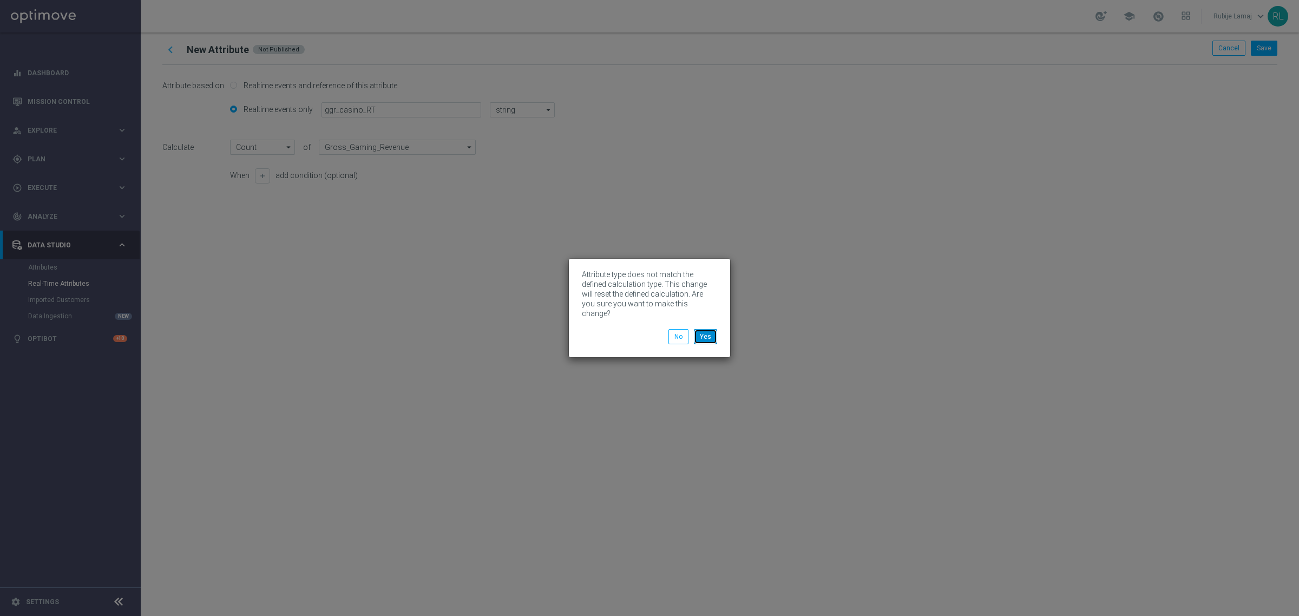
click at [704, 331] on button "Yes" at bounding box center [705, 336] width 23 height 15
type input "Latest Value"
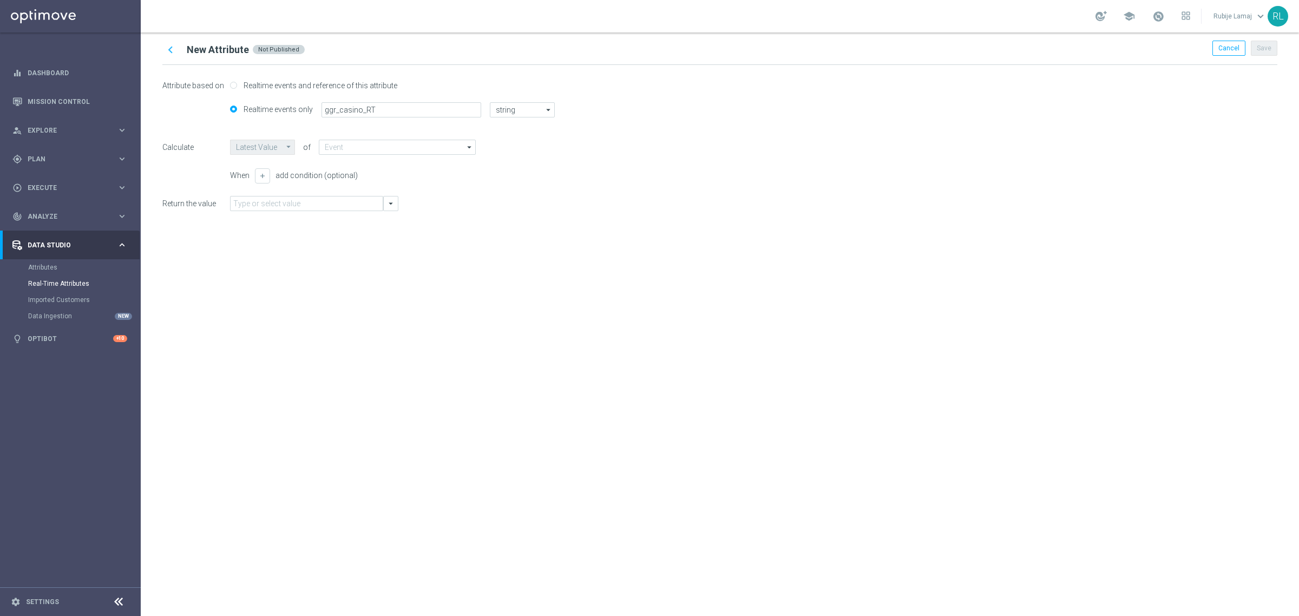
click at [484, 271] on div "chevron_left New Attribute Not Published Cancel Save Attribute based on Realtim…" at bounding box center [720, 323] width 1158 height 583
click at [404, 149] on input at bounding box center [397, 147] width 157 height 15
click at [396, 180] on div "Gross_Gaming_Revenue" at bounding box center [369, 179] width 73 height 10
type input "Gross_Gaming_Revenue"
click at [365, 211] on div "Attribute based on Realtime events and reference of this attribute Realtime eve…" at bounding box center [719, 148] width 1115 height 167
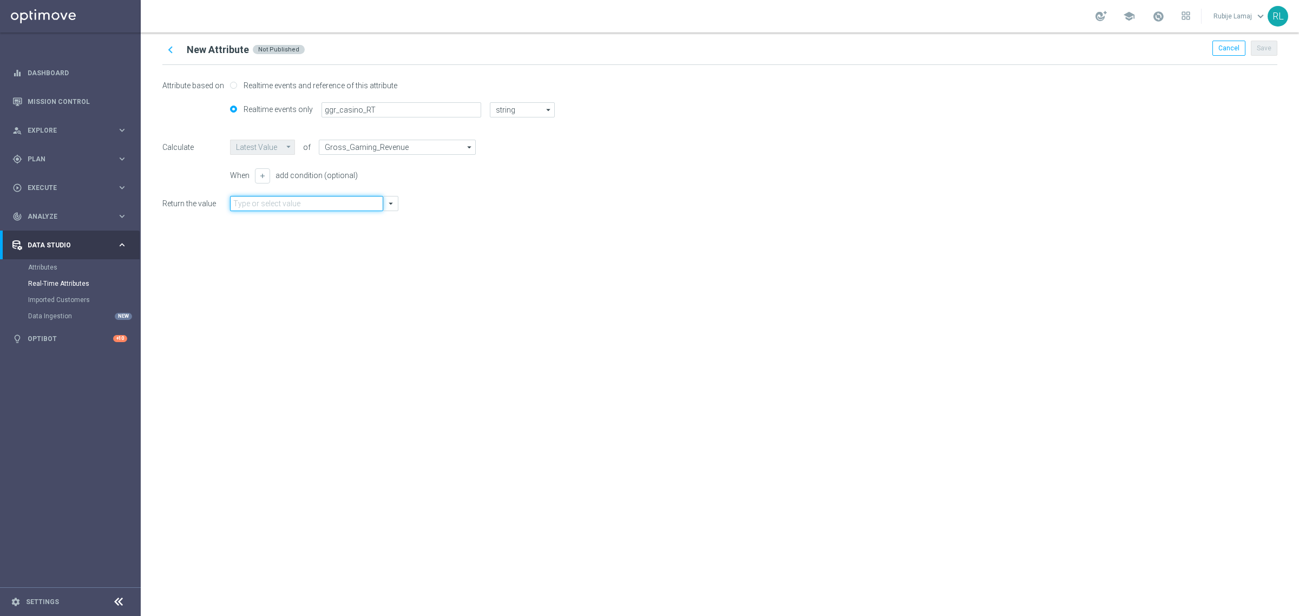
click at [367, 207] on input "text" at bounding box center [306, 203] width 153 height 15
type input "ggr_casino"
click at [171, 49] on icon "chevron_left" at bounding box center [170, 50] width 14 height 14
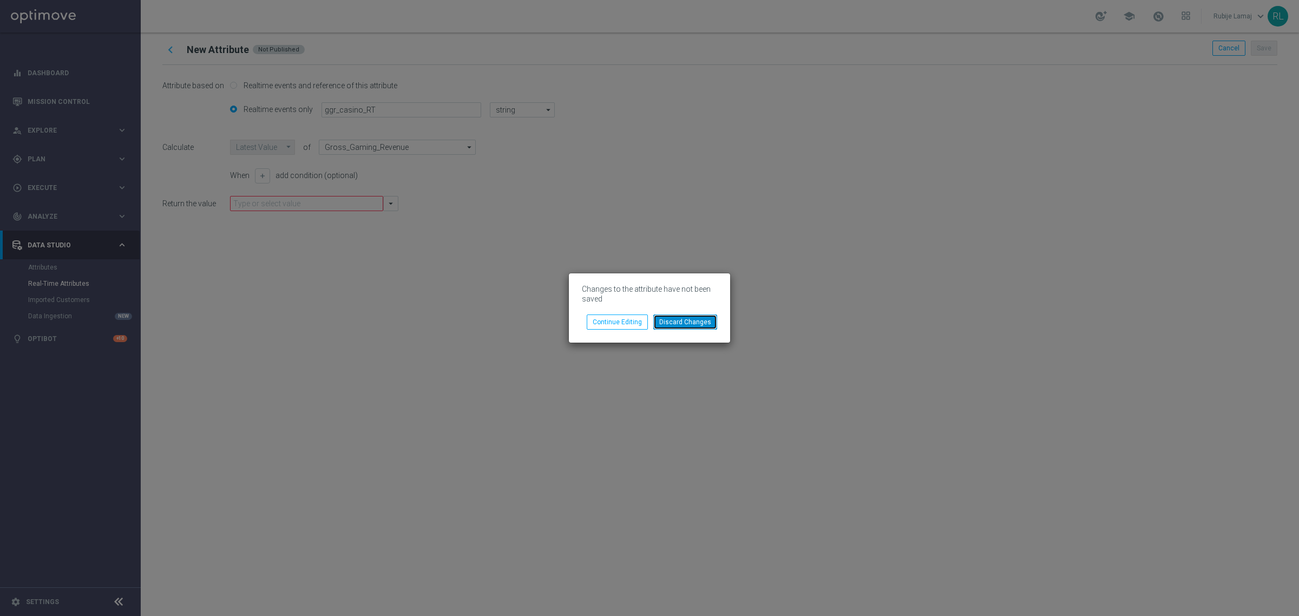
click at [693, 328] on button "Discard Changes" at bounding box center [685, 321] width 64 height 15
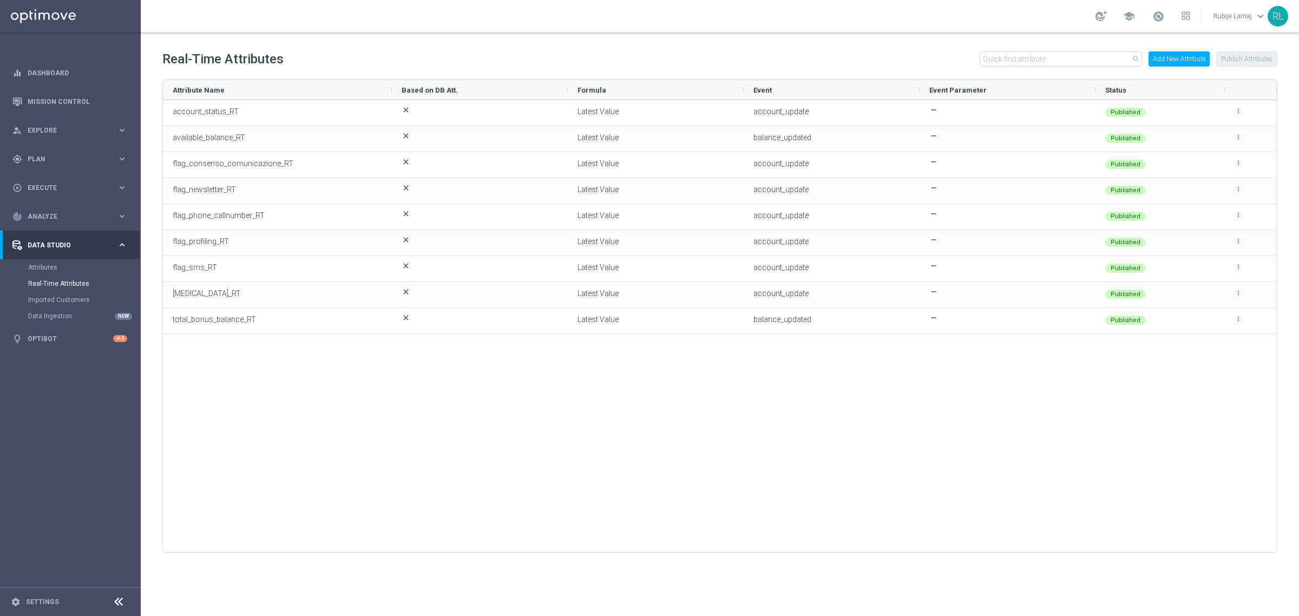
click at [276, 433] on div "account_status_RT close Latest Value account_update remove Published more_vert …" at bounding box center [720, 321] width 1114 height 442
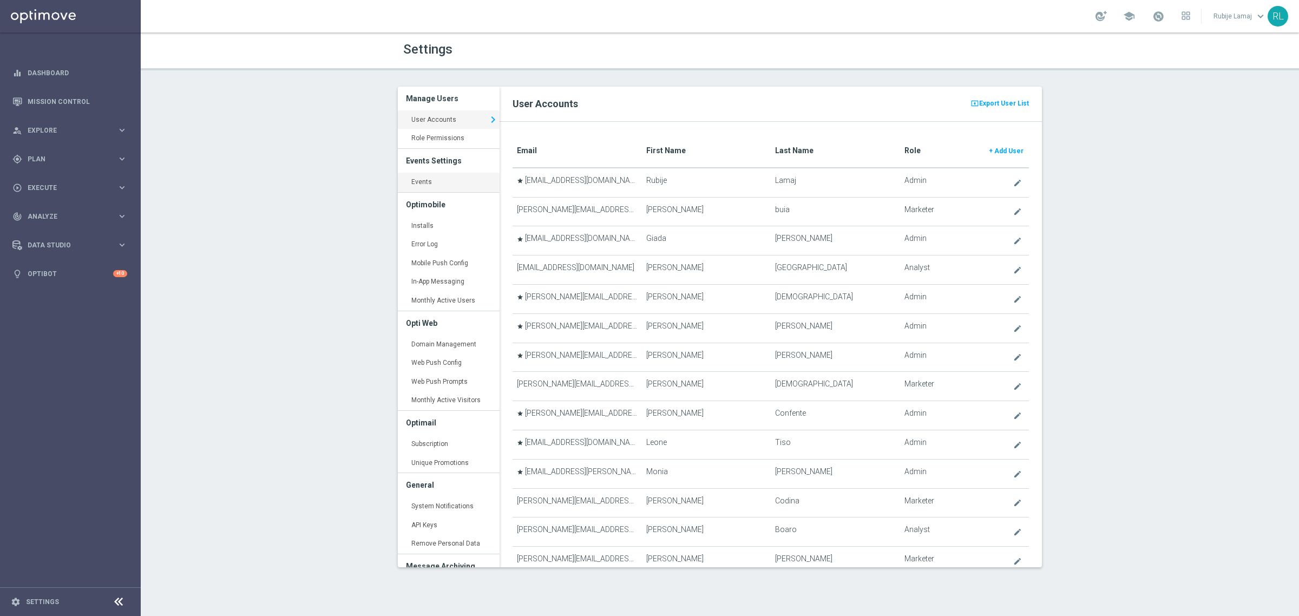
click at [437, 188] on link "Events keyboard_arrow_right" at bounding box center [449, 182] width 102 height 19
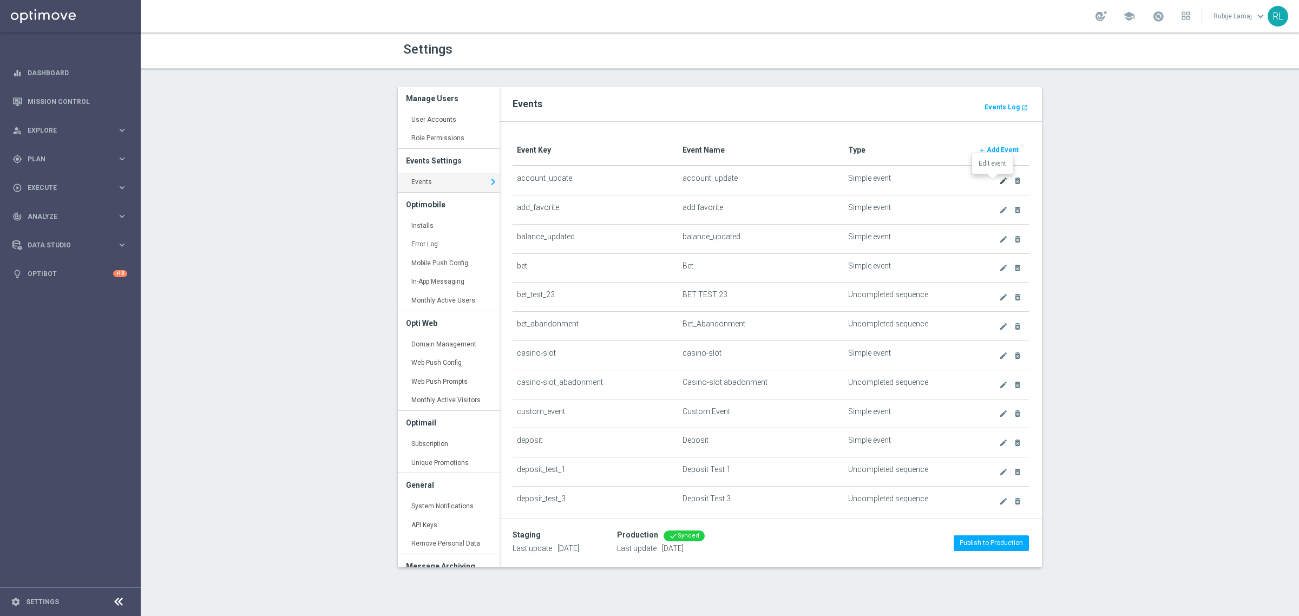
click at [999, 180] on icon "create" at bounding box center [1003, 180] width 9 height 9
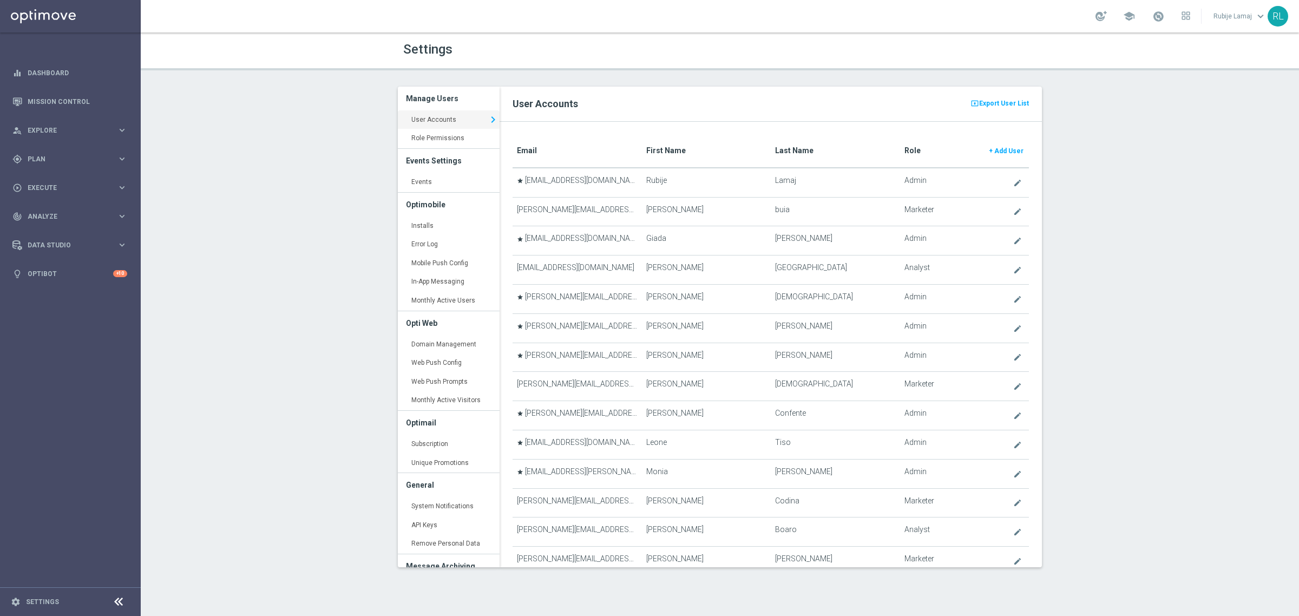
drag, startPoint x: 661, startPoint y: 153, endPoint x: 696, endPoint y: 141, distance: 36.4
click at [661, 153] on translate "First Name" at bounding box center [665, 150] width 39 height 9
click at [450, 176] on link "Events keyboard_arrow_right" at bounding box center [449, 182] width 102 height 19
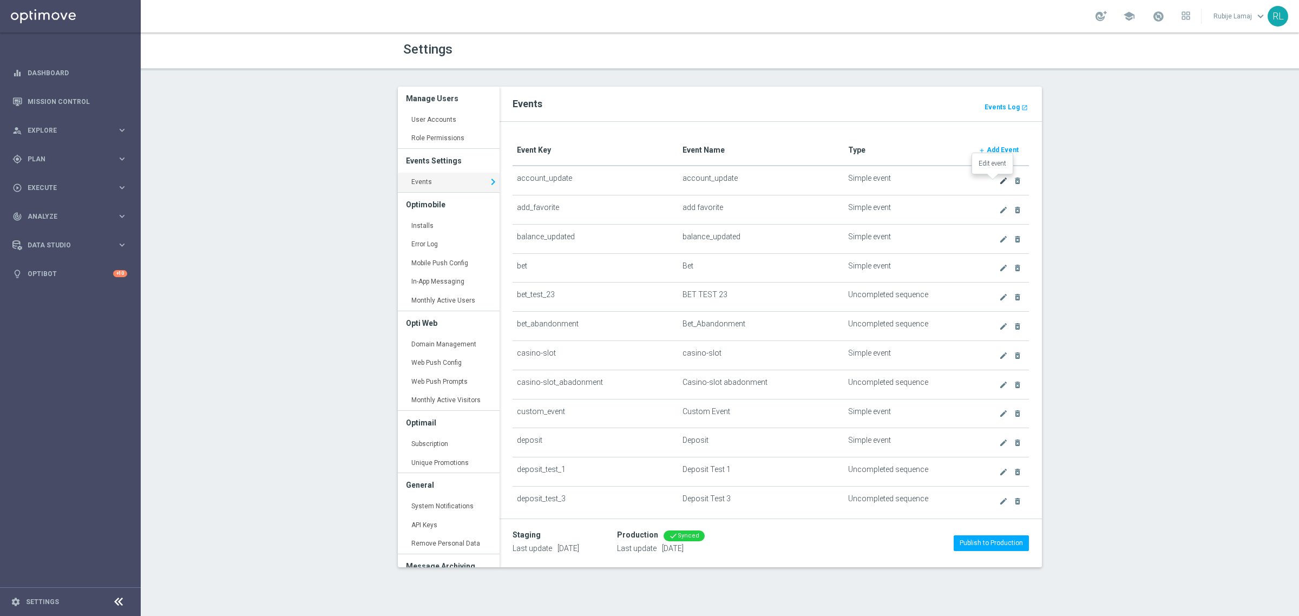
click at [999, 181] on icon "create" at bounding box center [1003, 180] width 9 height 9
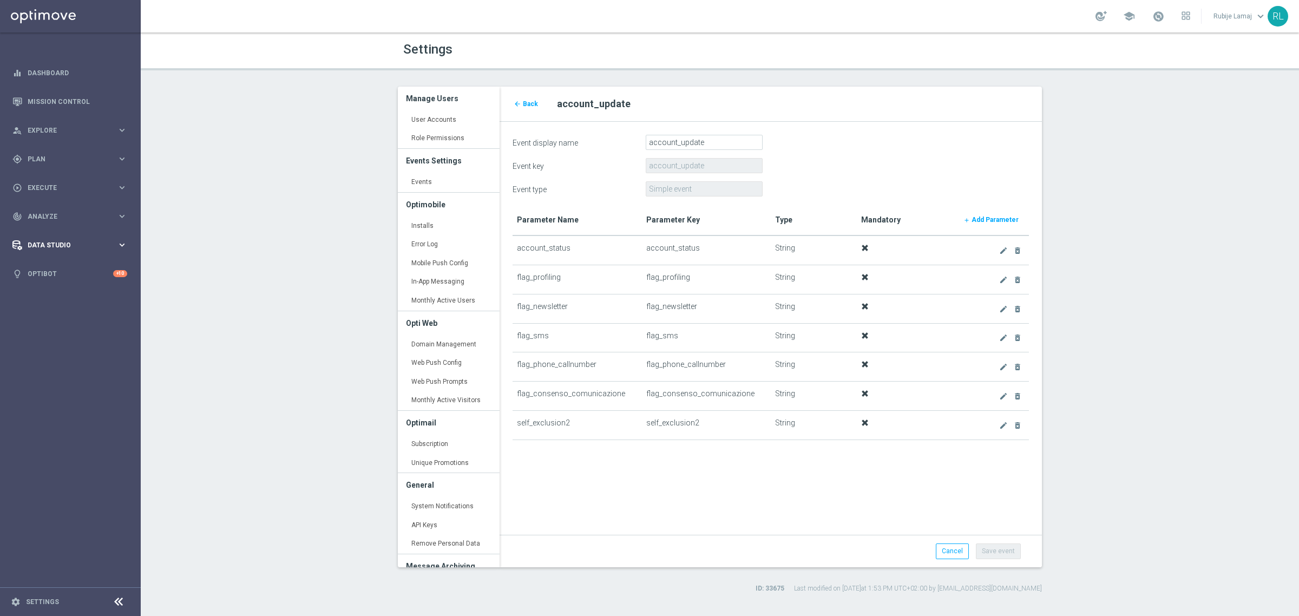
click at [42, 242] on span "Data Studio" at bounding box center [72, 245] width 89 height 6
click at [73, 287] on link "Real-Time Attributes" at bounding box center [70, 283] width 84 height 9
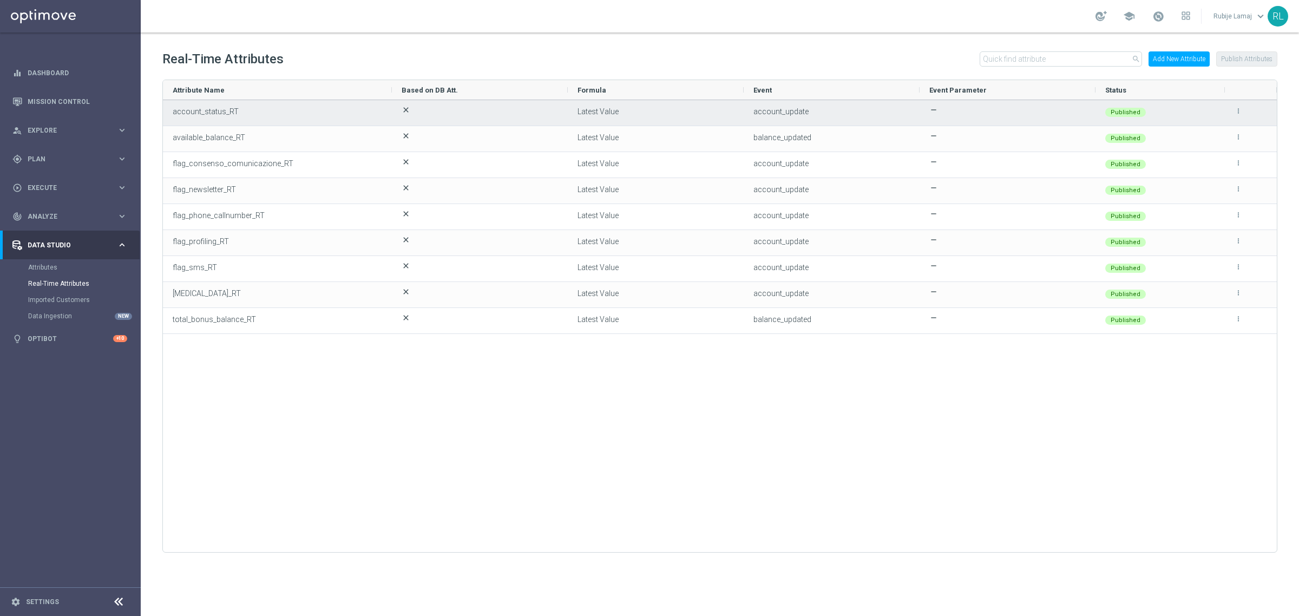
click at [1237, 111] on icon "more_vert" at bounding box center [1238, 111] width 8 height 8
click at [1215, 111] on span "Edit" at bounding box center [1213, 106] width 11 height 9
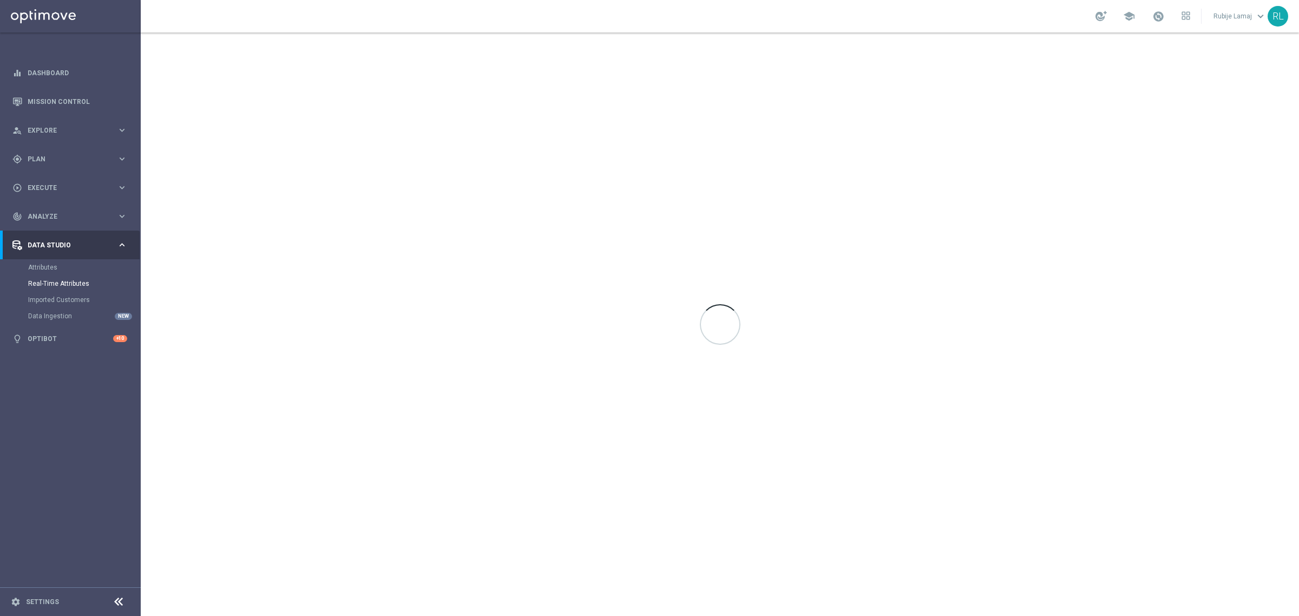
type input "account_status_RT"
type input "string"
type input "Latest Value"
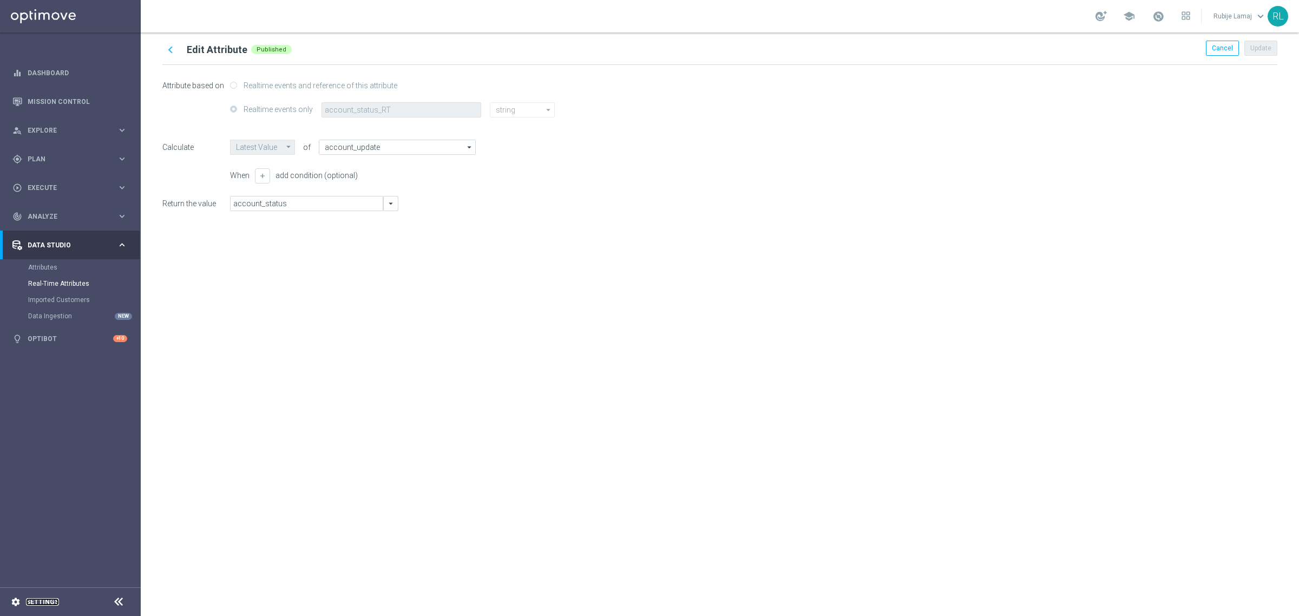
click at [33, 601] on link "Settings" at bounding box center [42, 601] width 33 height 6
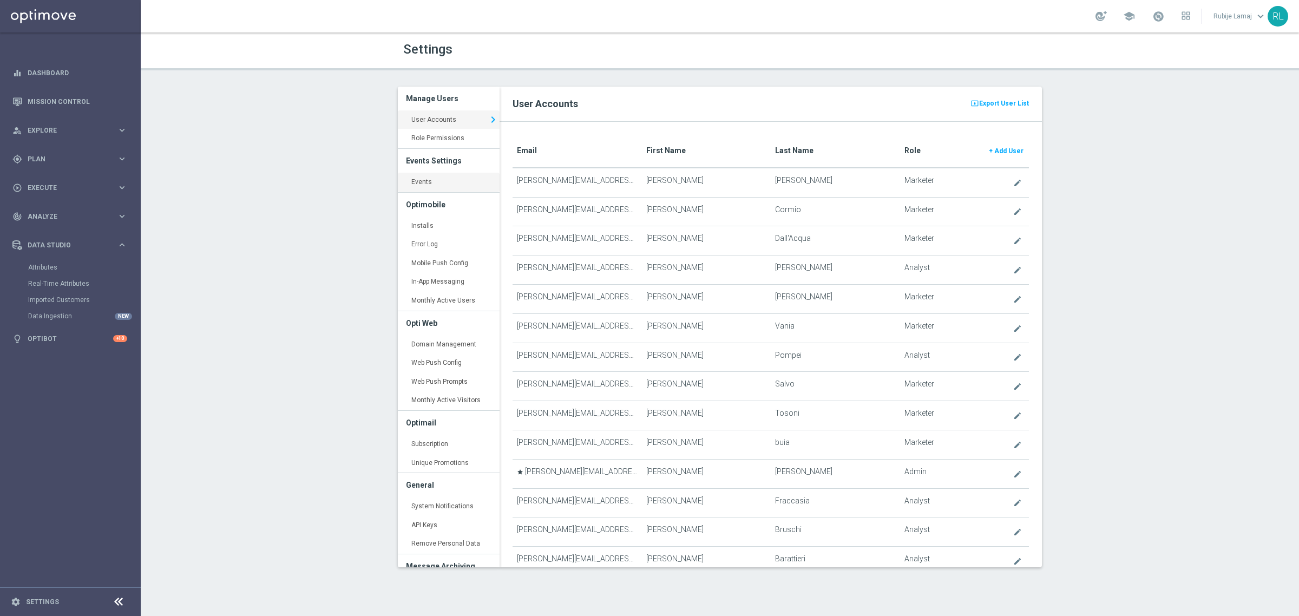
click at [431, 182] on link "Events keyboard_arrow_right" at bounding box center [449, 182] width 102 height 19
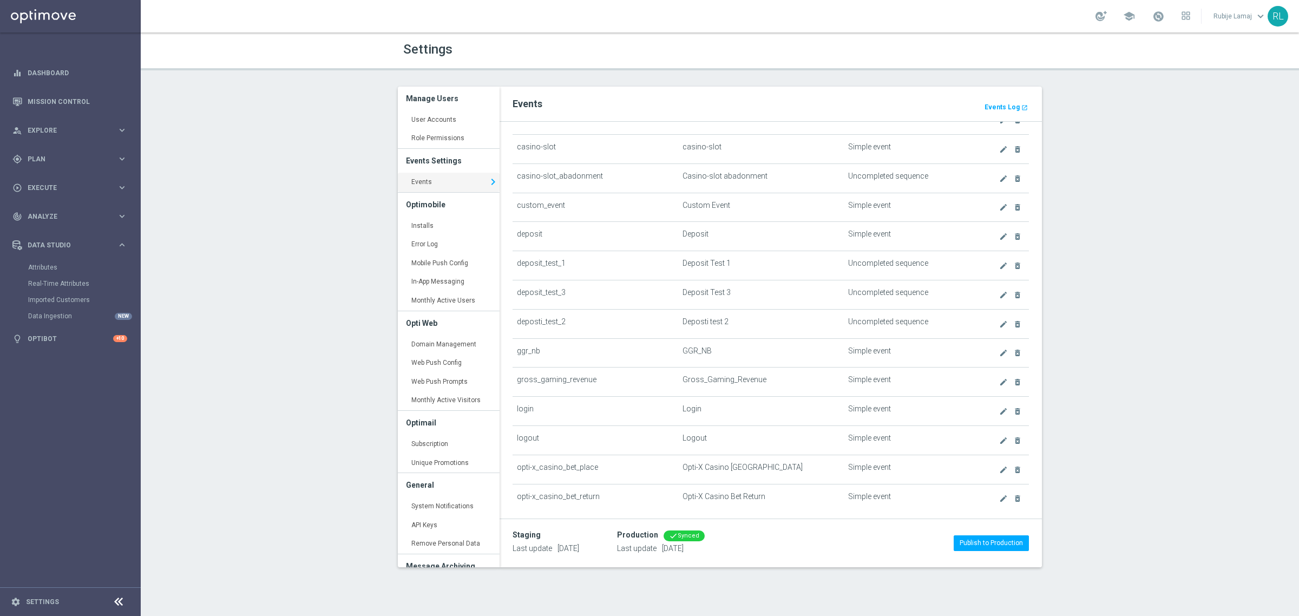
scroll to position [214, 0]
click at [999, 377] on icon "create" at bounding box center [1003, 374] width 9 height 9
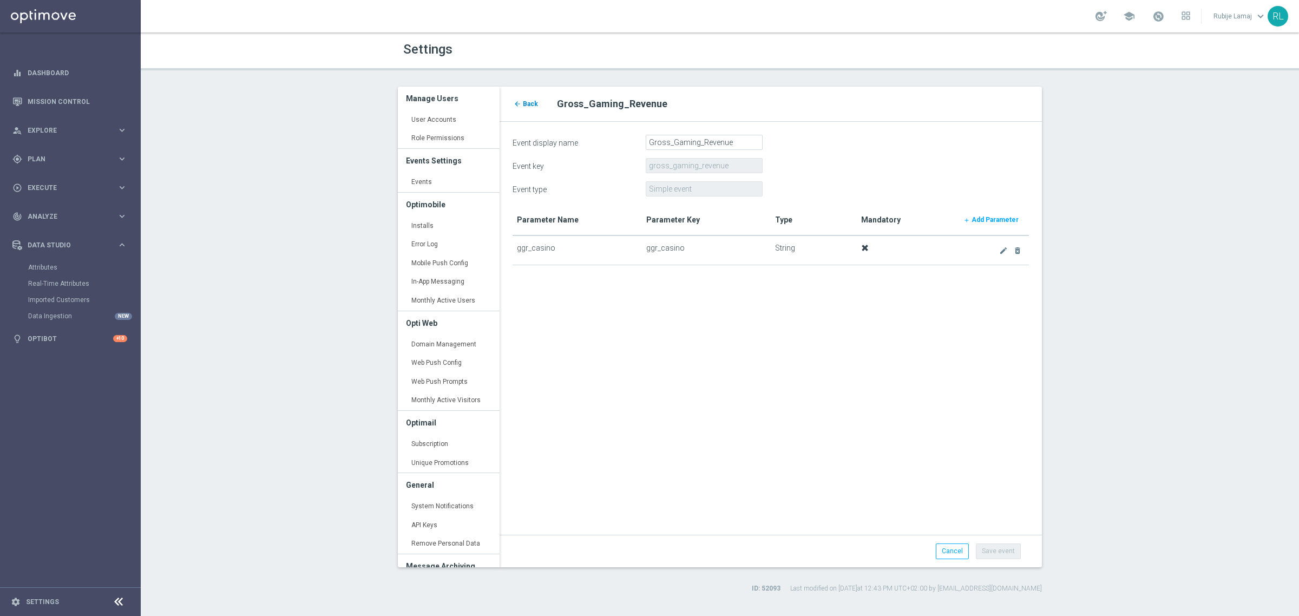
click at [523, 107] on span "Back" at bounding box center [530, 104] width 15 height 8
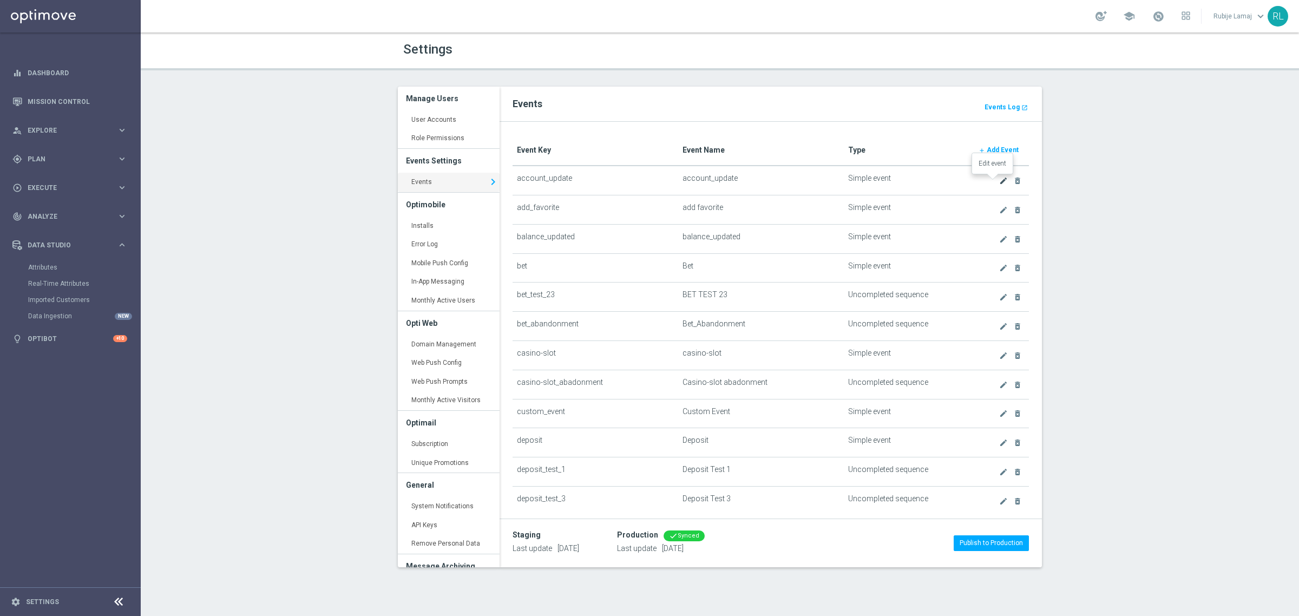
click at [999, 182] on icon "create" at bounding box center [1003, 180] width 9 height 9
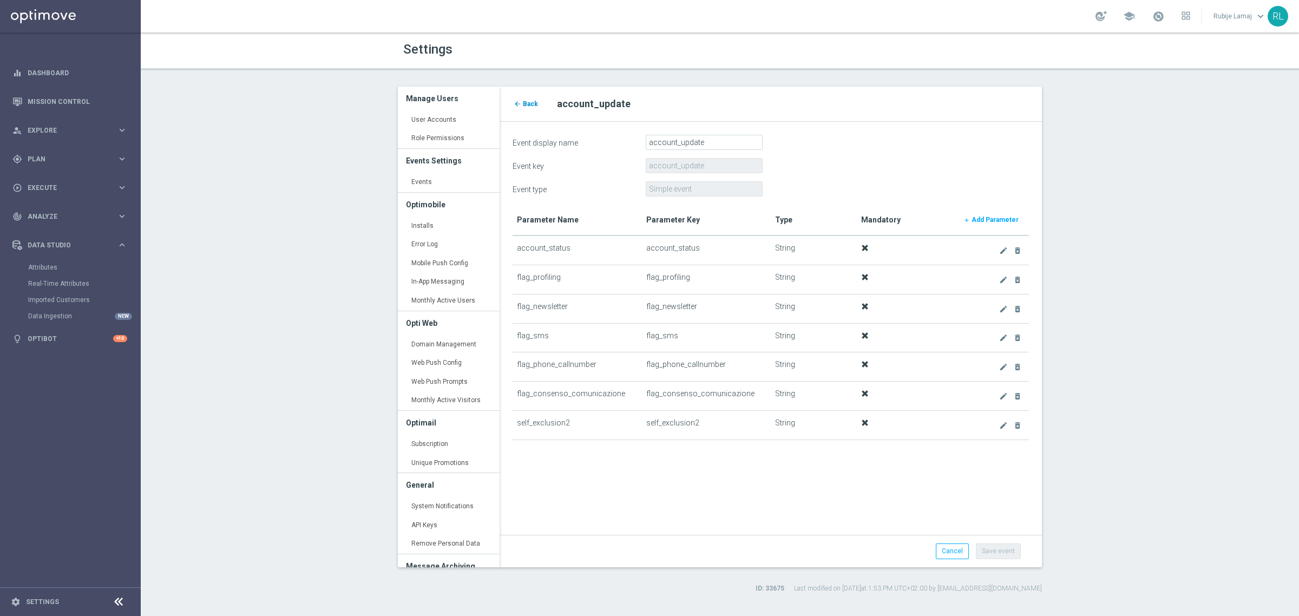
click at [521, 104] on link "arrow_back Back" at bounding box center [525, 104] width 27 height 12
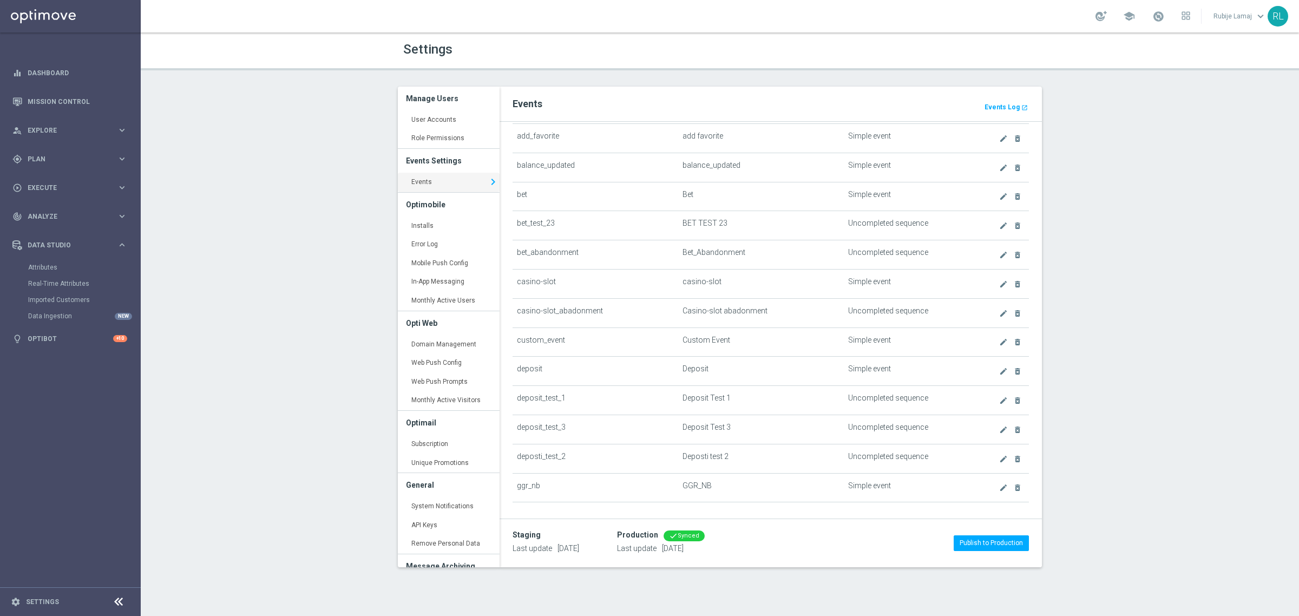
scroll to position [176, 0]
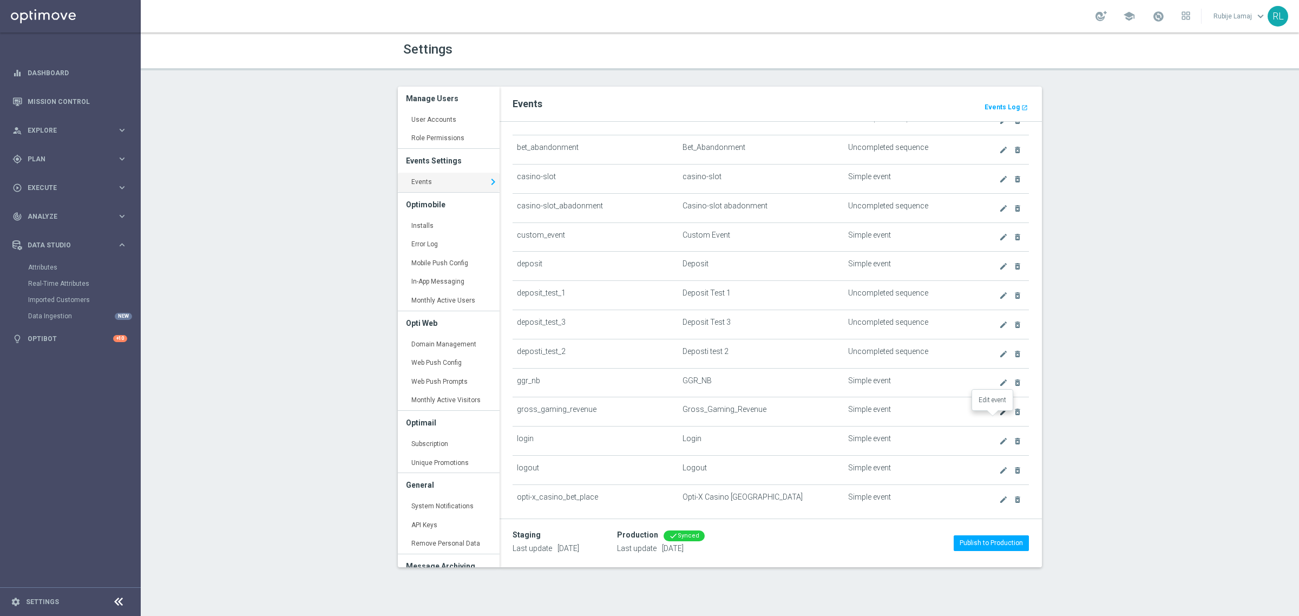
click at [999, 412] on icon "create" at bounding box center [1003, 411] width 9 height 9
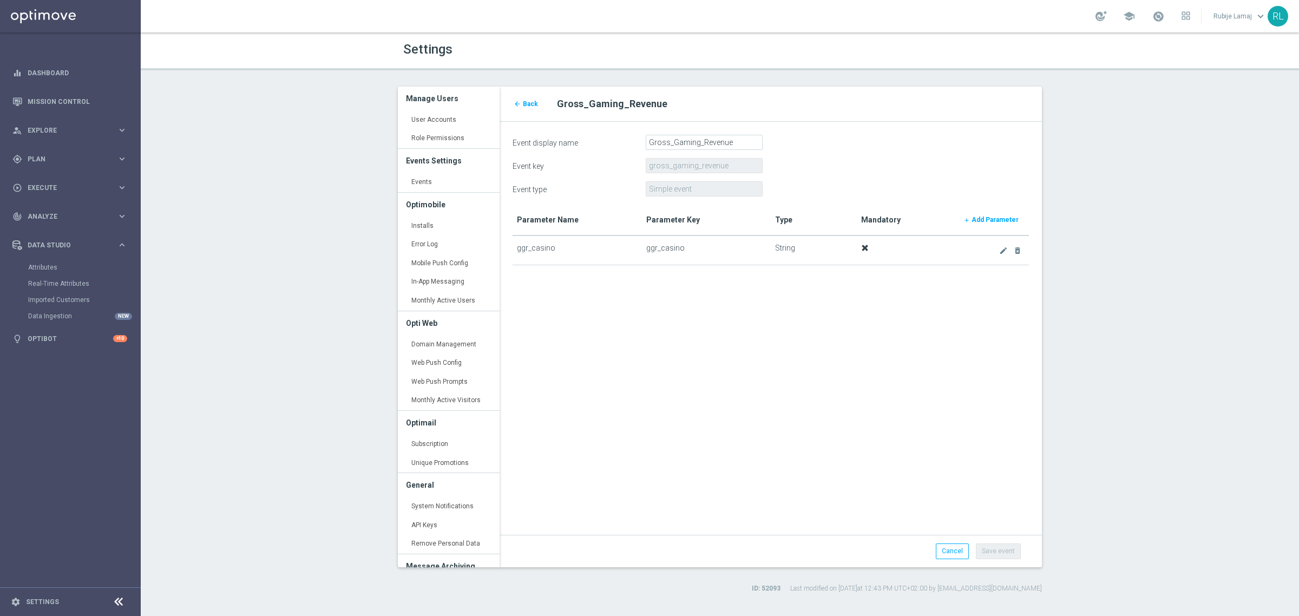
click at [760, 382] on form "Event display name Gross_Gaming_Revenue Event key gross_gaming_revenue Event ty…" at bounding box center [770, 340] width 516 height 411
click at [726, 460] on form "Event display name Gross_Gaming_Revenue Event key gross_gaming_revenue Event ty…" at bounding box center [770, 340] width 516 height 411
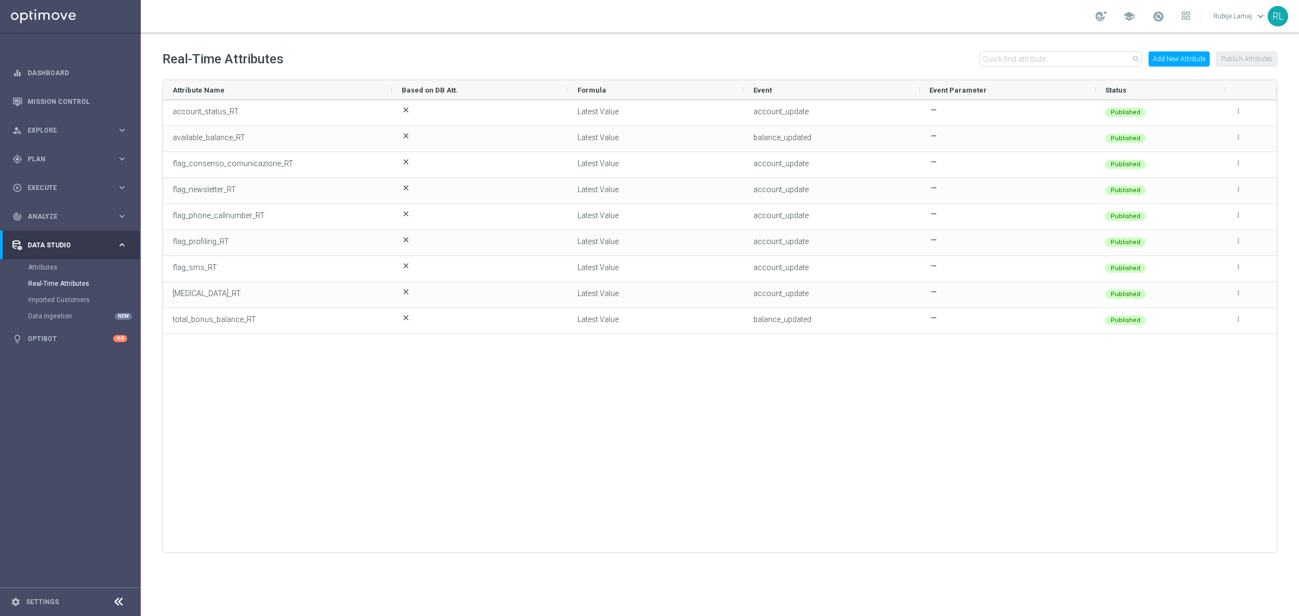
click at [1180, 63] on button "Add New Attribute" at bounding box center [1178, 58] width 61 height 15
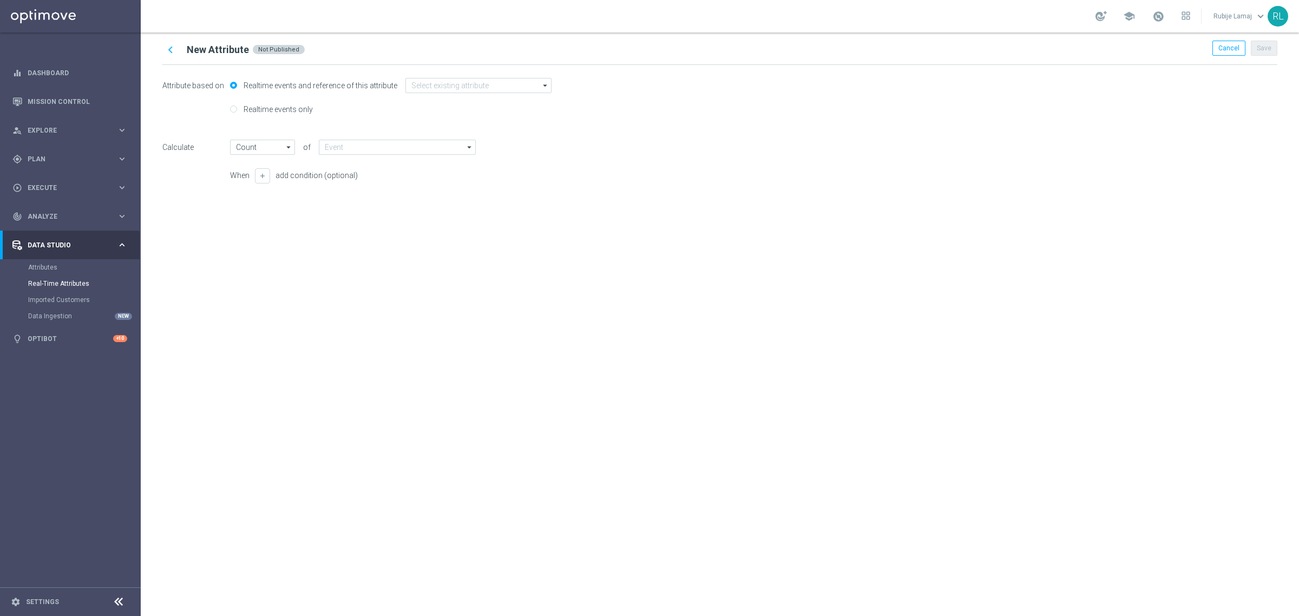
click at [279, 109] on label "Realtime events only" at bounding box center [277, 109] width 72 height 10
click at [237, 109] on input "Realtime events only" at bounding box center [233, 110] width 7 height 7
radio input "true"
radio input "false"
click at [386, 107] on input "text" at bounding box center [401, 109] width 160 height 15
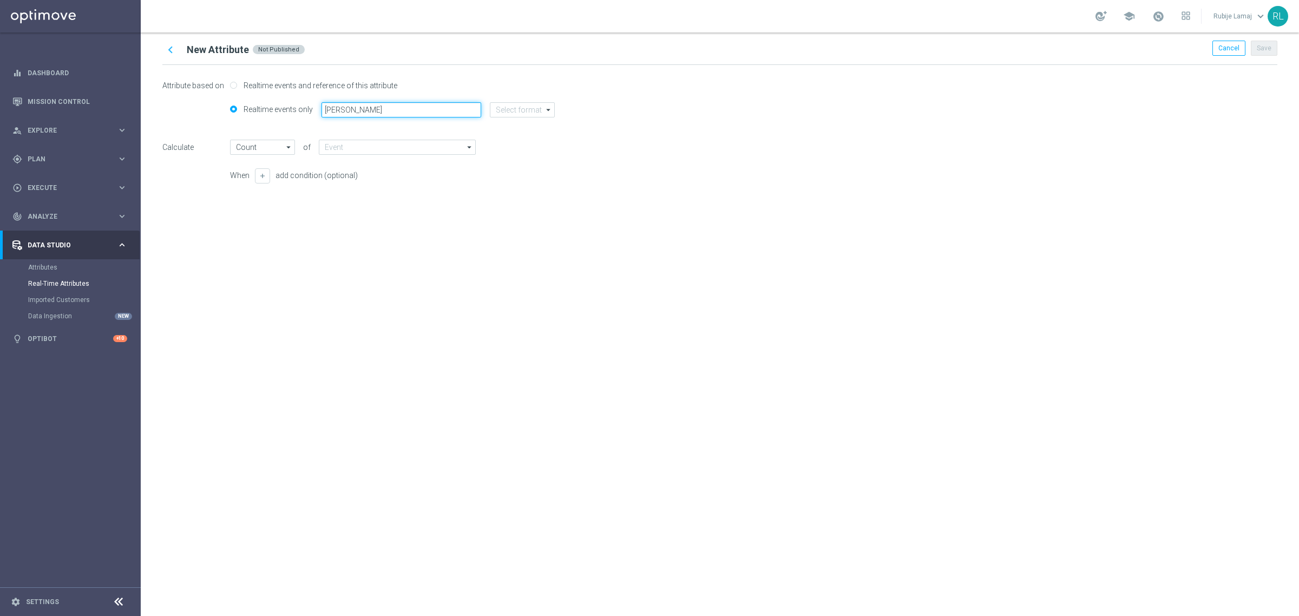
type input "[PERSON_NAME]"
click at [390, 143] on input at bounding box center [397, 147] width 157 height 15
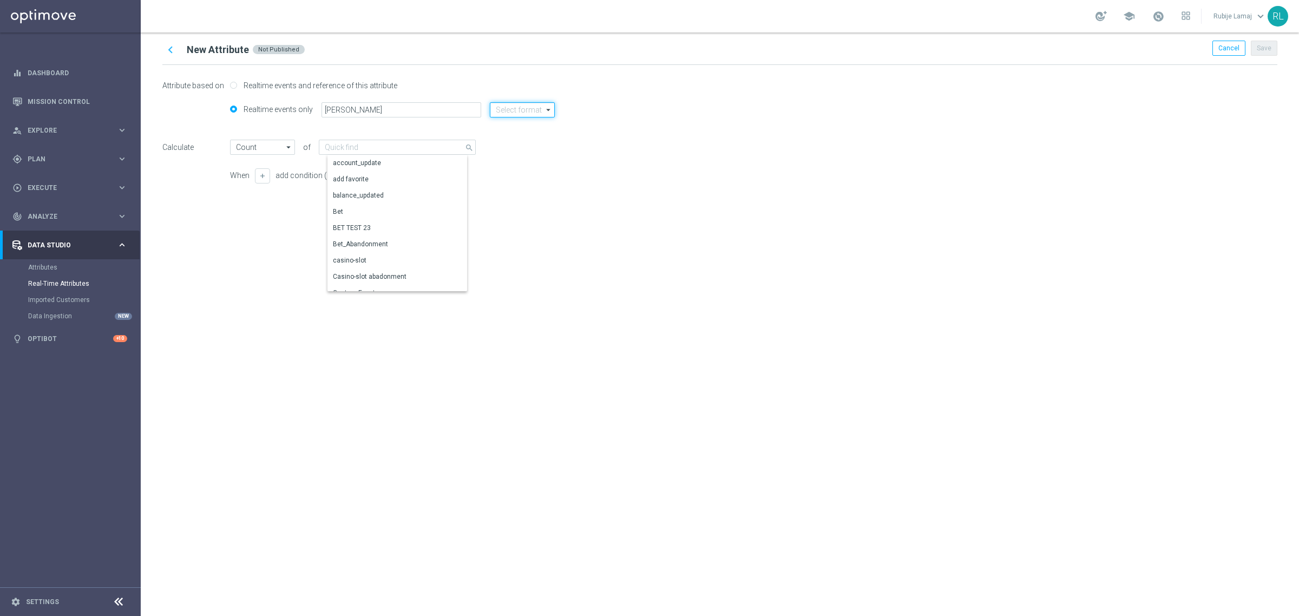
click at [512, 113] on input at bounding box center [522, 109] width 65 height 15
click at [519, 167] on div "string" at bounding box center [530, 175] width 65 height 16
type input "Latest Value"
type input "string"
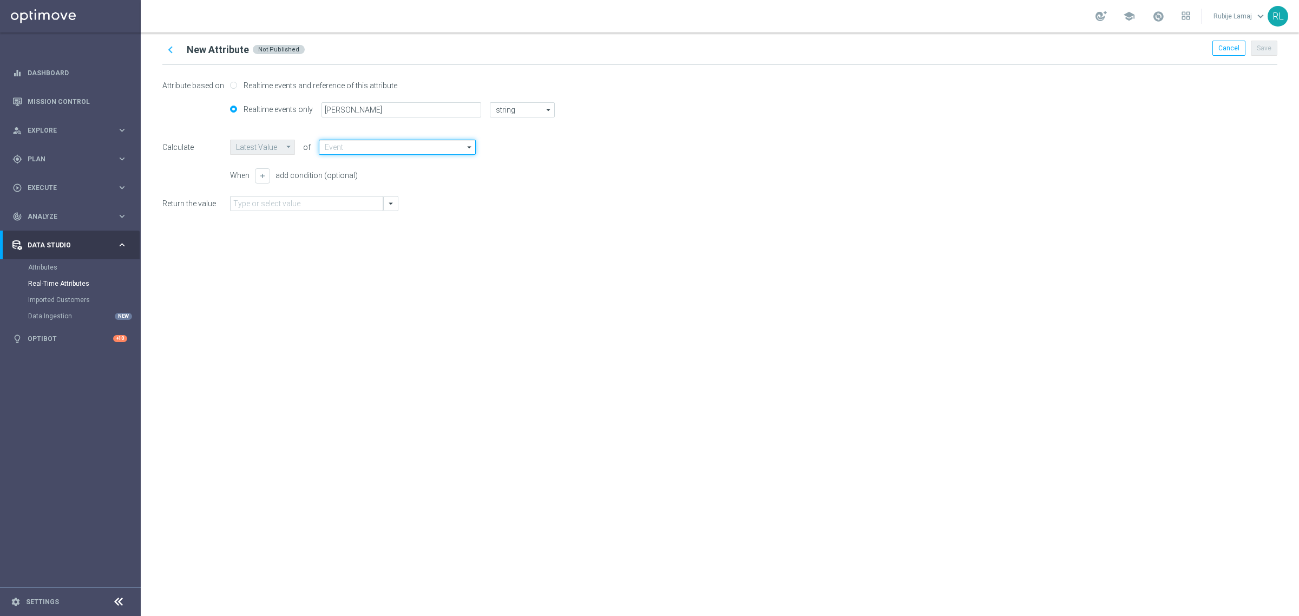
click at [421, 150] on input at bounding box center [397, 147] width 157 height 15
type input "gg"
drag, startPoint x: 516, startPoint y: 162, endPoint x: 466, endPoint y: 149, distance: 50.9
click at [517, 162] on div "Calculate Latest Value Latest Value arrow_drop_down Drag here to set row groups…" at bounding box center [719, 161] width 1115 height 43
click at [397, 150] on input at bounding box center [397, 147] width 157 height 15
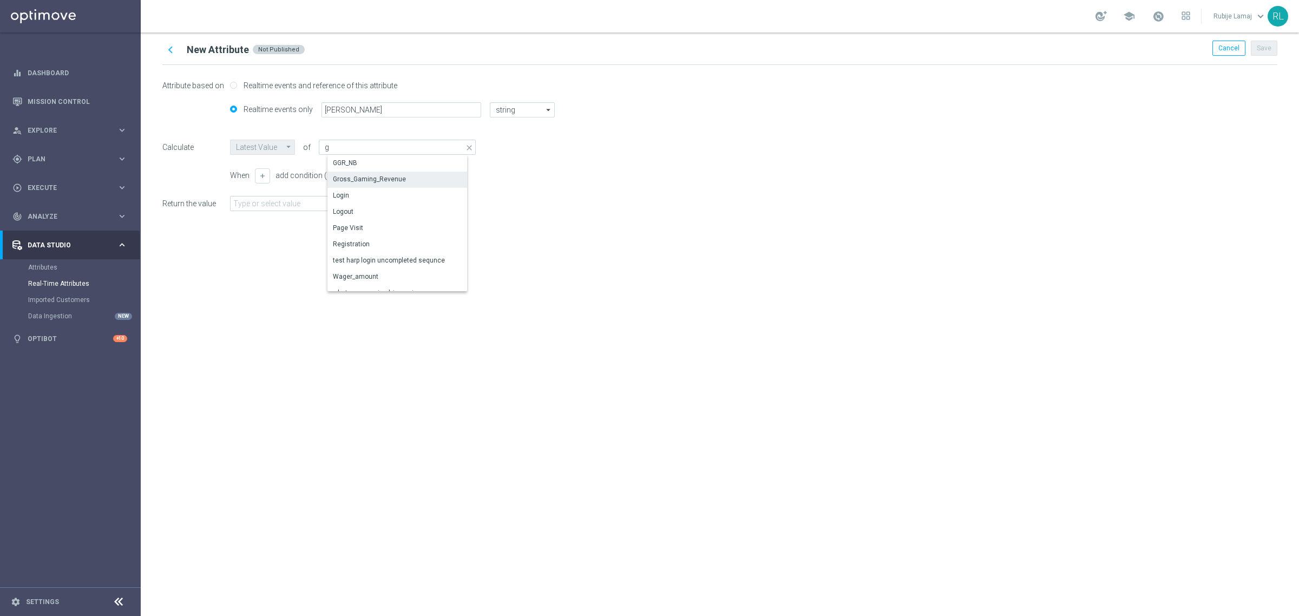
click at [388, 182] on div "Gross_Gaming_Revenue" at bounding box center [369, 179] width 73 height 10
type input "Gross_Gaming_Revenue"
click at [331, 211] on div "Attribute based on Realtime events and reference of this attribute Realtime eve…" at bounding box center [719, 148] width 1115 height 167
click at [326, 206] on input "text" at bounding box center [306, 203] width 153 height 15
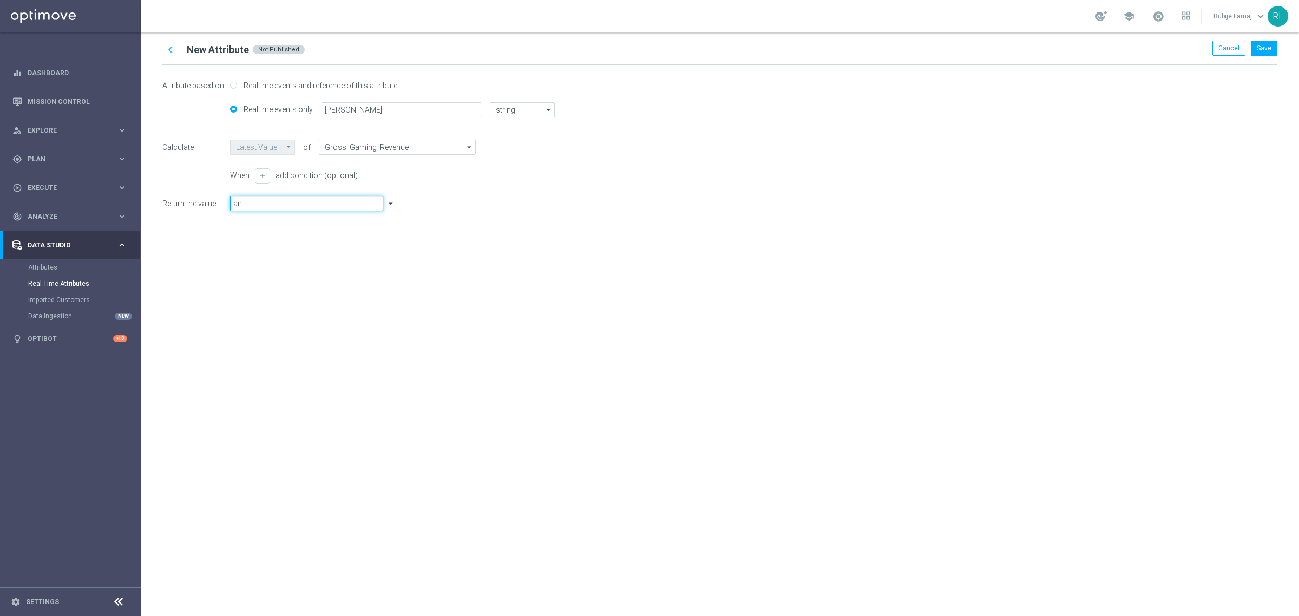
type input "an"
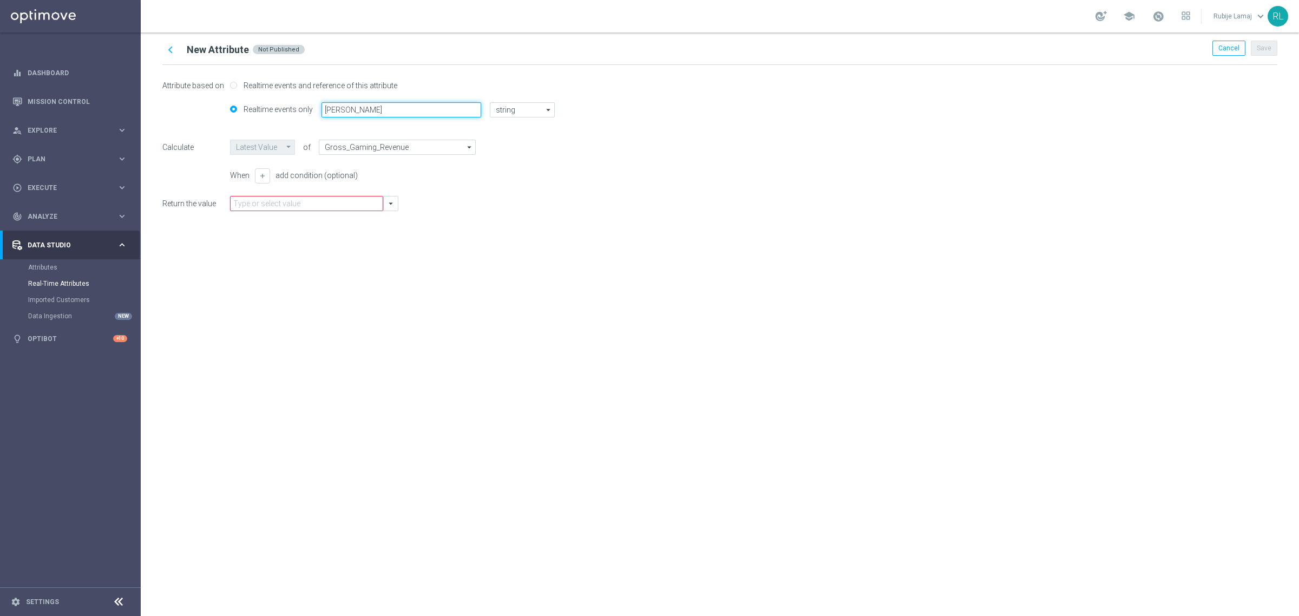
click at [396, 103] on input "[PERSON_NAME]" at bounding box center [401, 109] width 160 height 15
drag, startPoint x: 354, startPoint y: 109, endPoint x: 306, endPoint y: 103, distance: 49.1
click at [306, 103] on div "Realtime events only [PERSON_NAME] string string arrow_drop_down Drag here to s…" at bounding box center [719, 114] width 1115 height 24
type input "ggr_casino_RT"
click at [276, 203] on input "text" at bounding box center [306, 203] width 153 height 15
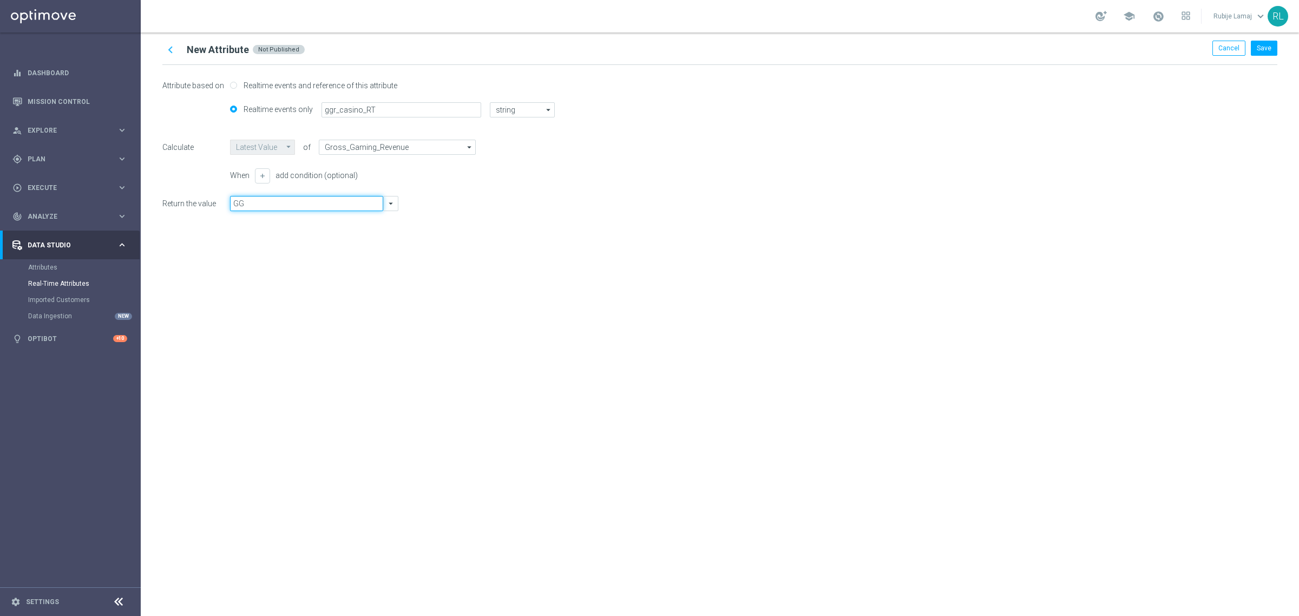
type input "G"
type input "ggr_casino"
click at [358, 199] on input "ggr_casino" at bounding box center [306, 203] width 153 height 15
type input "ggr_casino"
click at [414, 147] on input "Gross_Gaming_Revenue" at bounding box center [397, 147] width 157 height 15
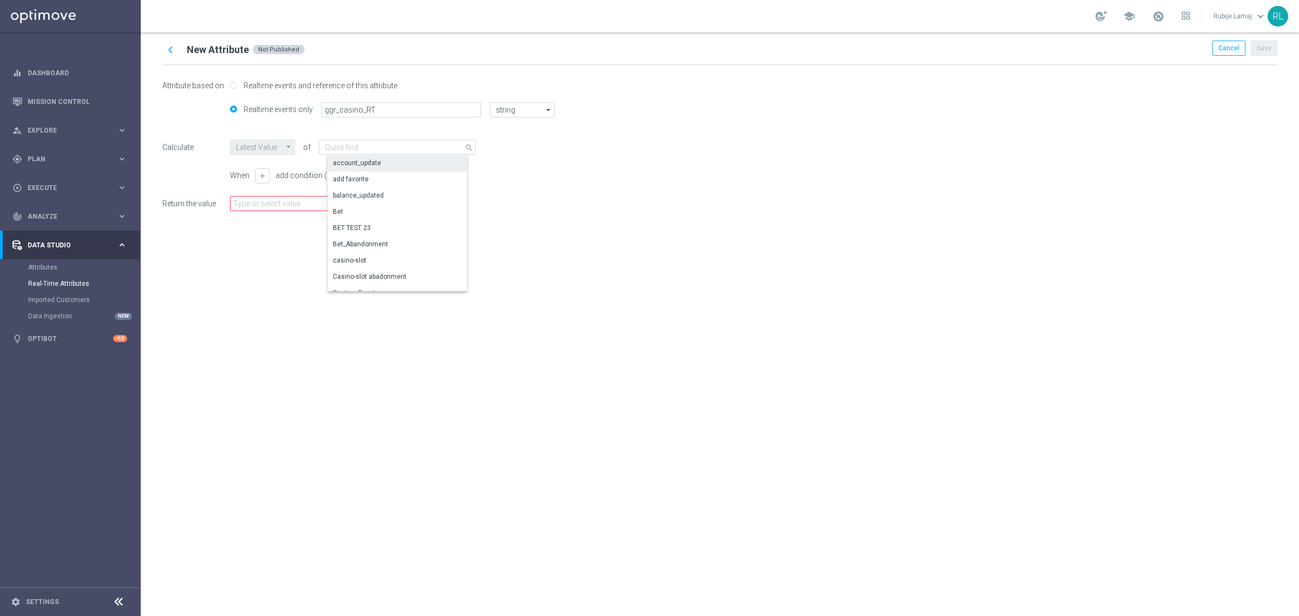
click at [350, 163] on div "account_update" at bounding box center [357, 163] width 48 height 10
type input "account_update"
click at [318, 199] on input "text" at bounding box center [306, 203] width 153 height 15
click at [391, 201] on icon "arrow_drop_down" at bounding box center [391, 204] width 10 height 10
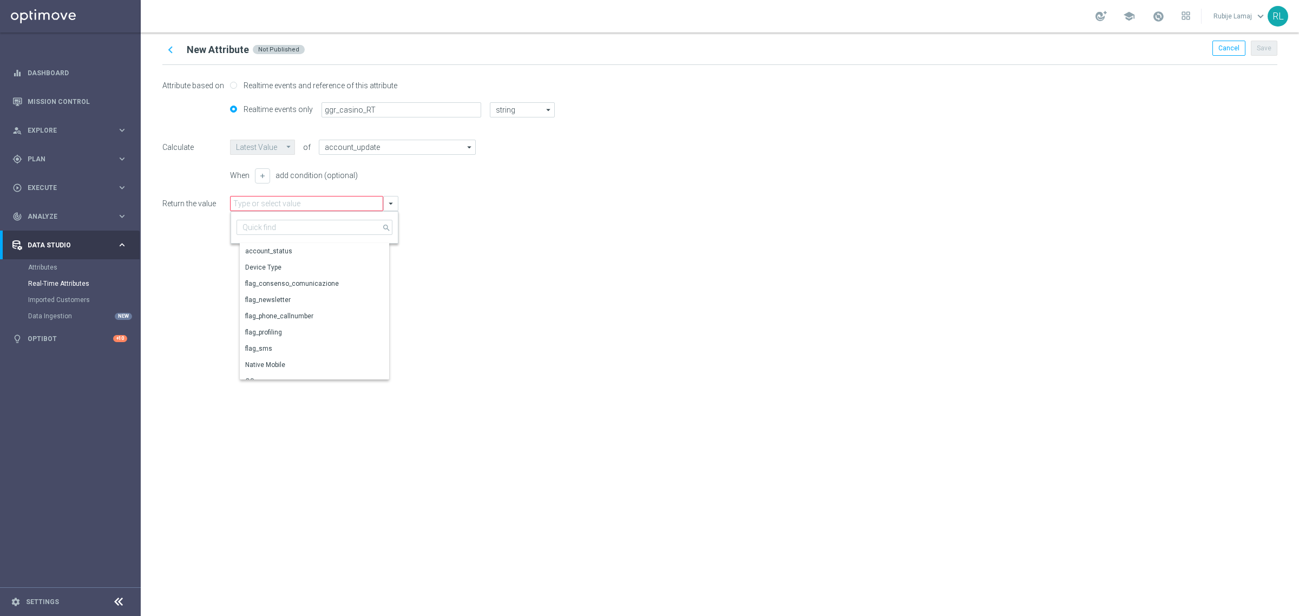
click at [691, 288] on div "chevron_left New Attribute Not Published Cancel Save Attribute based on Realtim…" at bounding box center [720, 323] width 1158 height 583
click at [464, 148] on icon "arrow_drop_down" at bounding box center [469, 147] width 11 height 14
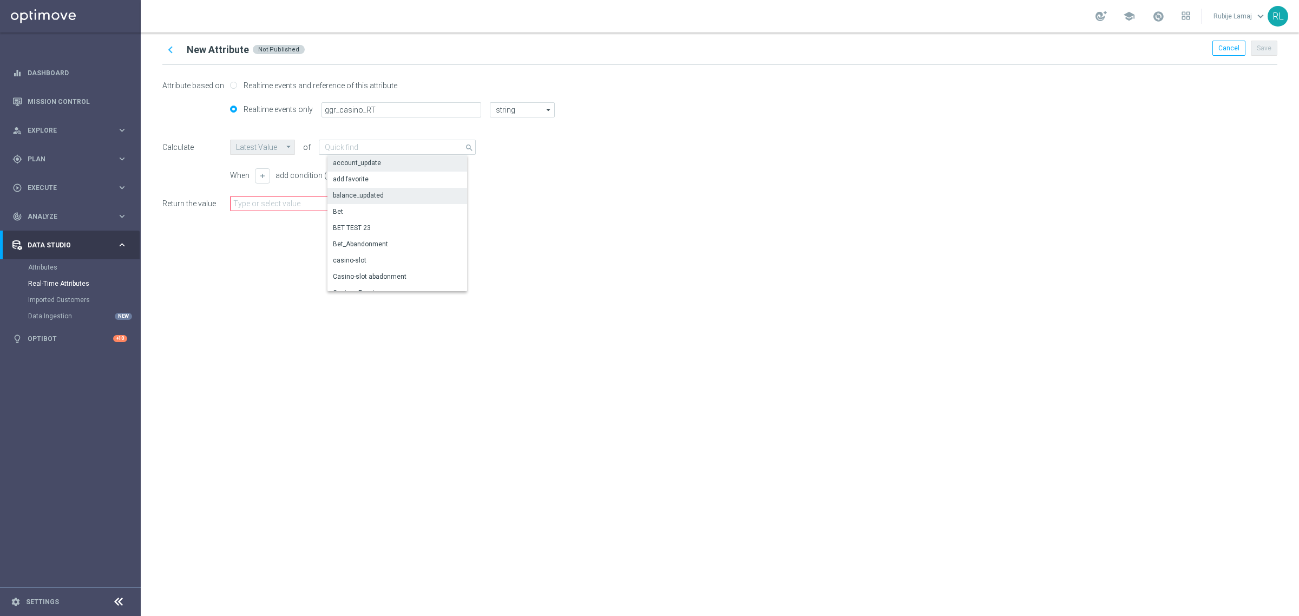
click at [380, 203] on div "balance_updated" at bounding box center [401, 195] width 148 height 15
type input "balance_updated"
click at [378, 204] on input "text" at bounding box center [306, 203] width 153 height 15
click at [396, 206] on button "arrow_drop_down" at bounding box center [390, 203] width 15 height 15
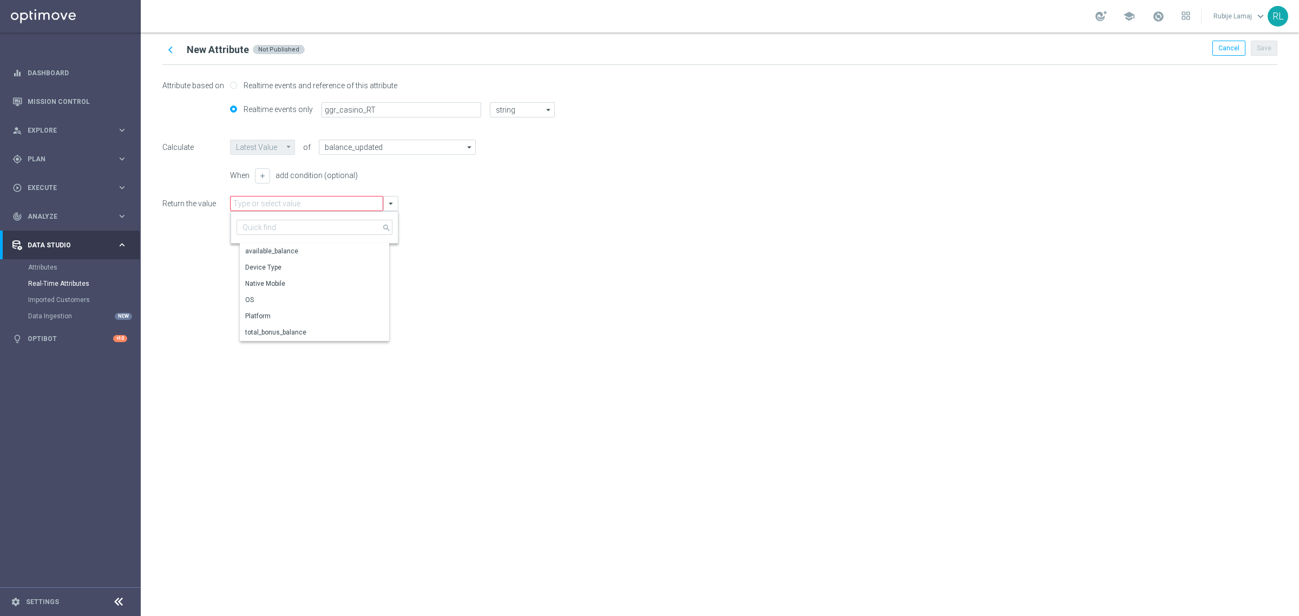
click at [532, 307] on div "chevron_left New Attribute Not Published Cancel Save Attribute based on Realtim…" at bounding box center [720, 323] width 1158 height 583
click at [538, 289] on div "chevron_left New Attribute Not Published Cancel Save Attribute based on Realtim…" at bounding box center [720, 323] width 1158 height 583
click at [173, 51] on icon "chevron_left" at bounding box center [170, 50] width 14 height 14
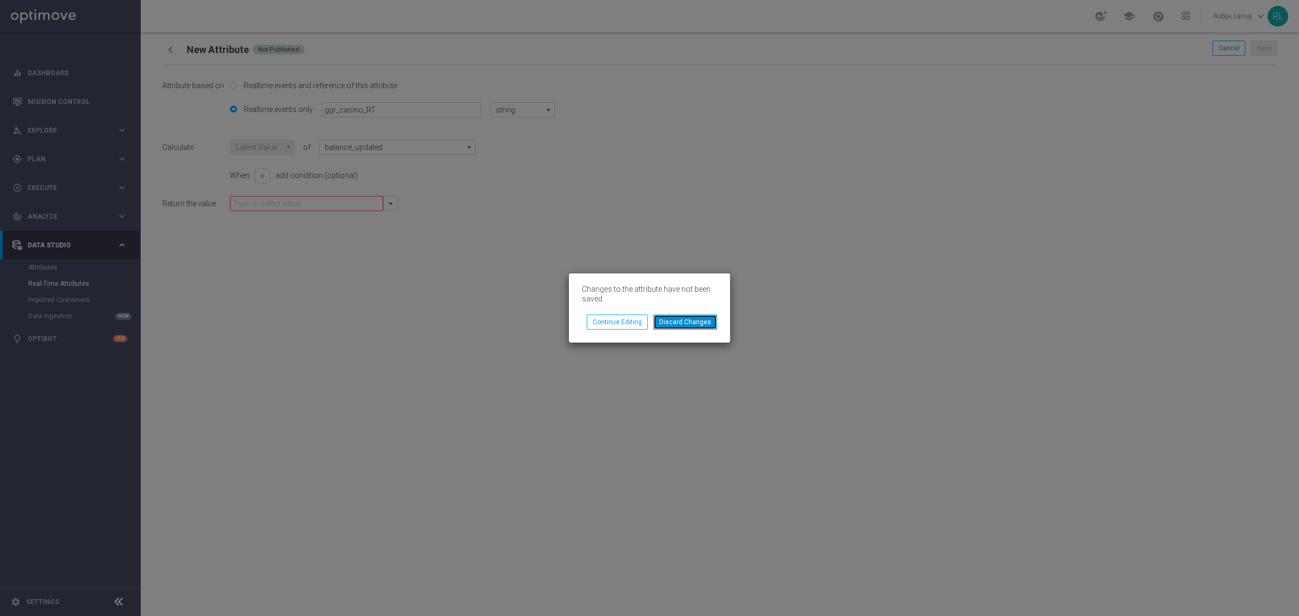
click at [682, 323] on button "Discard Changes" at bounding box center [685, 321] width 64 height 15
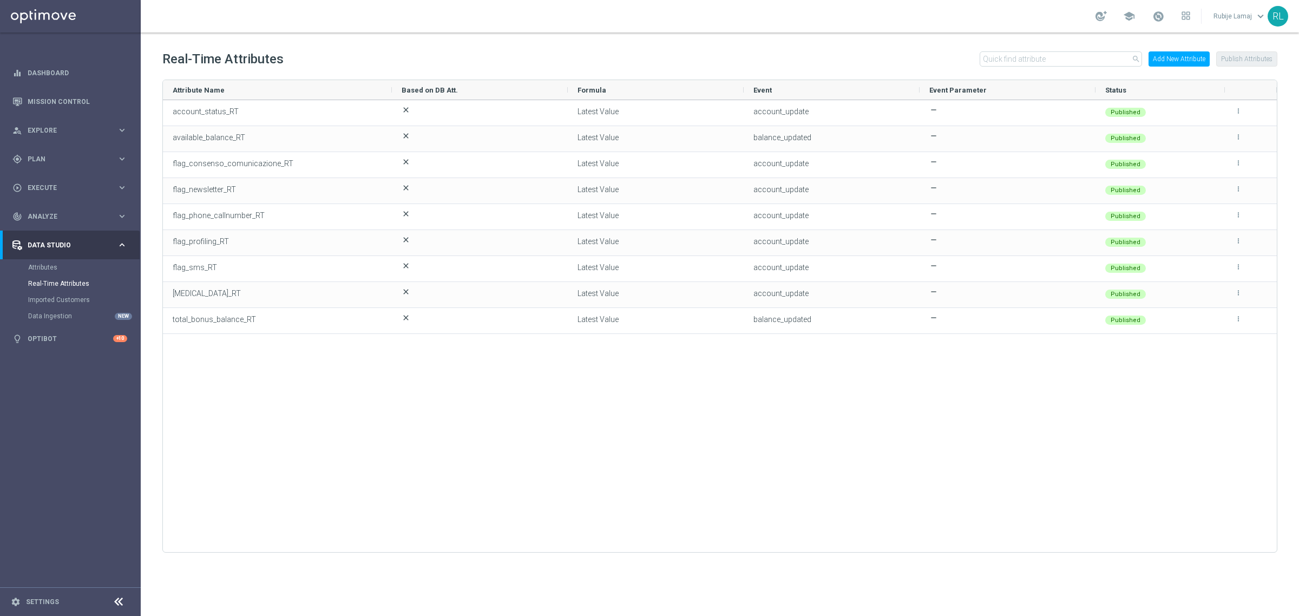
click at [1175, 56] on button "Add New Attribute" at bounding box center [1178, 58] width 61 height 15
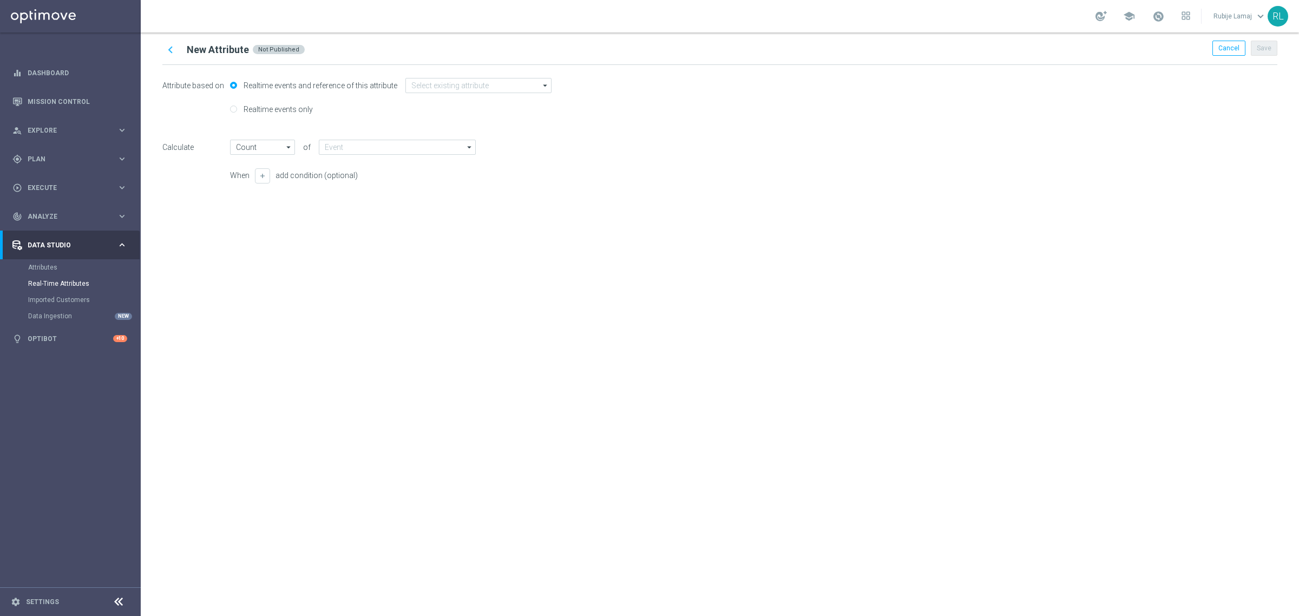
click at [261, 111] on label "Realtime events only" at bounding box center [277, 109] width 72 height 10
click at [237, 111] on input "Realtime events only" at bounding box center [233, 110] width 7 height 7
radio input "true"
radio input "false"
click at [398, 121] on div at bounding box center [401, 114] width 160 height 24
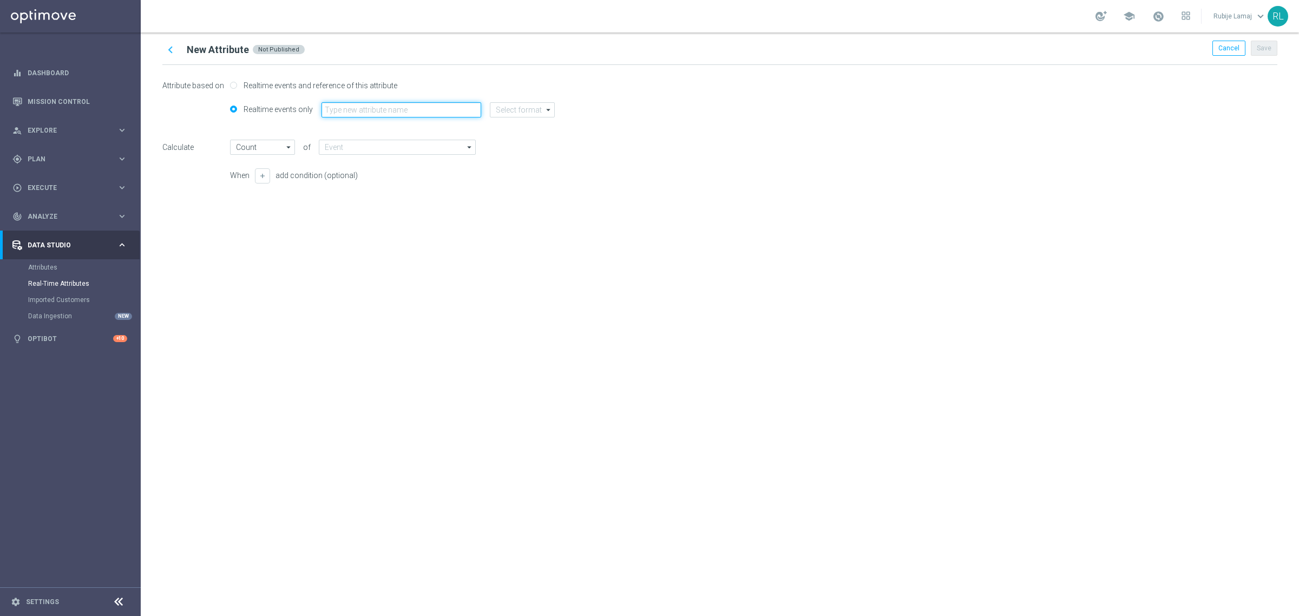
click at [396, 109] on input "text" at bounding box center [401, 109] width 160 height 15
type input "f"
type input "ggr_casino_RT"
click at [510, 112] on input at bounding box center [522, 109] width 65 height 15
click at [525, 171] on div "string" at bounding box center [530, 174] width 65 height 15
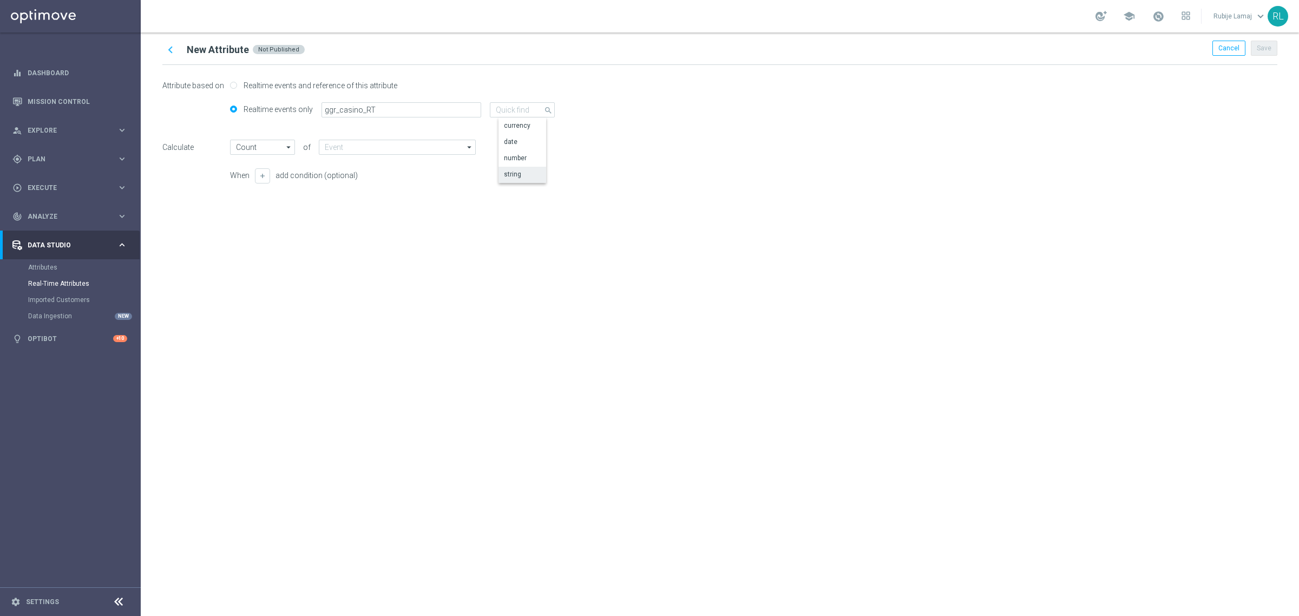
type input "Latest Value"
type input "string"
click at [428, 149] on input at bounding box center [397, 147] width 157 height 15
click at [410, 175] on div "Gross_Gaming_Revenue" at bounding box center [401, 179] width 148 height 15
type input "Gross_Gaming_Revenue"
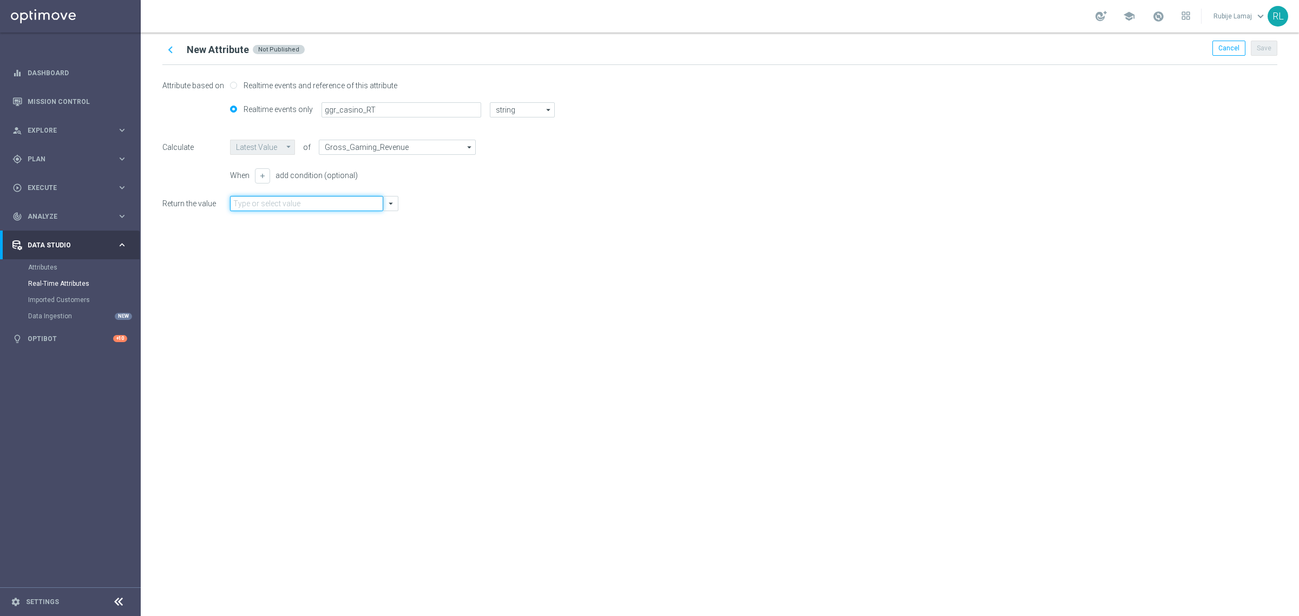
click at [355, 202] on input "text" at bounding box center [306, 203] width 153 height 15
type input "G"
type input "ggr_casino"
click at [802, 208] on div "Return the value arrow_drop_down" at bounding box center [719, 203] width 1115 height 15
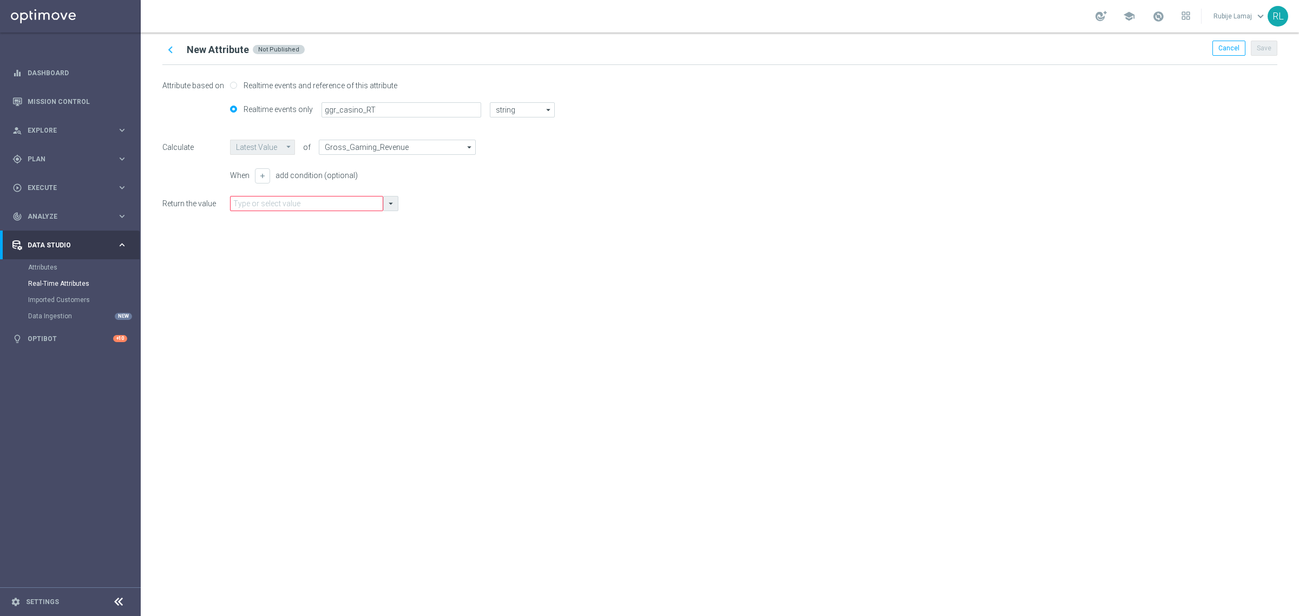
click at [387, 206] on icon "arrow_drop_down" at bounding box center [391, 204] width 10 height 10
click at [575, 322] on div "chevron_left New Attribute Not Published Cancel Save Attribute based on Realtim…" at bounding box center [720, 323] width 1158 height 583
click at [1220, 50] on span "Cancel" at bounding box center [1228, 48] width 21 height 8
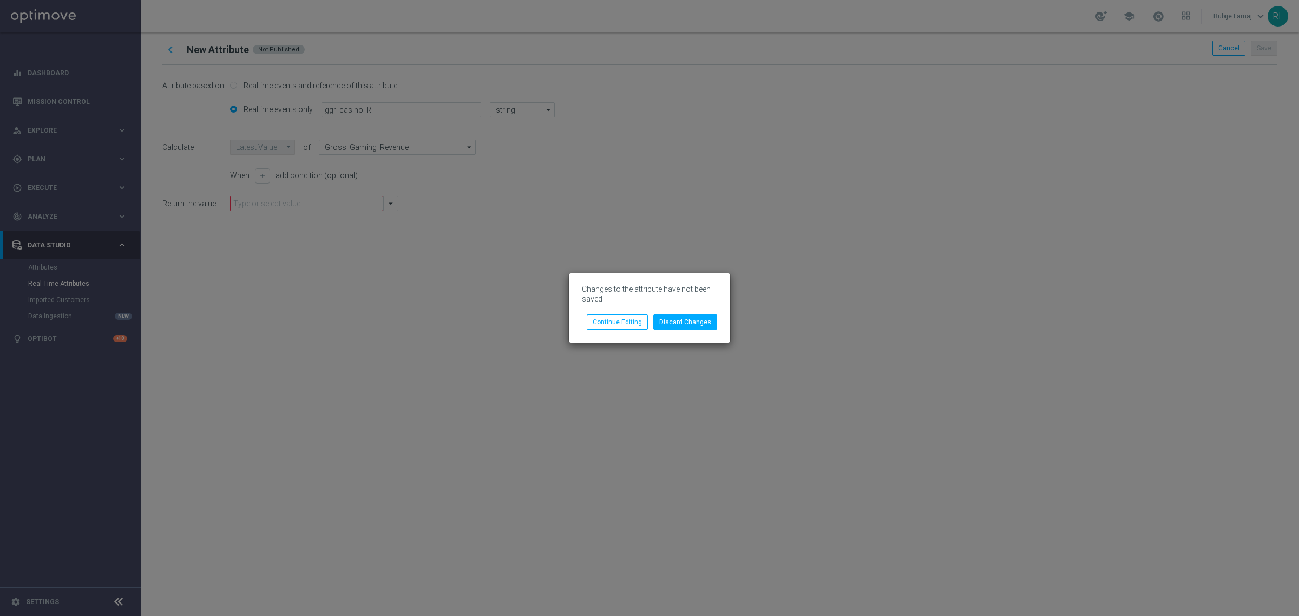
click at [684, 331] on div "Changes to the attribute have not been saved Discard Changes Continue Editing" at bounding box center [649, 307] width 161 height 69
click at [686, 322] on button "Discard Changes" at bounding box center [685, 321] width 64 height 15
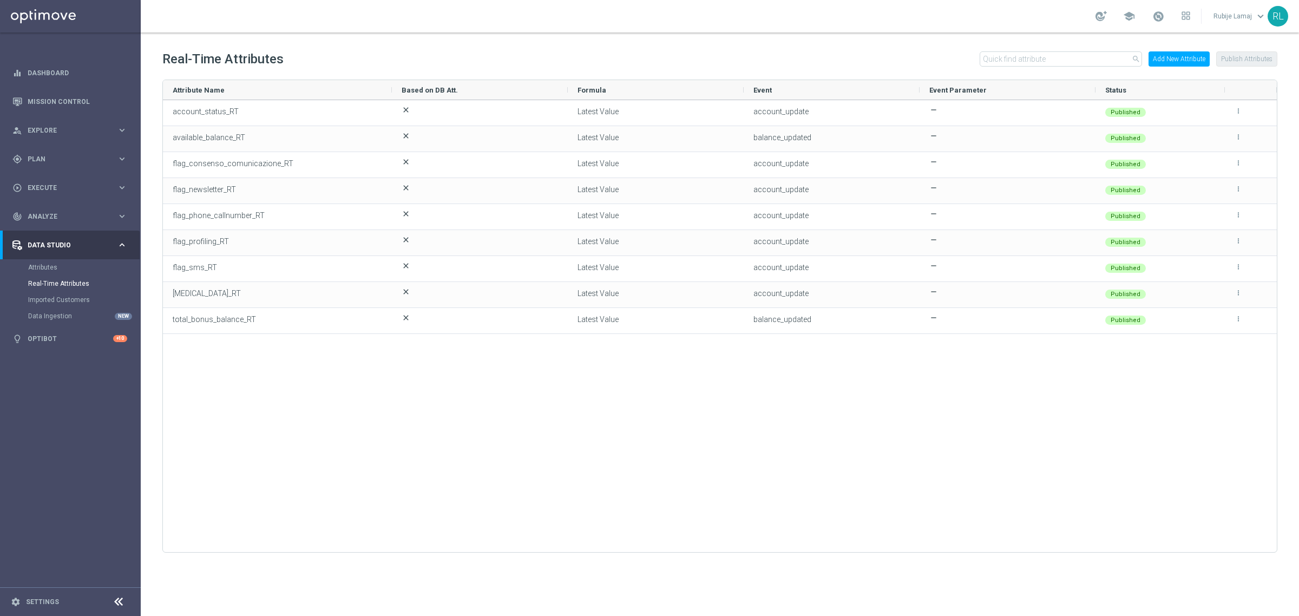
click at [1161, 53] on button "Add New Attribute" at bounding box center [1178, 58] width 61 height 15
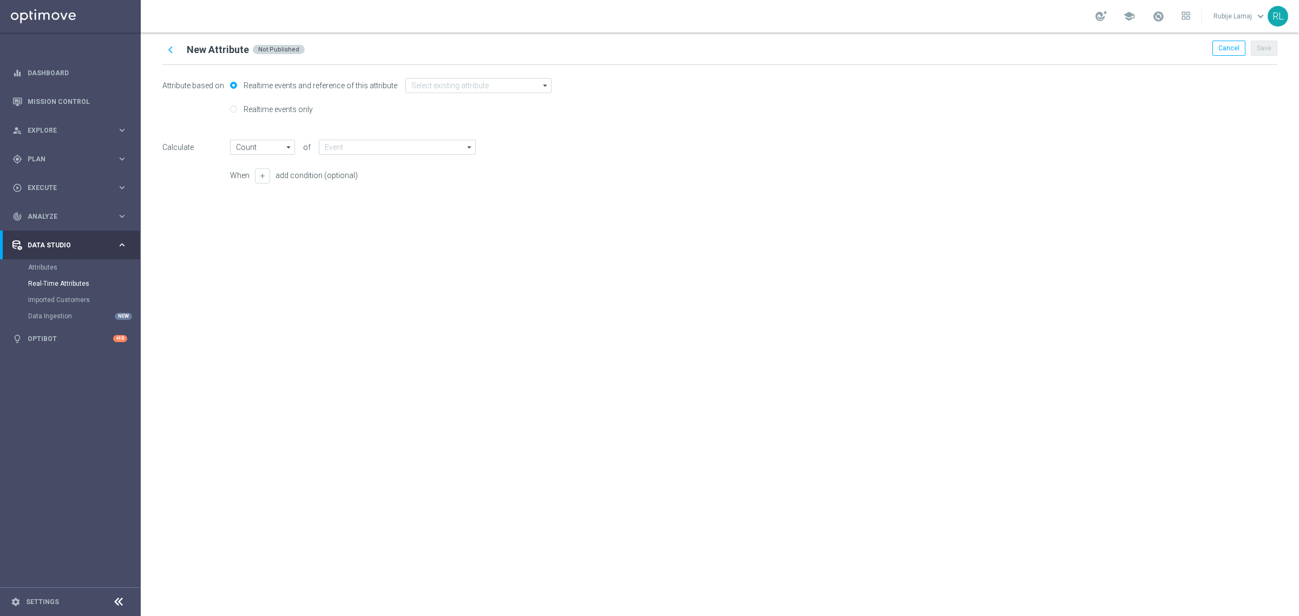
click at [304, 113] on label "Realtime events only" at bounding box center [277, 109] width 72 height 10
click at [237, 113] on input "Realtime events only" at bounding box center [233, 110] width 7 height 7
radio input "true"
radio input "false"
click at [381, 108] on input "text" at bounding box center [401, 109] width 160 height 15
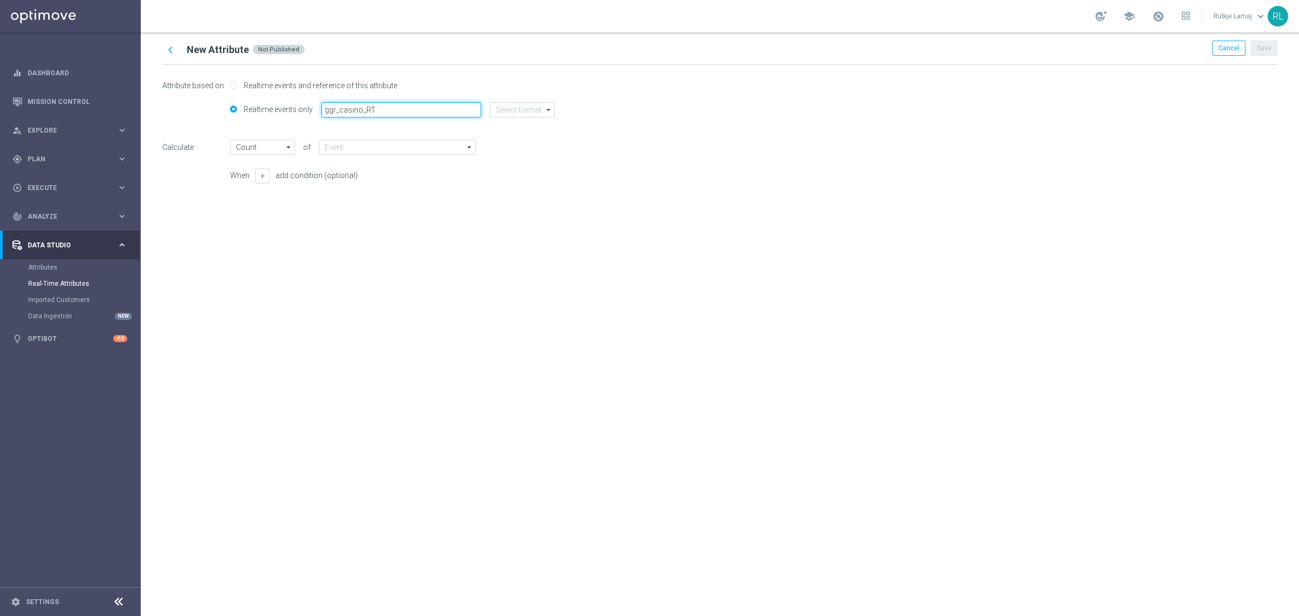
type input "ggr_casino_RT"
click at [496, 104] on input at bounding box center [522, 109] width 65 height 15
click at [518, 168] on div "string" at bounding box center [530, 174] width 65 height 15
type input "Latest Value"
type input "string"
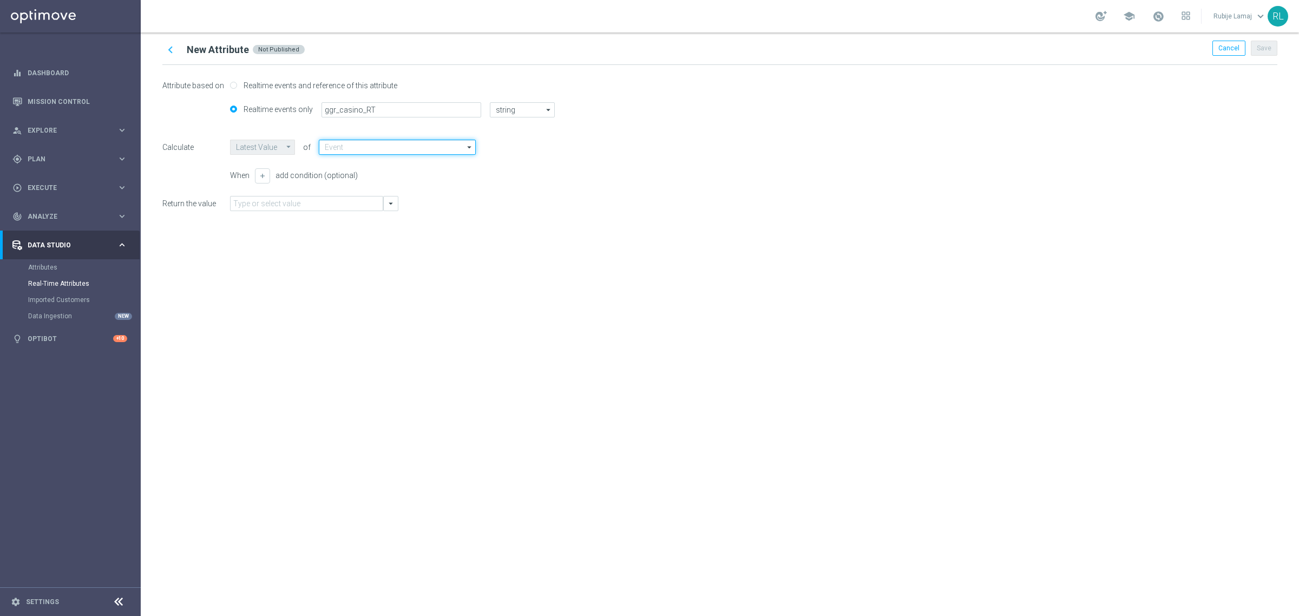
click at [353, 149] on input at bounding box center [397, 147] width 157 height 15
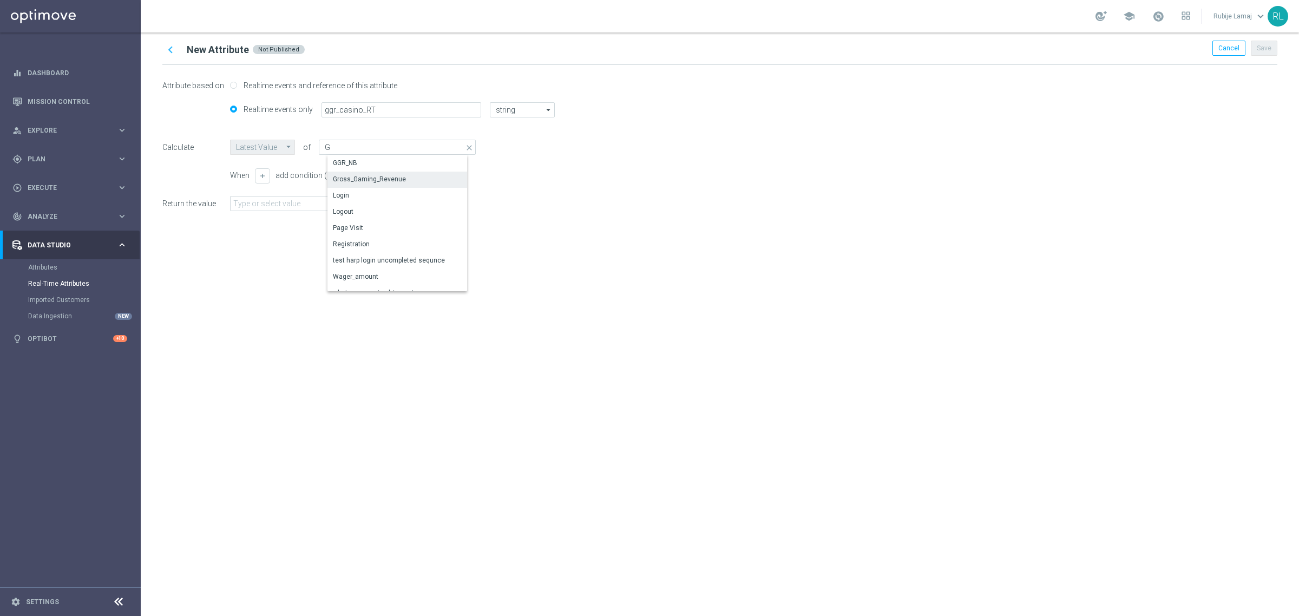
click at [361, 175] on div "Gross_Gaming_Revenue" at bounding box center [369, 179] width 73 height 10
type input "Gross_Gaming_Revenue"
click at [318, 203] on input "text" at bounding box center [306, 203] width 153 height 15
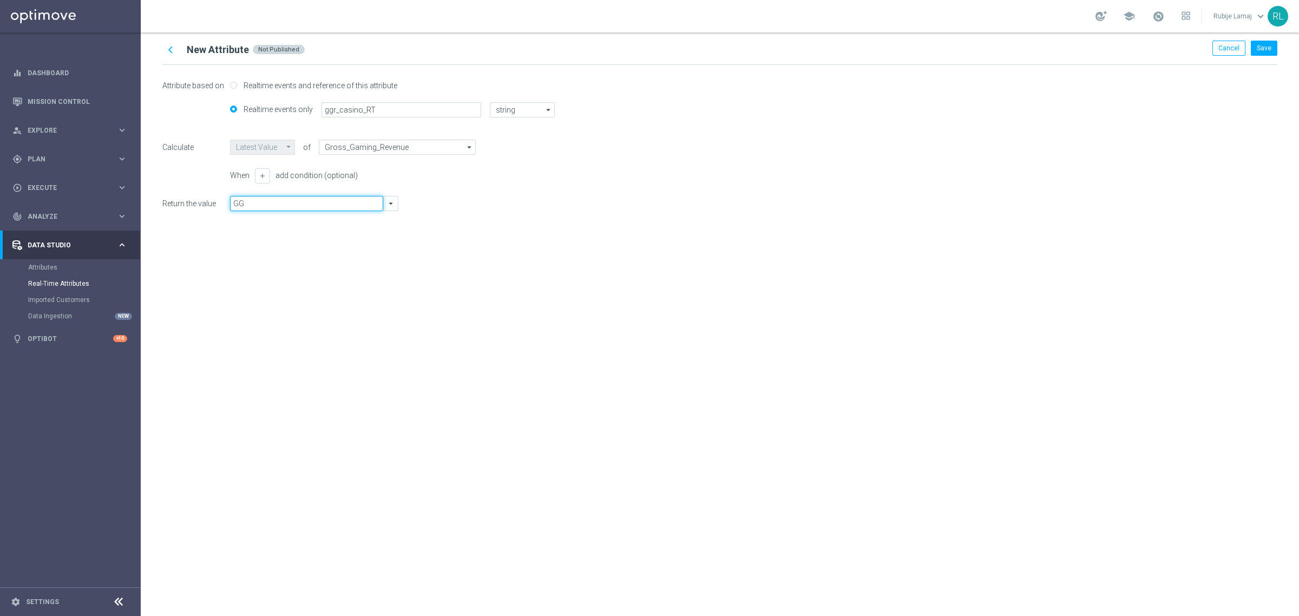
type input "G"
click at [390, 203] on icon "arrow_drop_down" at bounding box center [391, 204] width 10 height 10
click at [782, 407] on div "chevron_left New Attribute Not Published Cancel Save Attribute based on Realtim…" at bounding box center [720, 323] width 1158 height 583
click at [391, 206] on icon "arrow_drop_down" at bounding box center [391, 204] width 10 height 10
click at [828, 410] on div "chevron_left New Attribute Not Published Cancel Save Attribute based on Realtim…" at bounding box center [720, 323] width 1158 height 583
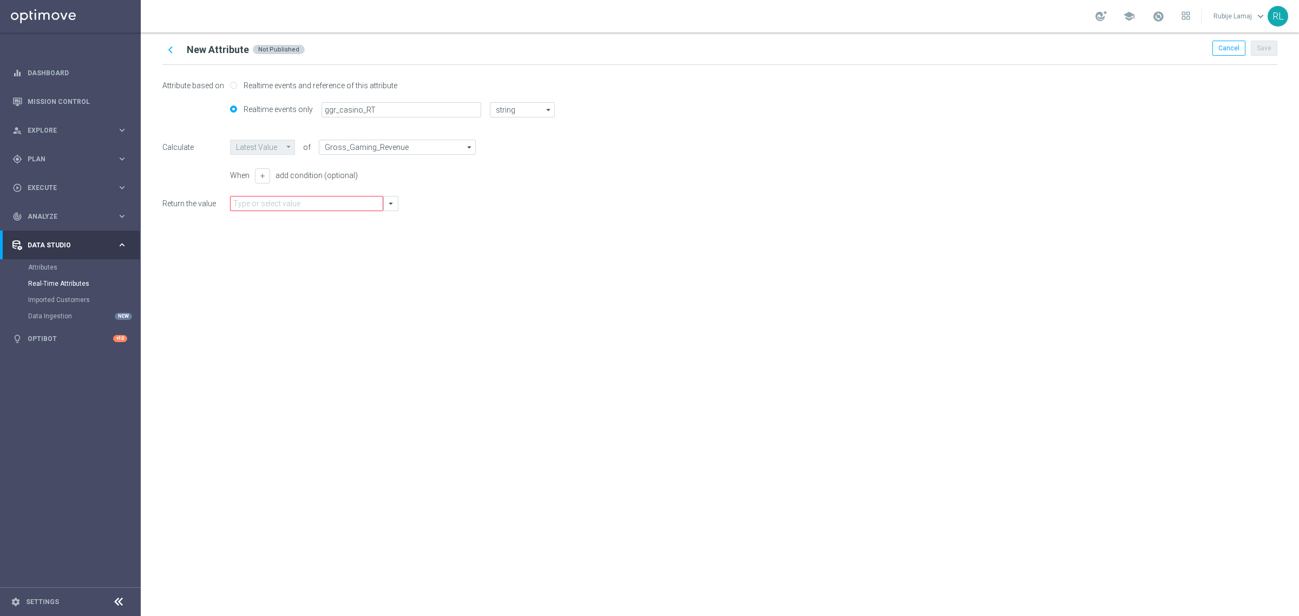
click at [169, 49] on icon "chevron_left" at bounding box center [170, 50] width 14 height 14
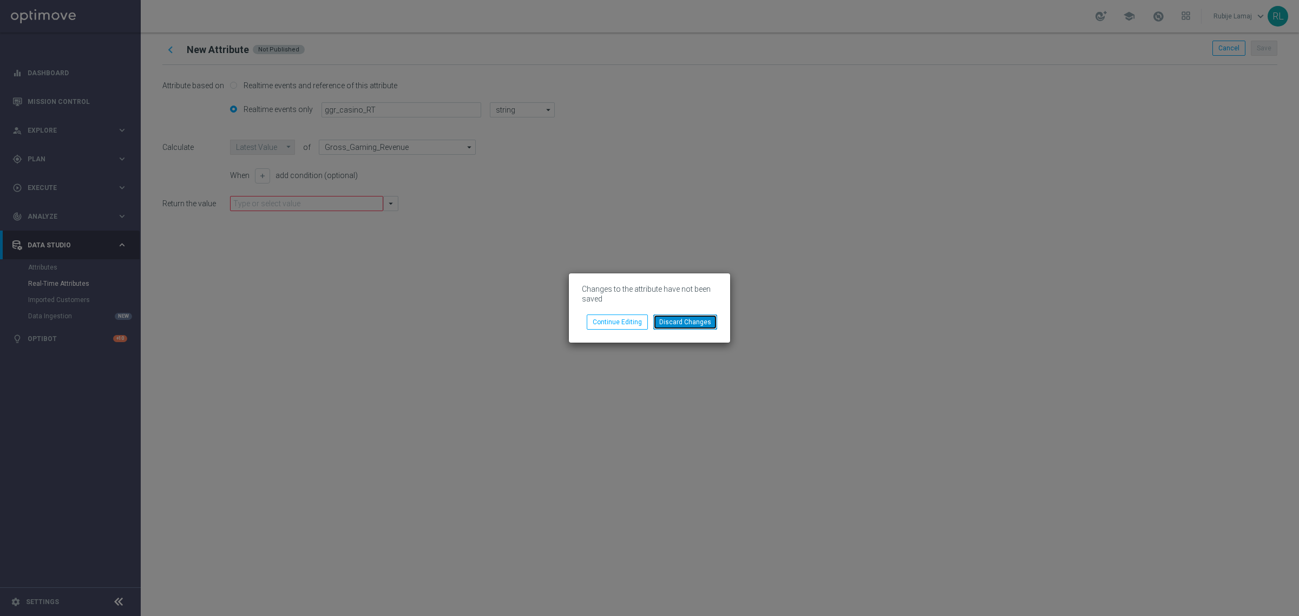
click at [690, 318] on button "Discard Changes" at bounding box center [685, 321] width 64 height 15
